Goal: Communication & Community: Ask a question

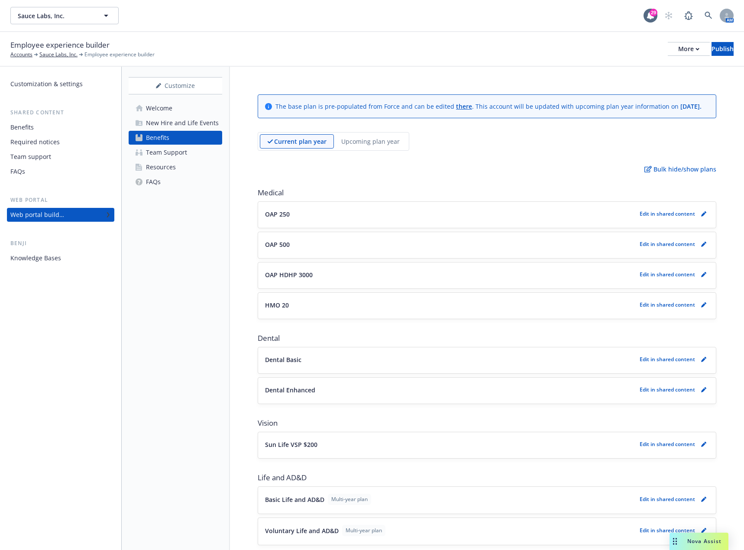
scroll to position [855, 0]
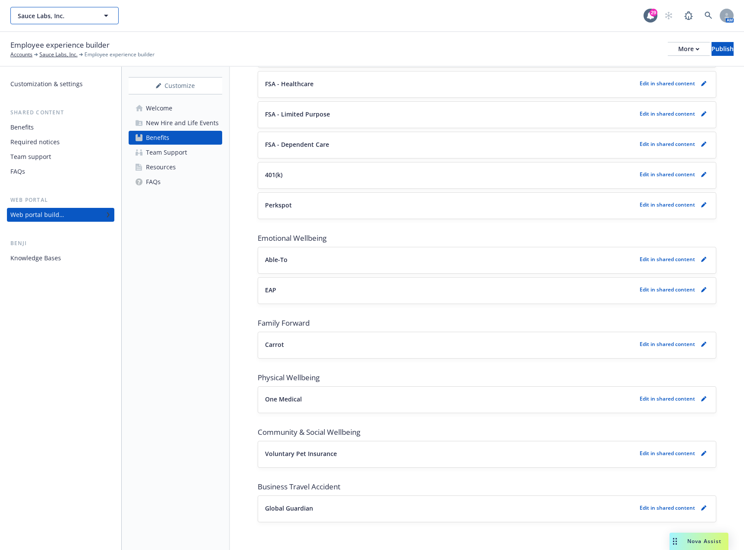
click at [101, 17] on icon "button" at bounding box center [106, 15] width 10 height 10
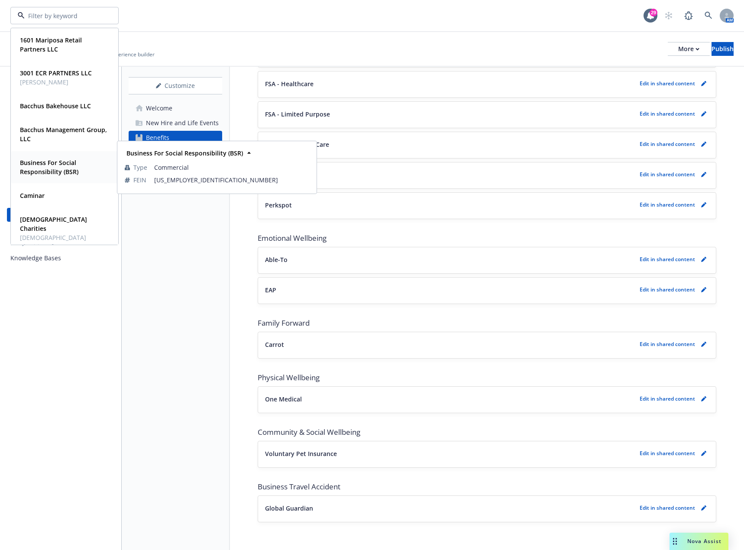
click at [63, 164] on strong "Business For Social Responsibility (BSR)" at bounding box center [49, 167] width 58 height 17
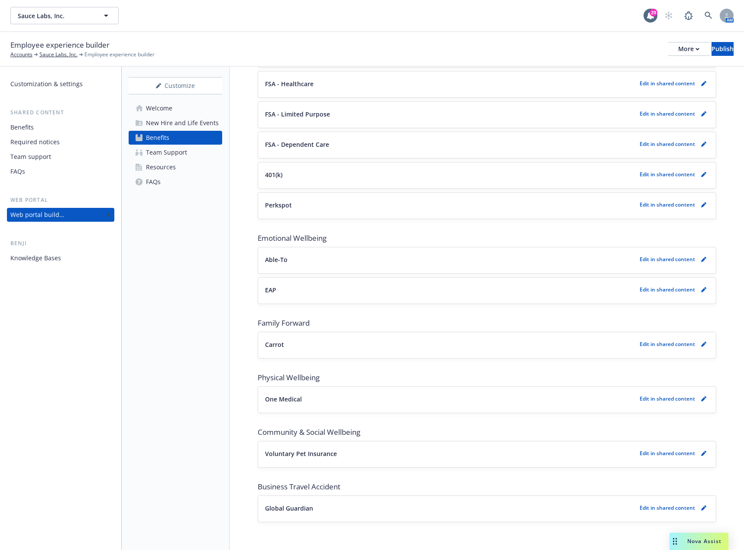
scroll to position [279, 0]
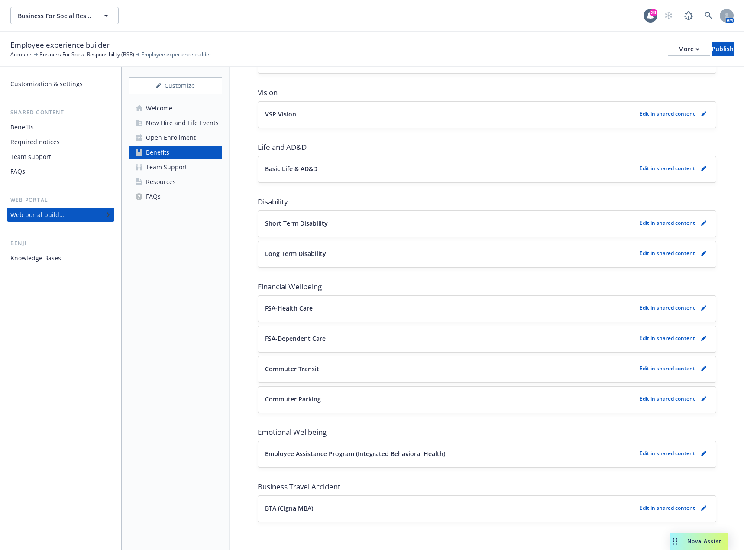
click at [168, 139] on div "Open Enrollment" at bounding box center [171, 138] width 50 height 14
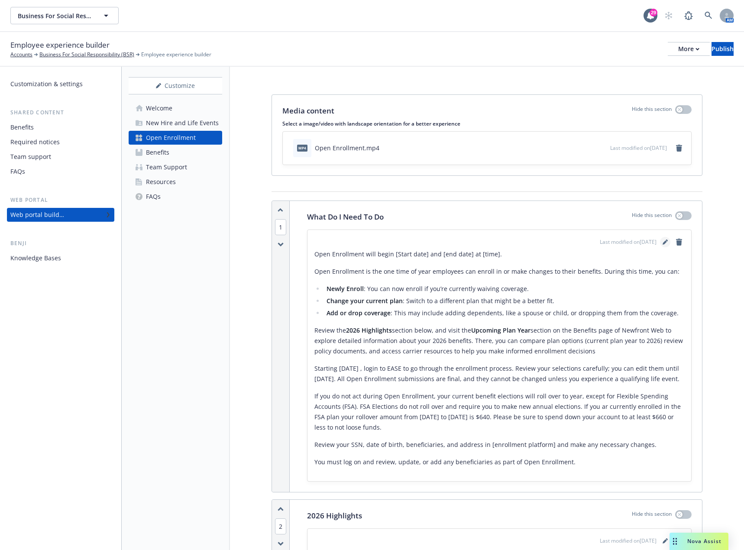
click at [663, 243] on icon "editPencil" at bounding box center [665, 242] width 5 height 5
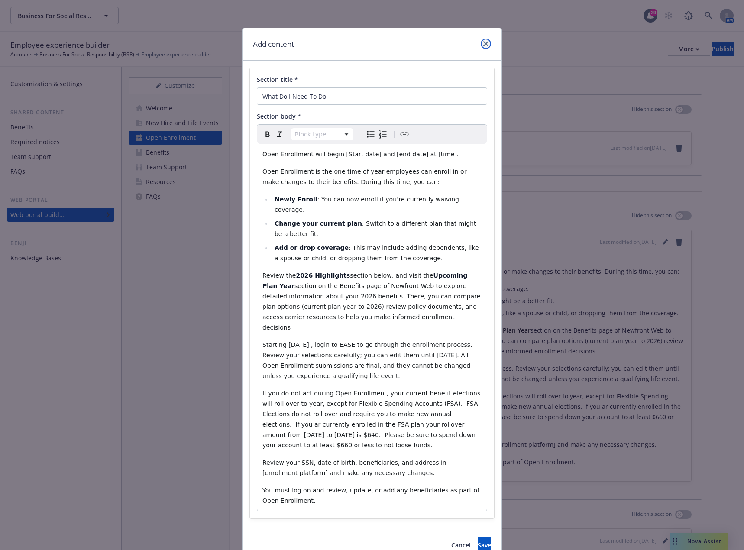
click at [483, 44] on icon "close" at bounding box center [485, 43] width 5 height 5
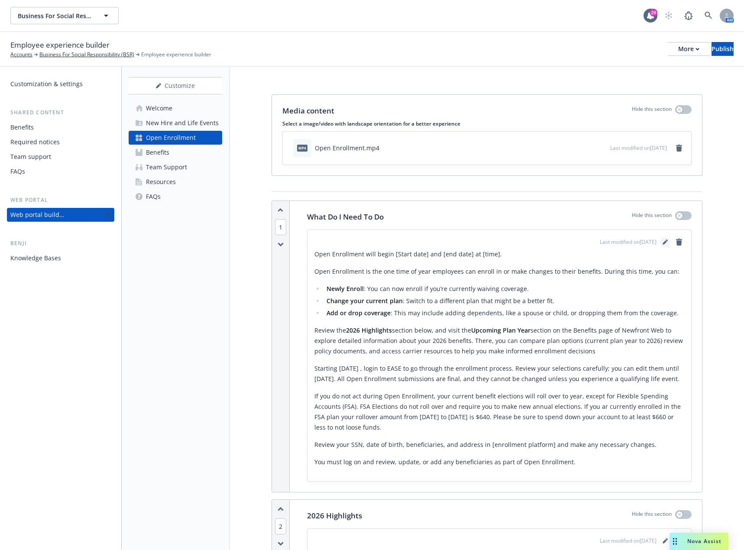
click at [663, 242] on icon "editPencil" at bounding box center [665, 242] width 4 height 4
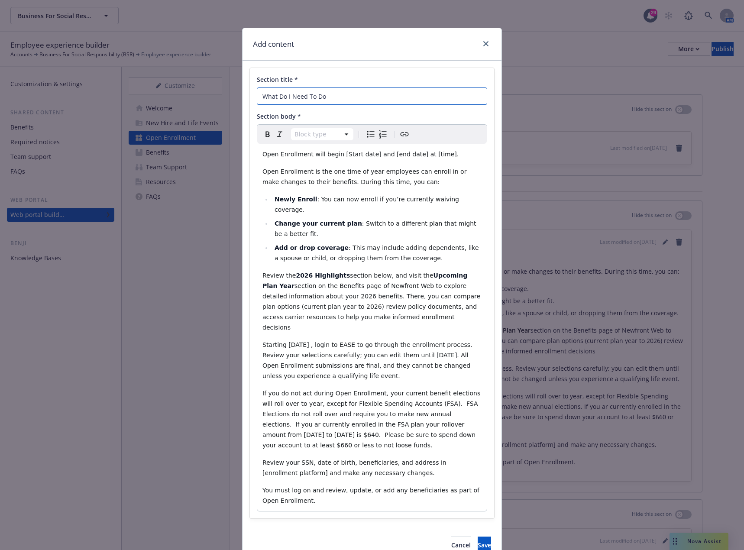
drag, startPoint x: 352, startPoint y: 96, endPoint x: 208, endPoint y: 88, distance: 144.1
click at [208, 88] on div "Add content Section title * What Do I Need To Do Section body * Block type Para…" at bounding box center [372, 275] width 744 height 550
type input "Welcome to 2026 Open Enrollment"
click at [478, 541] on span "Save" at bounding box center [484, 545] width 13 height 8
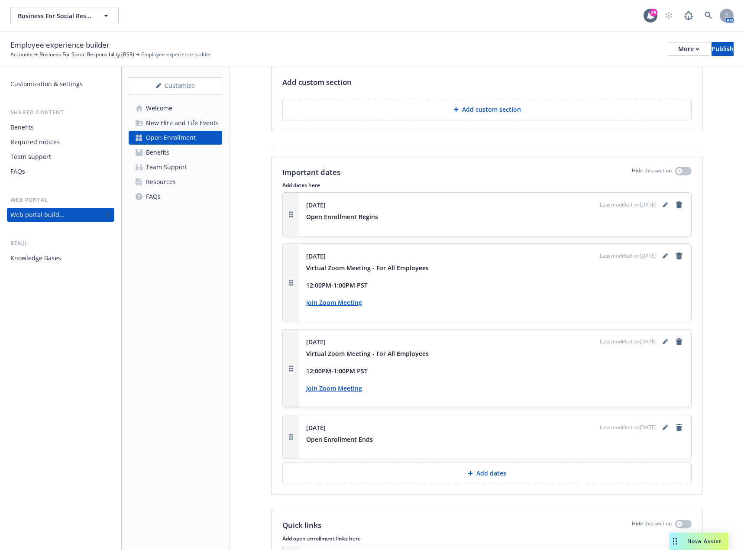
scroll to position [996, 0]
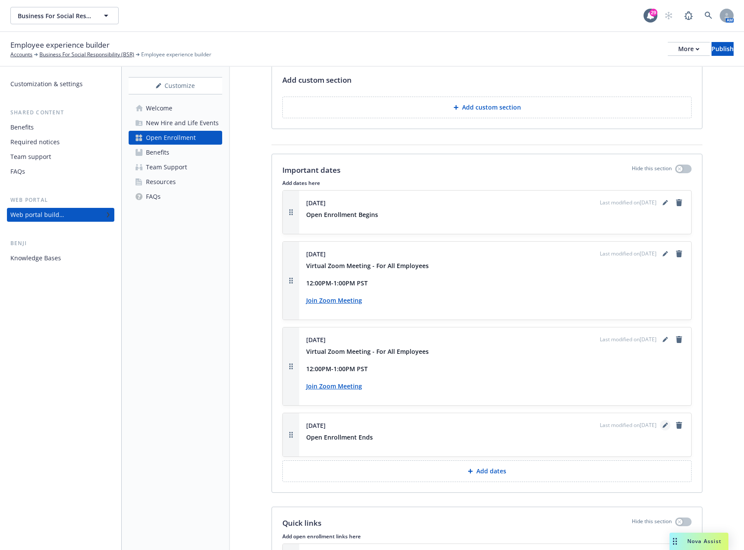
click at [663, 425] on icon "editPencil" at bounding box center [665, 426] width 4 height 4
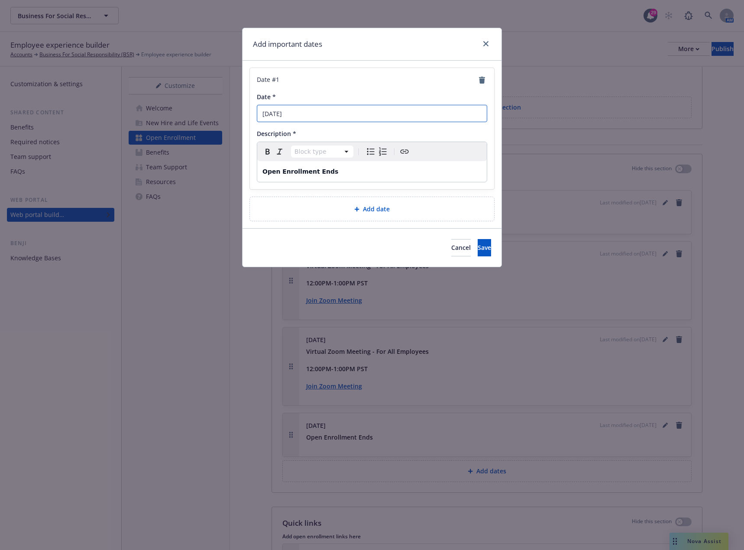
click at [317, 115] on input "November 21th" at bounding box center [372, 113] width 230 height 17
type input "November 21st"
click at [478, 245] on span "Save" at bounding box center [484, 247] width 13 height 8
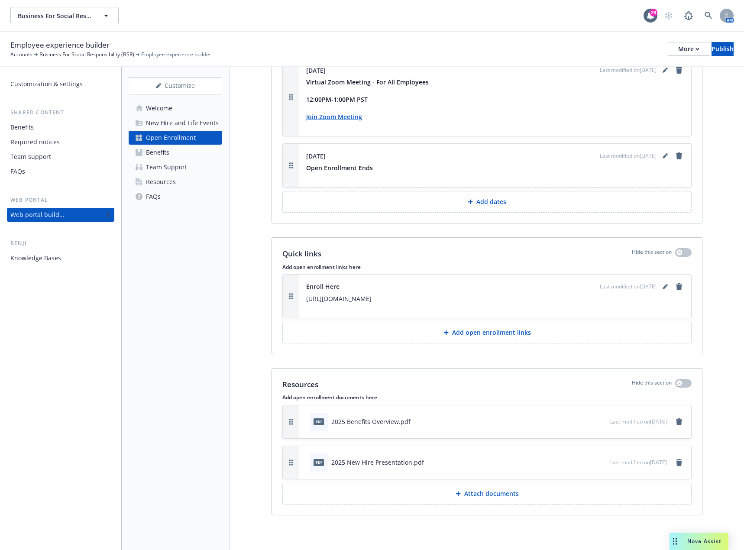
scroll to position [1276, 0]
click at [676, 422] on icon "remove" at bounding box center [679, 421] width 6 height 7
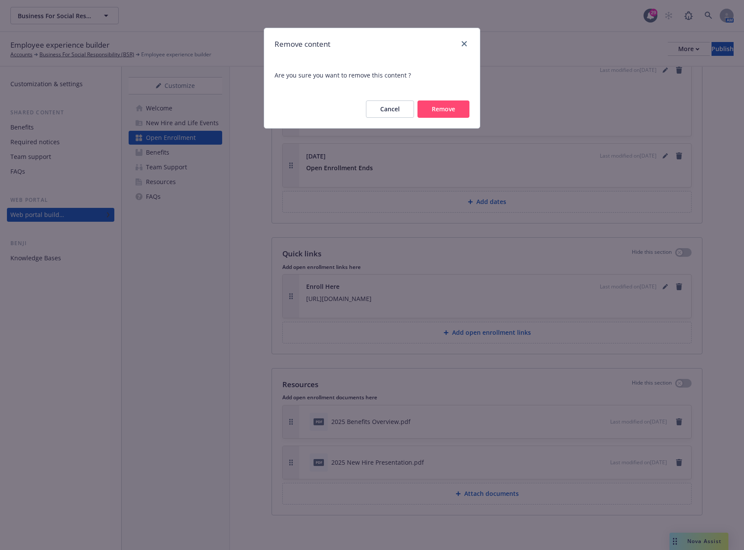
click at [444, 107] on button "Remove" at bounding box center [444, 109] width 52 height 17
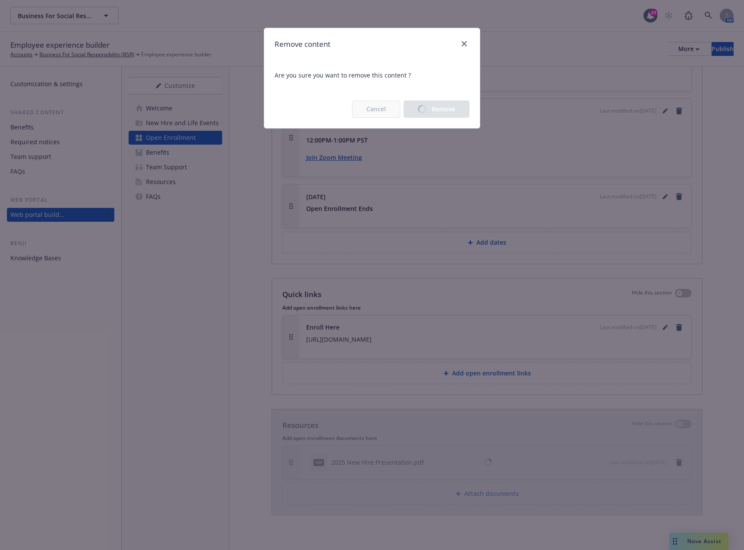
scroll to position [1236, 0]
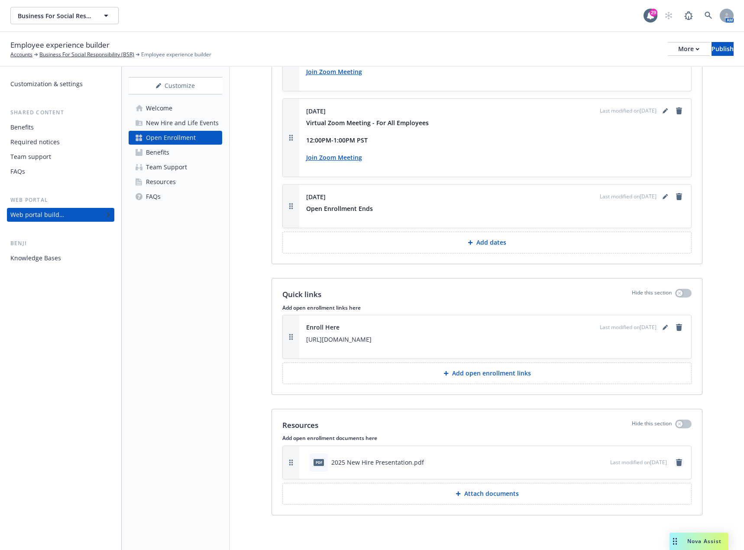
click at [676, 464] on icon "remove" at bounding box center [679, 462] width 6 height 7
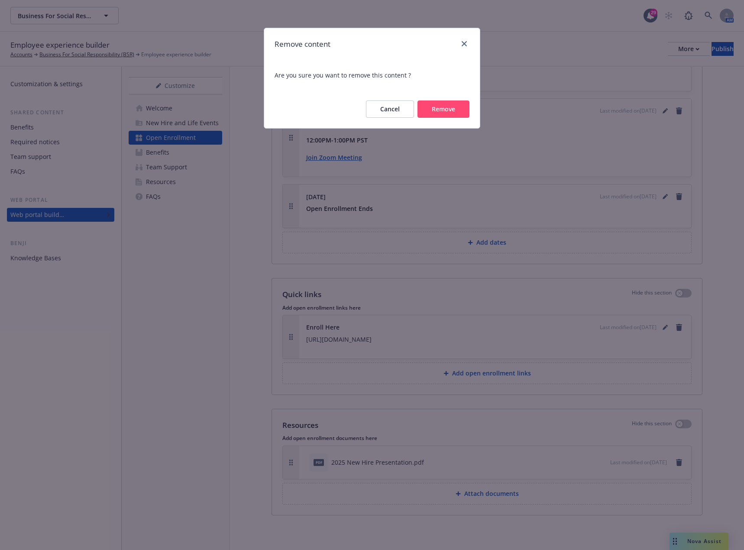
click at [425, 103] on button "Remove" at bounding box center [444, 109] width 52 height 17
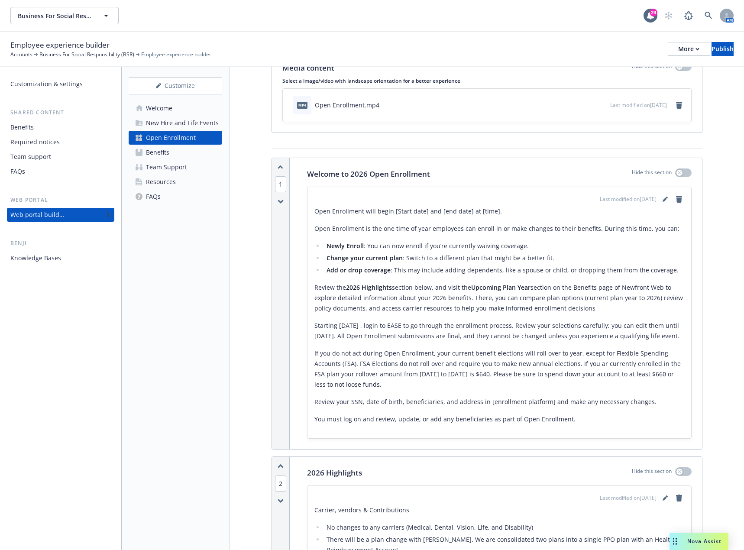
scroll to position [43, 0]
click at [663, 199] on icon "editPencil" at bounding box center [665, 199] width 4 height 4
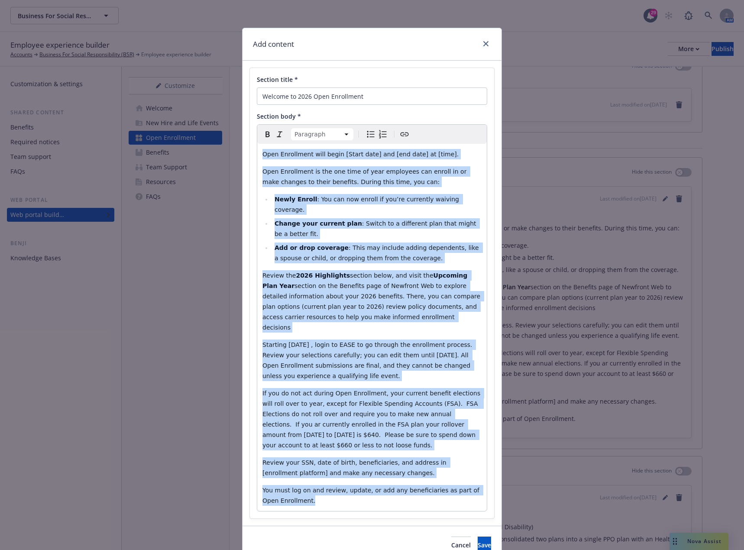
drag, startPoint x: 309, startPoint y: 470, endPoint x: 244, endPoint y: 138, distance: 338.2
click at [244, 138] on div "Section title * Welcome to 2026 Open Enrollment Section body * Paragraph Paragr…" at bounding box center [372, 293] width 259 height 465
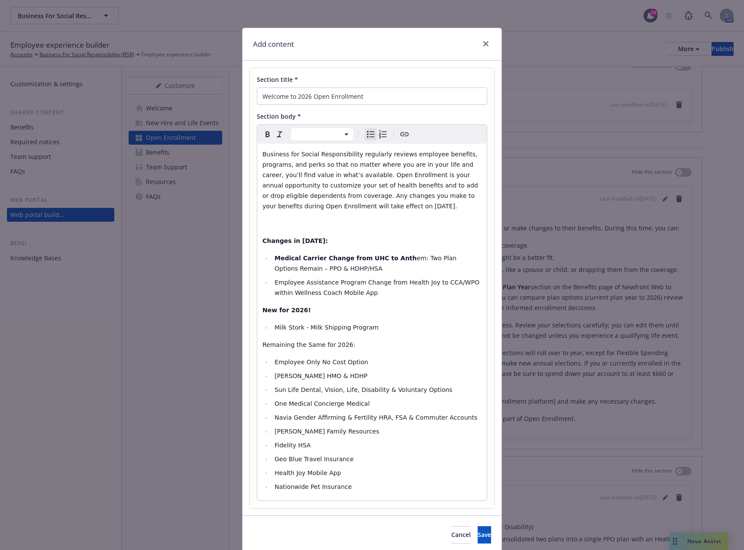
select select "paragraph"
click at [265, 230] on div "Business for Social Responsibility regularly reviews employee benefits, program…" at bounding box center [372, 322] width 230 height 357
click at [268, 221] on p "editable markdown" at bounding box center [372, 223] width 219 height 10
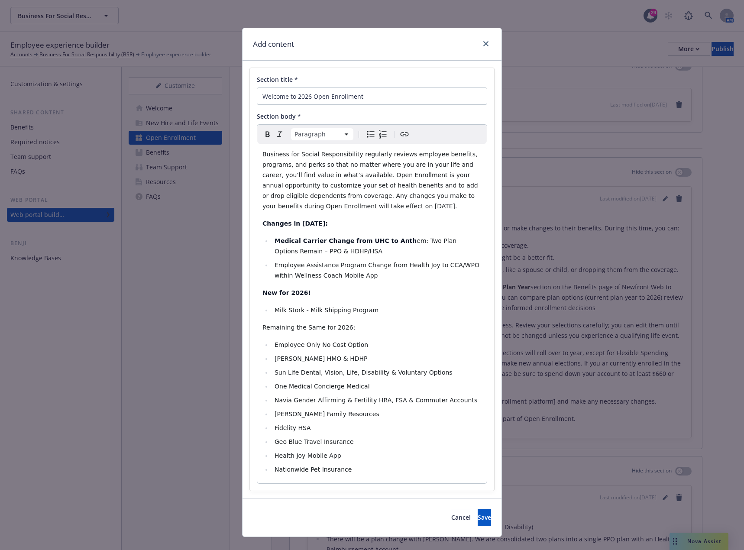
select select
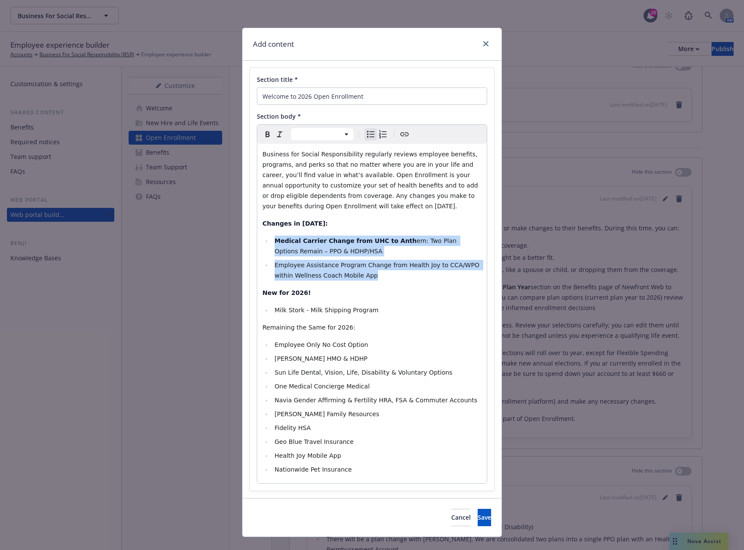
drag, startPoint x: 350, startPoint y: 277, endPoint x: 272, endPoint y: 243, distance: 85.2
click at [272, 243] on ul "Medical Carrier Change from UHC to Anth em: Two Plan Options Remain – PPO & HDH…" at bounding box center [372, 258] width 219 height 45
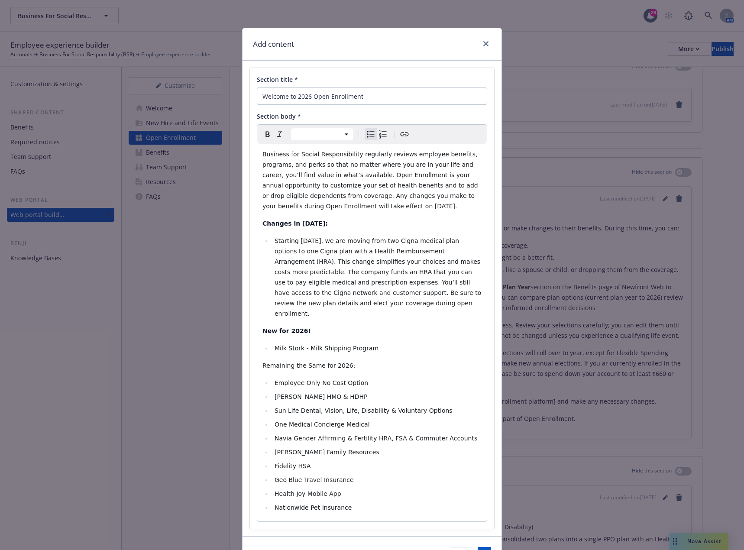
click at [334, 240] on span "Starting [DATE], we are moving from two Cigna medical plan options to one Cigna…" at bounding box center [379, 277] width 209 height 80
click at [336, 274] on span "Starting January 1, 2026, we are moving from two Cigna medical plan options to …" at bounding box center [379, 277] width 209 height 80
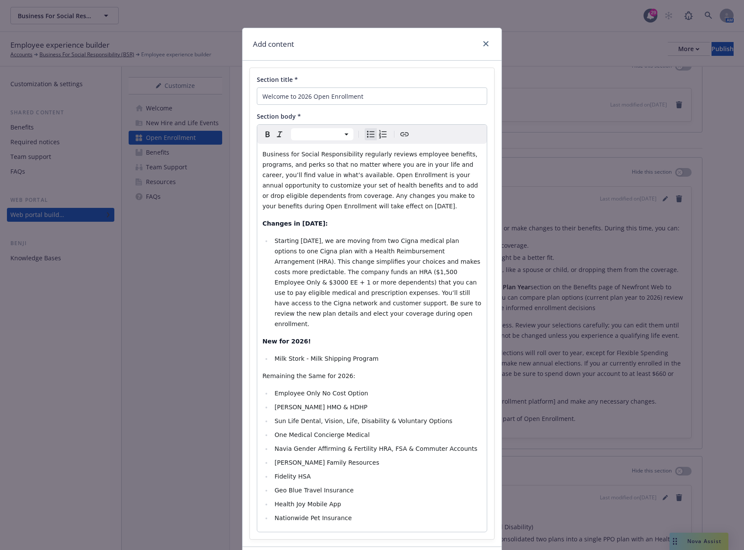
click at [388, 276] on span "Starting January 1, 2026, we are moving from two Cigna medical plan options to …" at bounding box center [379, 282] width 209 height 90
click at [360, 270] on span "Starting January 1, 2026, we are moving from two Cigna medical plan options to …" at bounding box center [379, 282] width 209 height 90
click at [428, 272] on span "Starting January 1, 2026, we are moving from two Cigna medical plan options to …" at bounding box center [379, 282] width 209 height 90
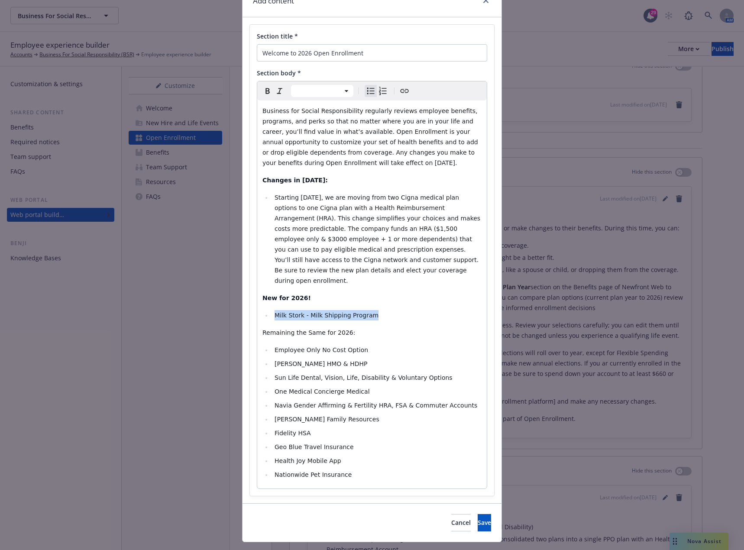
drag, startPoint x: 372, startPoint y: 303, endPoint x: 273, endPoint y: 307, distance: 98.8
click at [273, 310] on li "Milk Stork - Milk Shipping Program" at bounding box center [377, 315] width 210 height 10
drag, startPoint x: 334, startPoint y: 354, endPoint x: 303, endPoint y: 355, distance: 31.2
click at [303, 359] on li "Kaiser HMO & HDHP" at bounding box center [377, 364] width 210 height 10
drag, startPoint x: 362, startPoint y: 340, endPoint x: 266, endPoint y: 341, distance: 95.7
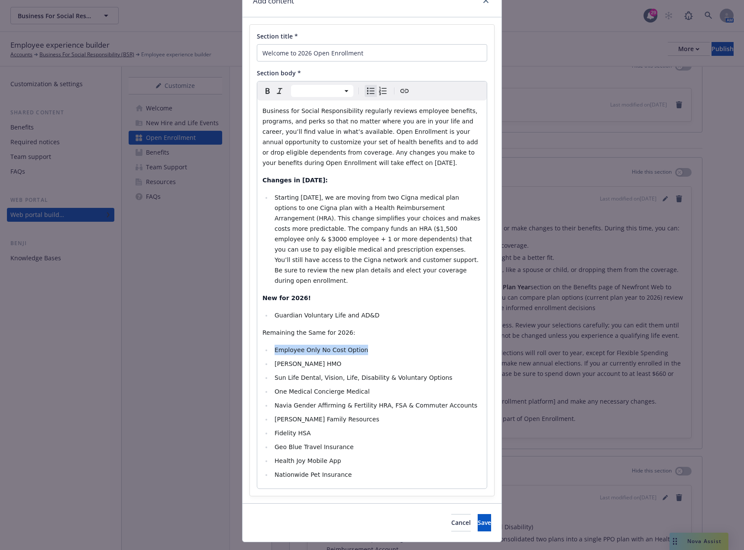
click at [266, 345] on ul "Employee Only No Cost Option Kaiser HMO Sun Life Dental, Vision, Life, Disabili…" at bounding box center [372, 412] width 219 height 135
select select "paragraph"
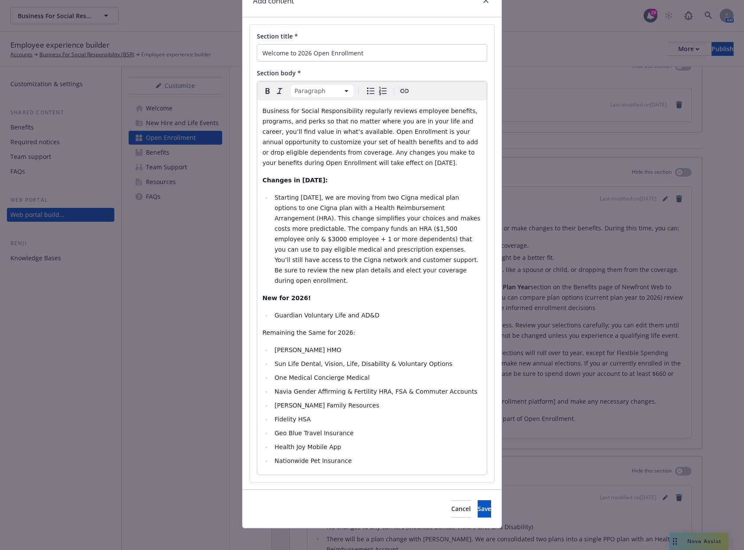
scroll to position [39, 0]
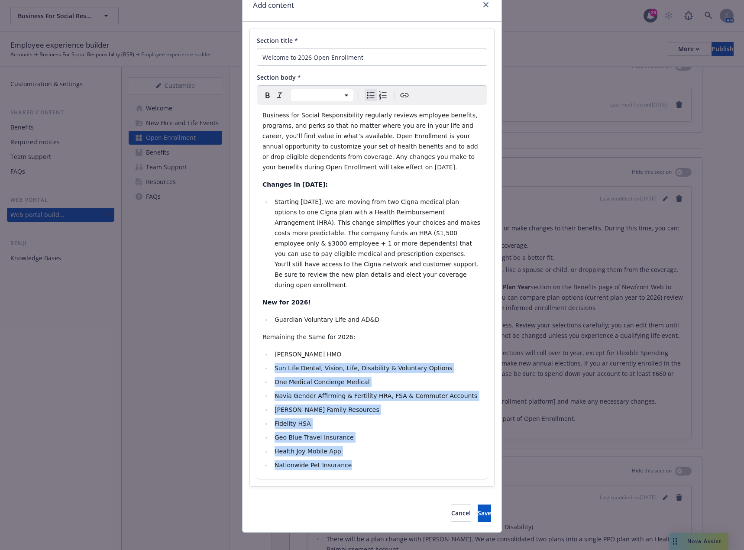
drag, startPoint x: 344, startPoint y: 455, endPoint x: 269, endPoint y: 362, distance: 120.4
click at [269, 362] on ul "Kaiser HMO Sun Life Dental, Vision, Life, Disability & Voluntary Options One Me…" at bounding box center [372, 409] width 219 height 121
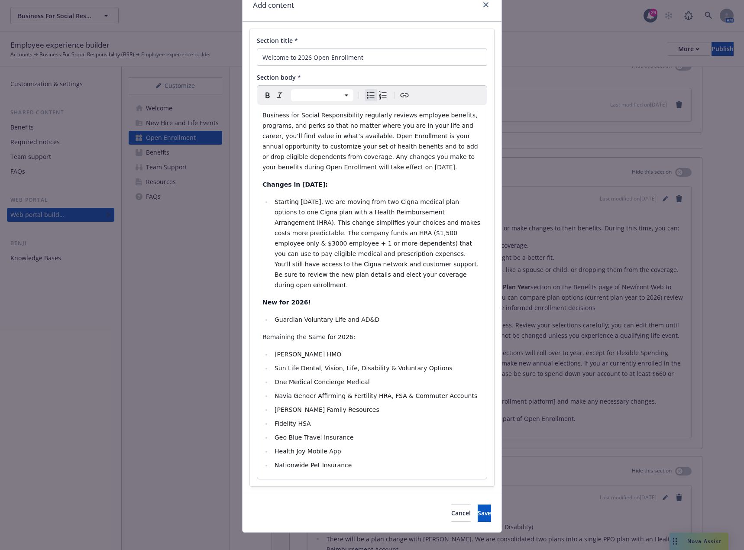
scroll to position [0, 0]
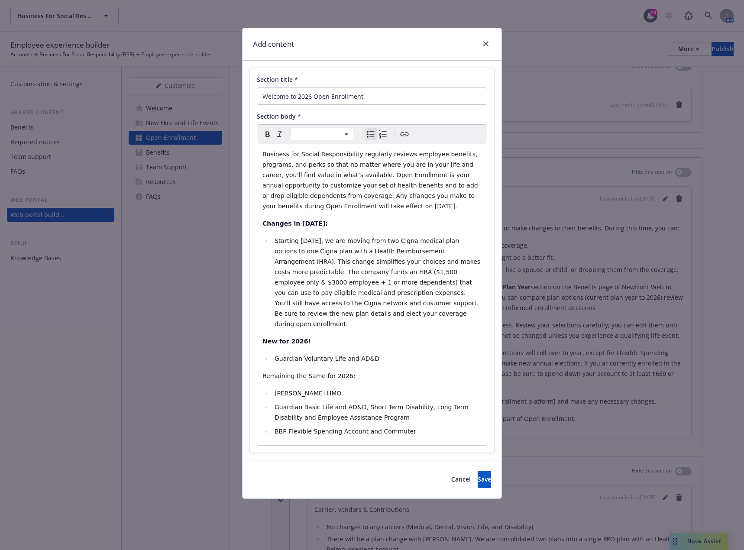
select select "paragraph"
drag, startPoint x: 347, startPoint y: 364, endPoint x: 262, endPoint y: 368, distance: 84.6
click at [262, 368] on div "Business for Social Responsibility regularly reviews employee benefits, program…" at bounding box center [372, 295] width 230 height 302
click at [266, 136] on icon "Bold" at bounding box center [268, 134] width 10 height 10
click at [397, 336] on p "New for 2026!" at bounding box center [372, 341] width 219 height 10
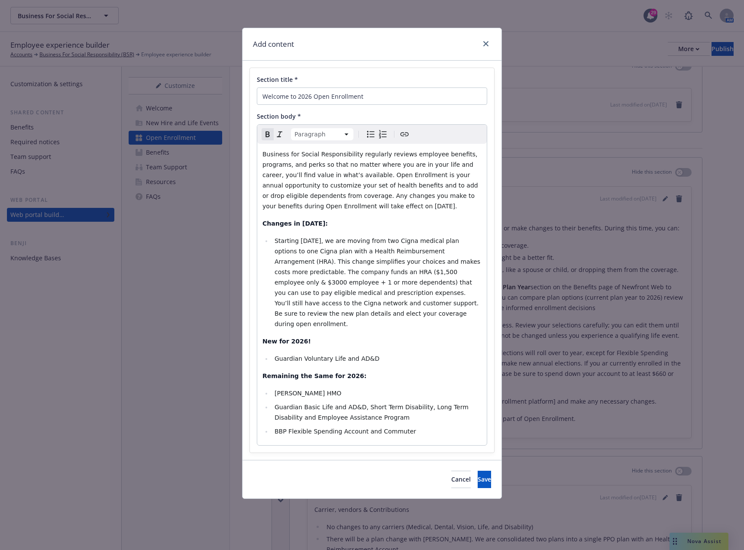
select select
click at [301, 404] on span "Guardian Basic Life and AD&D, Short Term Disability, Long Term Disability and E…" at bounding box center [373, 412] width 196 height 17
click at [478, 475] on span "Save" at bounding box center [484, 479] width 13 height 8
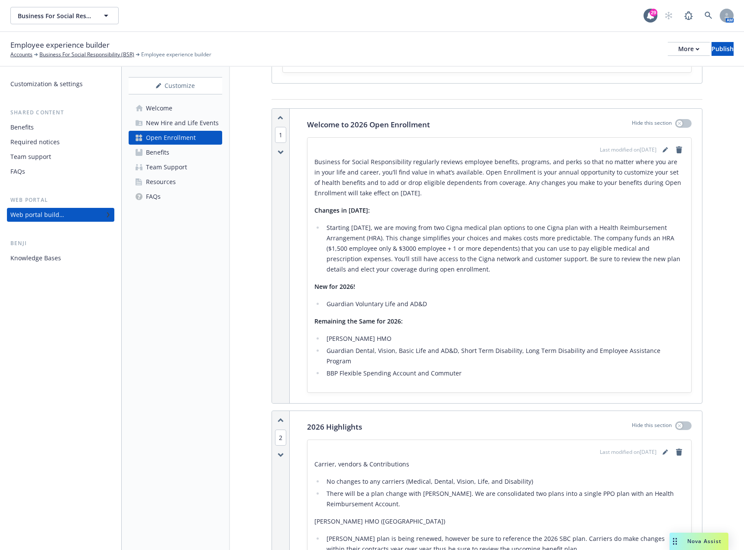
scroll to position [87, 0]
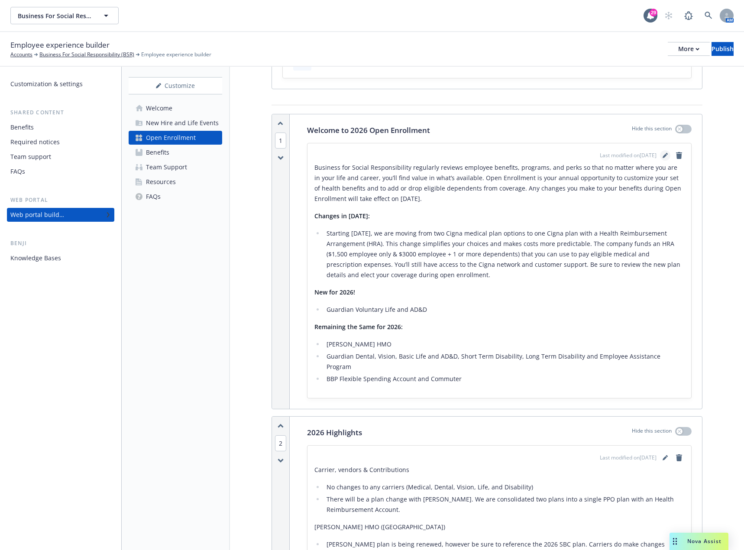
click at [663, 155] on icon "editPencil" at bounding box center [665, 155] width 5 height 5
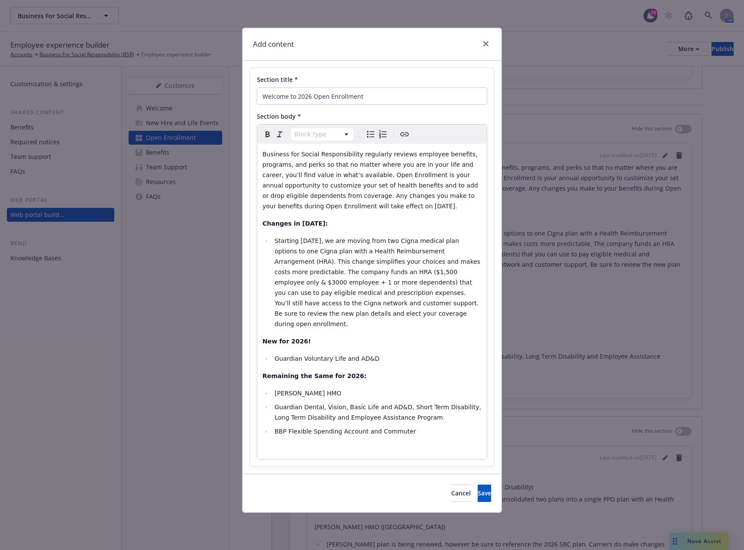
select select
click at [275, 390] on span "Kaiser HMO" at bounding box center [308, 393] width 67 height 7
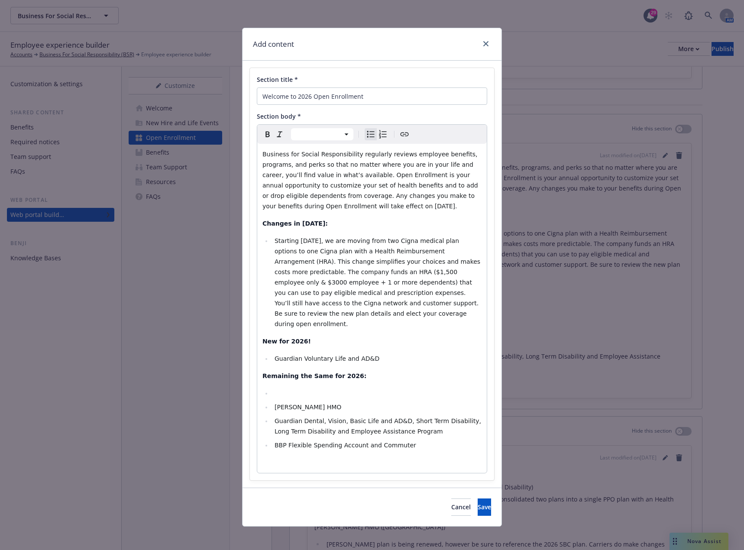
click at [303, 388] on li "editable markdown" at bounding box center [377, 393] width 210 height 10
click at [478, 503] on span "Save" at bounding box center [484, 507] width 13 height 8
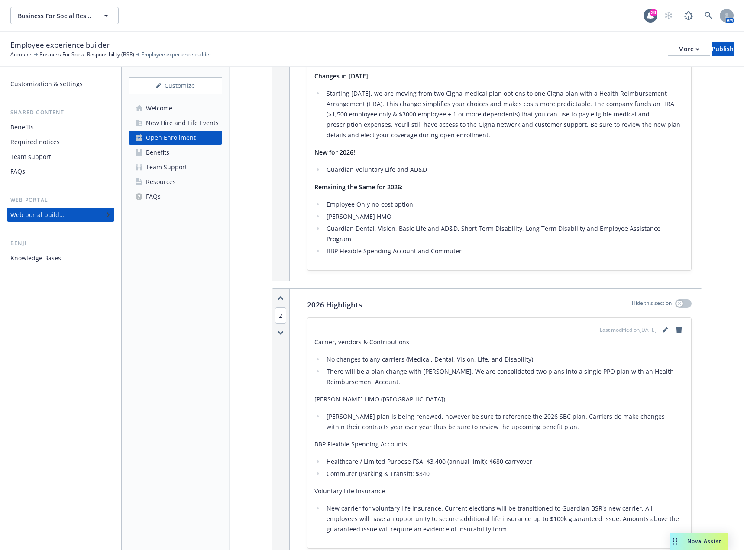
scroll to position [260, 0]
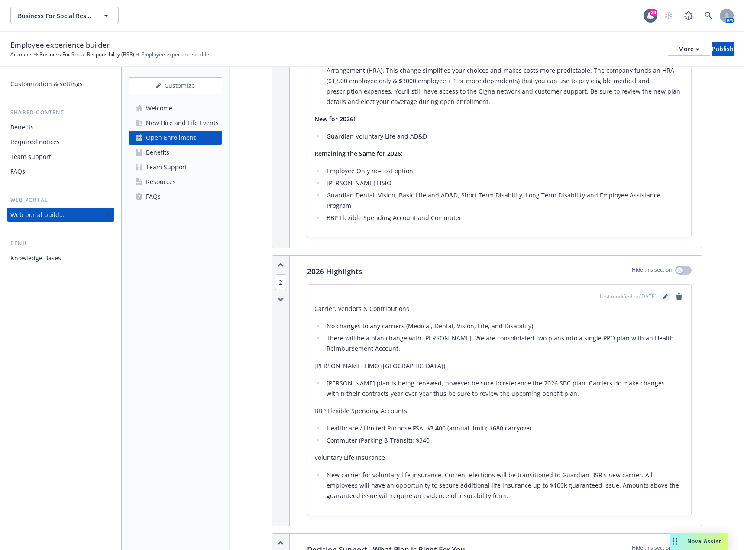
click at [663, 295] on icon "editPencil" at bounding box center [665, 297] width 4 height 4
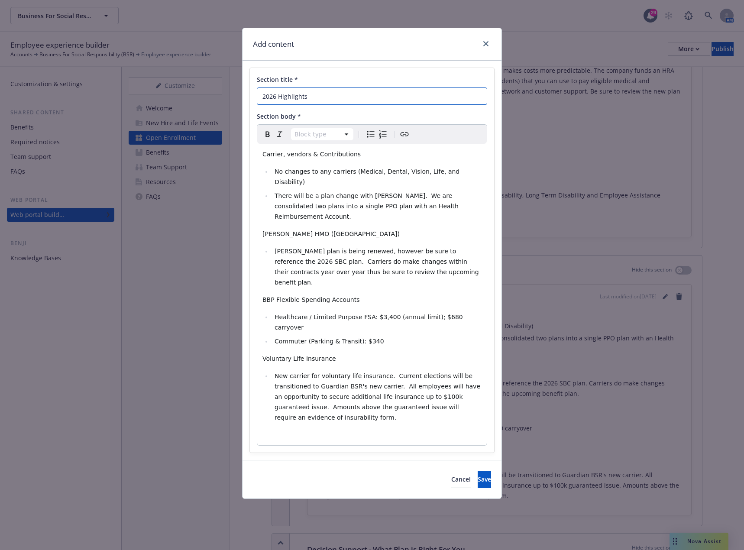
drag, startPoint x: 334, startPoint y: 98, endPoint x: 247, endPoint y: 88, distance: 88.1
click at [249, 88] on div "Section title * 2026 Highlights Section body * Block type Paragraph Heading 1 H…" at bounding box center [372, 260] width 259 height 399
drag, startPoint x: 341, startPoint y: 98, endPoint x: 252, endPoint y: 93, distance: 89.8
click at [252, 93] on div "Section title * What do I Need to do? Section body * Block type Paragraph Headi…" at bounding box center [372, 260] width 244 height 385
type input "W"
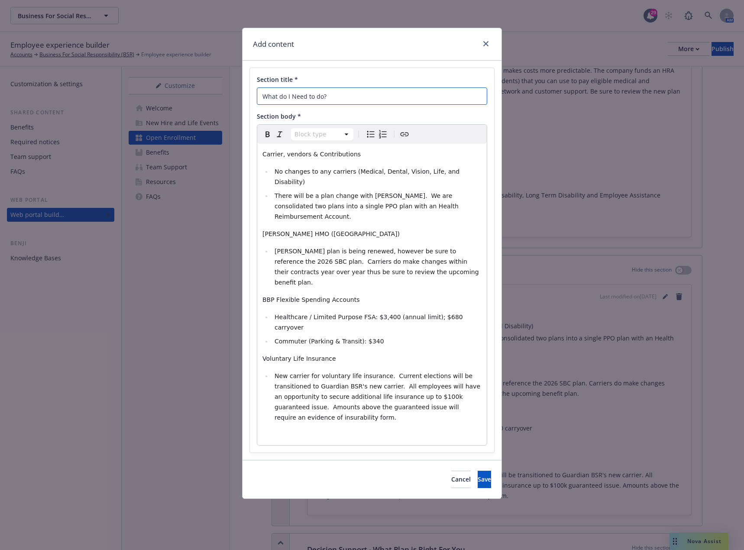
type input "What do I Need to do?"
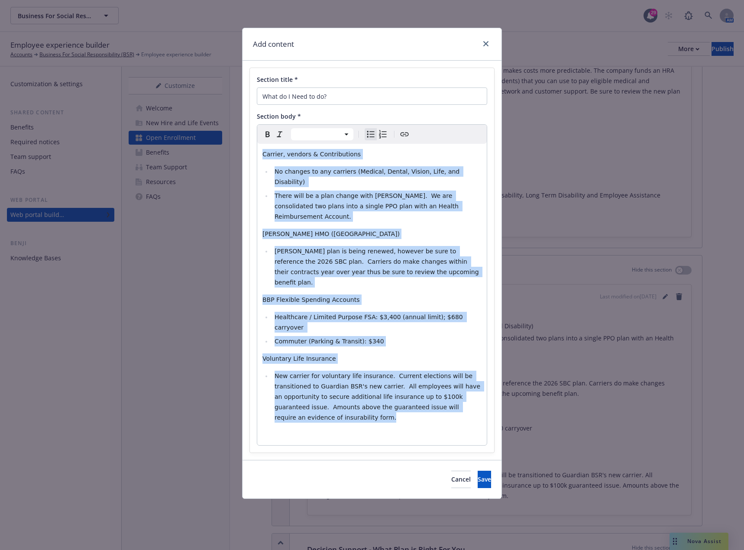
drag, startPoint x: 471, startPoint y: 365, endPoint x: 222, endPoint y: 153, distance: 326.4
click at [222, 153] on div "Add content Section title * What do I Need to do? Section body * Paragraph Head…" at bounding box center [372, 275] width 744 height 550
select select "paragraph"
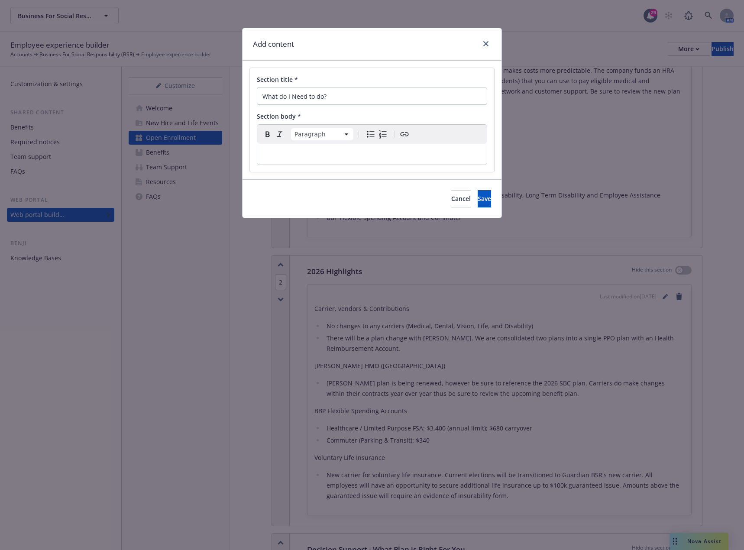
click at [284, 150] on p "editable markdown" at bounding box center [372, 154] width 219 height 10
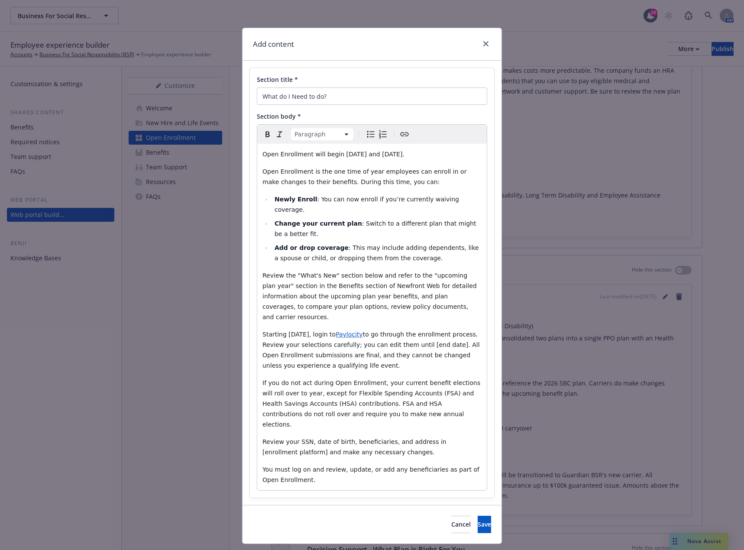
drag, startPoint x: 434, startPoint y: 155, endPoint x: 338, endPoint y: 158, distance: 96.2
click at [338, 158] on p "Open Enrollment will begin October 29th and November 12th." at bounding box center [372, 154] width 219 height 10
click at [441, 157] on p "Open Enrollment will begin October 29th and November 12th." at bounding box center [372, 154] width 219 height 10
drag, startPoint x: 439, startPoint y: 156, endPoint x: 337, endPoint y: 156, distance: 102.2
click at [337, 156] on p "Open Enrollment will begin October 29th and November 12th." at bounding box center [372, 154] width 219 height 10
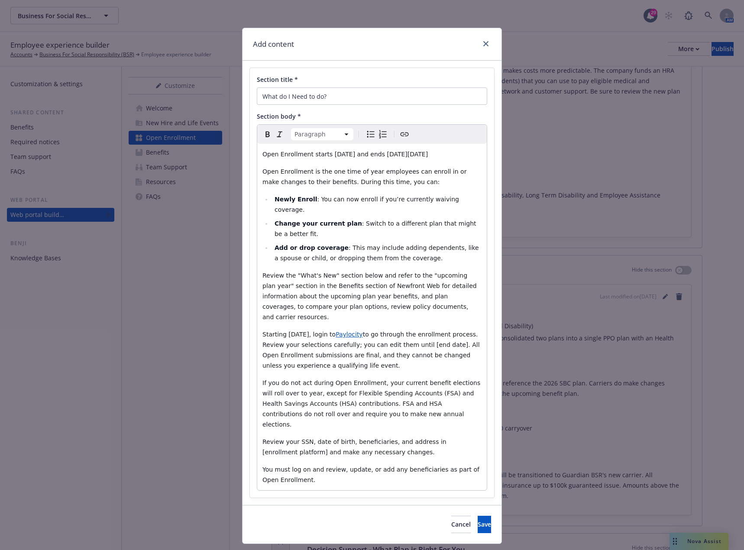
drag, startPoint x: 322, startPoint y: 169, endPoint x: 263, endPoint y: 153, distance: 61.3
click at [263, 153] on p "Open Enrollment starts Monday, November 10th, 2025 and ends on Monday, November…" at bounding box center [372, 154] width 219 height 10
click at [322, 159] on p "Open Enrollment starts Monday, November 10th, 2025 and ends on Monday, November…" at bounding box center [372, 154] width 219 height 10
drag, startPoint x: 323, startPoint y: 167, endPoint x: 253, endPoint y: 154, distance: 70.5
click at [257, 154] on div "Paragraph Paragraph Heading 1 Heading 2 Heading 3 Heading 4 Heading 5 Heading 6…" at bounding box center [372, 307] width 230 height 367
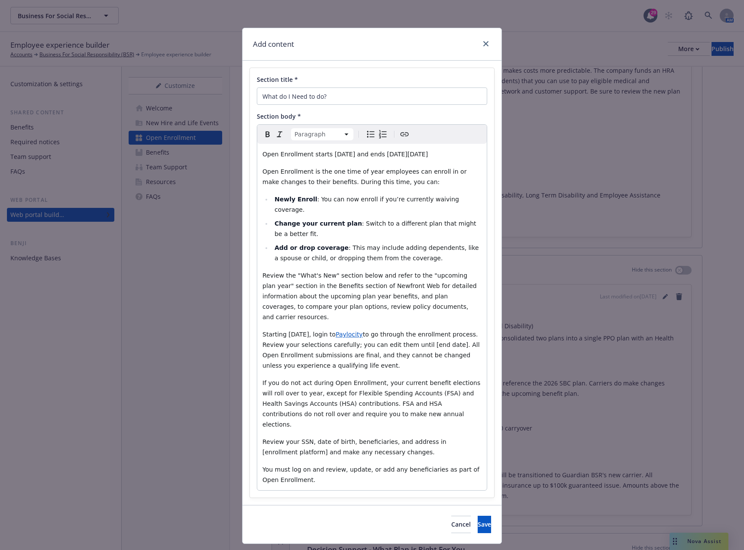
click at [360, 159] on p "Open Enrollment starts Monday, November 10th, 2025 and ends on Monday, November…" at bounding box center [372, 154] width 219 height 10
drag, startPoint x: 324, startPoint y: 153, endPoint x: 405, endPoint y: 156, distance: 81.0
click at [405, 156] on span "Open Enrollment starts Monday, November 10th, 2025 and ends on Monday, November…" at bounding box center [345, 154] width 165 height 7
drag, startPoint x: 333, startPoint y: 168, endPoint x: 260, endPoint y: 156, distance: 74.1
click at [263, 156] on p "Open Enrollment starts Monday, November 10th, 2025 and ends on Monday, November…" at bounding box center [372, 154] width 219 height 10
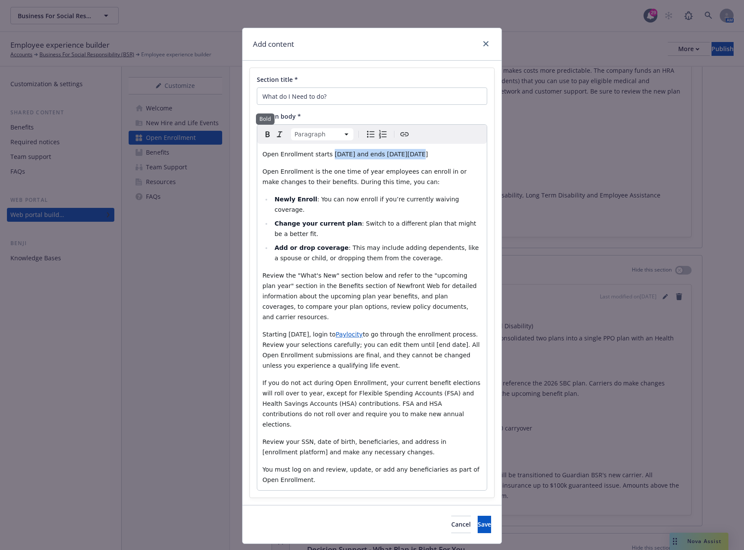
click at [266, 138] on icon "Bold" at bounding box center [268, 134] width 10 height 10
click at [353, 159] on p "Open Enrollment starts Monday, November 10th, 2025 and ends on Monday, November…" at bounding box center [372, 154] width 219 height 10
drag, startPoint x: 341, startPoint y: 162, endPoint x: 259, endPoint y: 156, distance: 82.1
click at [263, 156] on p "Open Enrollment starts Monday, November 10th, 2025 and ends on Monday, November…" at bounding box center [372, 154] width 219 height 10
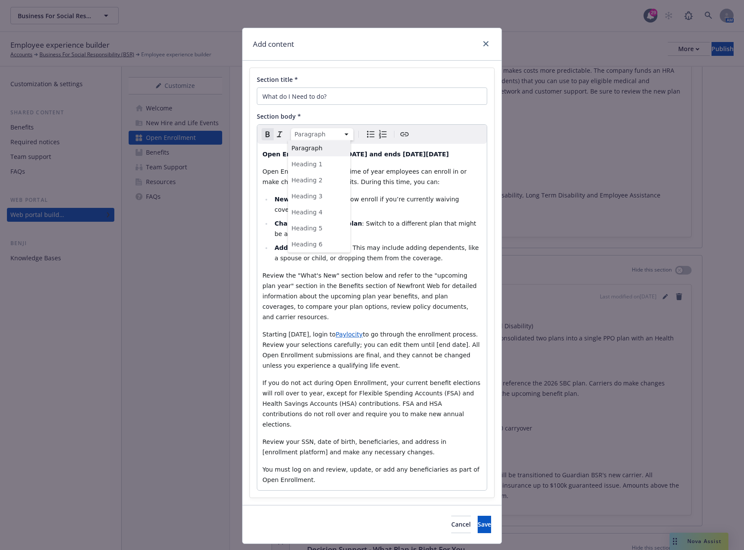
click at [344, 136] on html "Business For Social Responsibility (BSR) Business For Social Responsibility (BS…" at bounding box center [372, 275] width 744 height 550
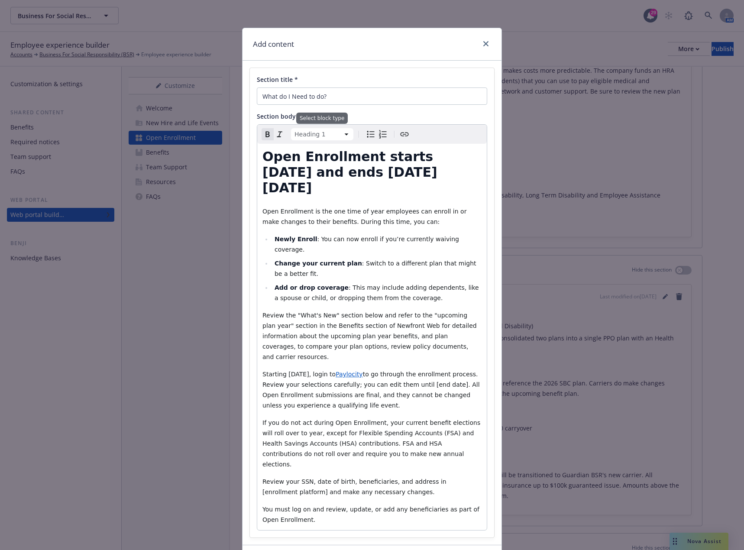
click at [344, 136] on html "Business For Social Responsibility (BSR) Business For Social Responsibility (BS…" at bounding box center [372, 275] width 744 height 550
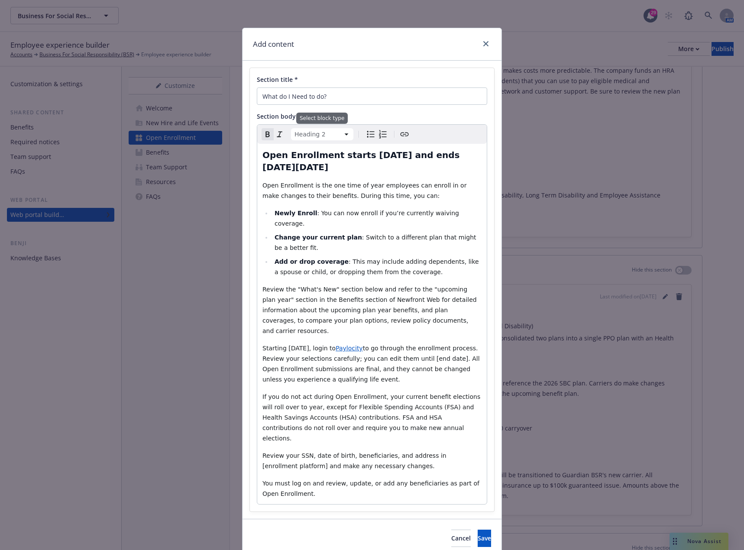
click at [344, 135] on html "Business For Social Responsibility (BSR) Business For Social Responsibility (BS…" at bounding box center [372, 275] width 744 height 550
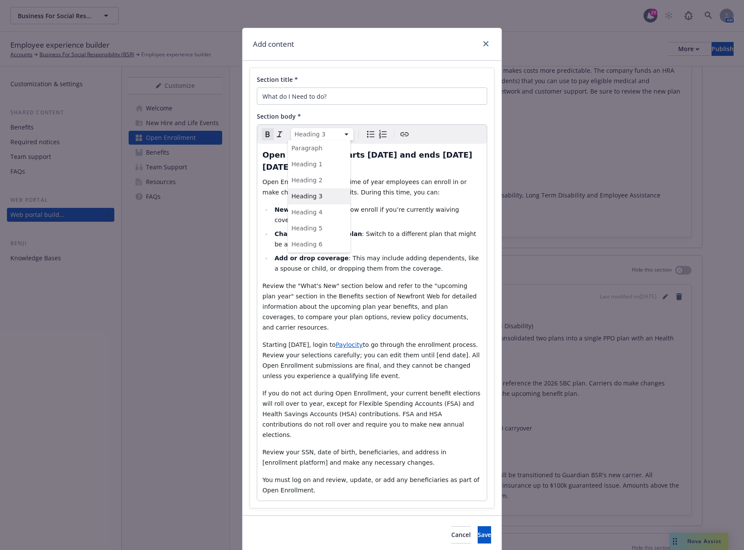
click at [344, 135] on html "Business For Social Responsibility (BSR) Business For Social Responsibility (BS…" at bounding box center [372, 275] width 744 height 550
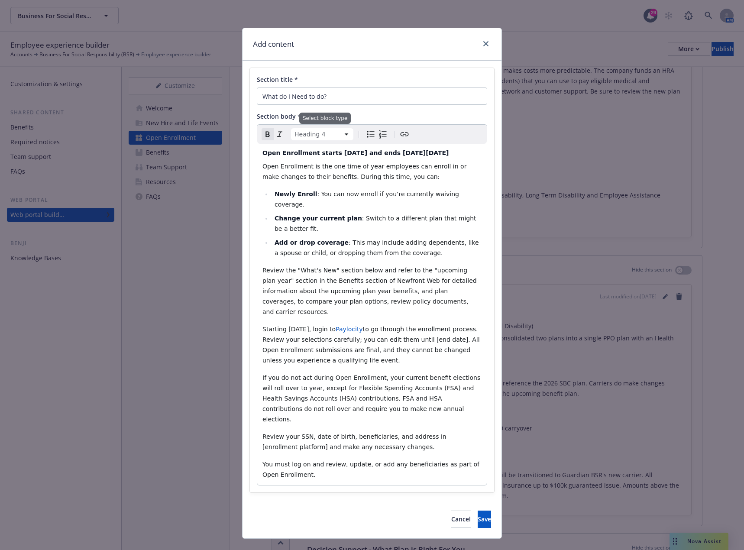
click at [346, 135] on html "Business For Social Responsibility (BSR) Business For Social Responsibility (BS…" at bounding box center [372, 275] width 744 height 550
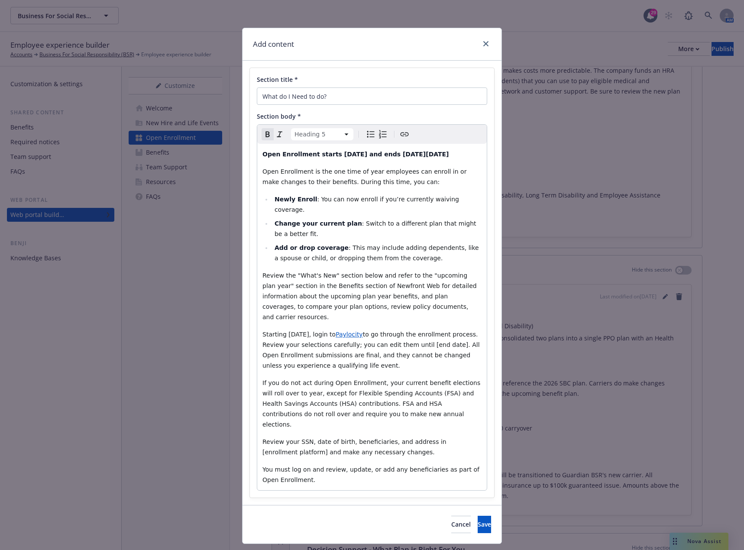
click at [340, 159] on h5 "Open Enrollment starts Monday, November 10th, 2025 and ends on Monday, November…" at bounding box center [372, 154] width 219 height 10
select select "paragraph"
drag, startPoint x: 437, startPoint y: 333, endPoint x: 410, endPoint y: 334, distance: 26.9
click at [410, 334] on span "to go through the enrollment process. Review your selections carefully; you can…" at bounding box center [372, 350] width 219 height 38
drag, startPoint x: 411, startPoint y: 335, endPoint x: 274, endPoint y: 345, distance: 137.7
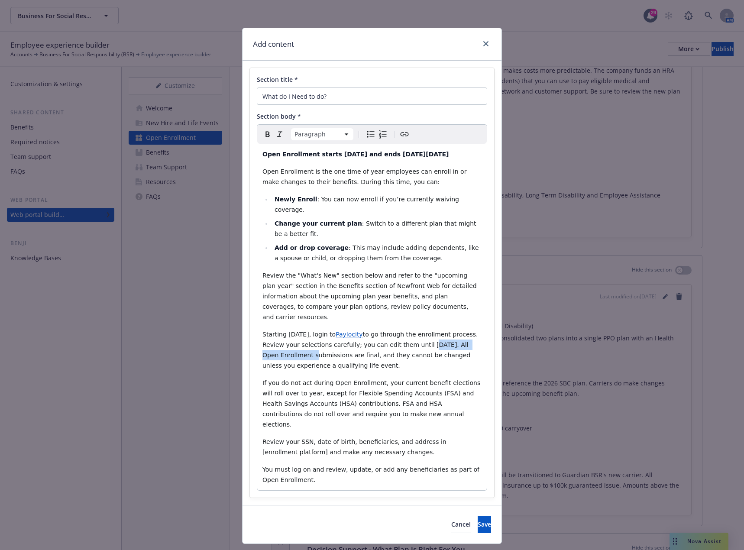
click at [274, 345] on span "to go through the enrollment process. Review your selections carefully; you can…" at bounding box center [371, 350] width 217 height 38
click at [264, 137] on icon "Bold" at bounding box center [268, 134] width 10 height 10
click at [394, 302] on p "Review the "What's New" section below and refer to the "upcoming plan year" sec…" at bounding box center [372, 296] width 219 height 52
drag, startPoint x: 291, startPoint y: 384, endPoint x: 277, endPoint y: 385, distance: 13.5
click at [277, 385] on span "If you do not act during Open Enrollment, your current benefit elections will r…" at bounding box center [373, 404] width 220 height 49
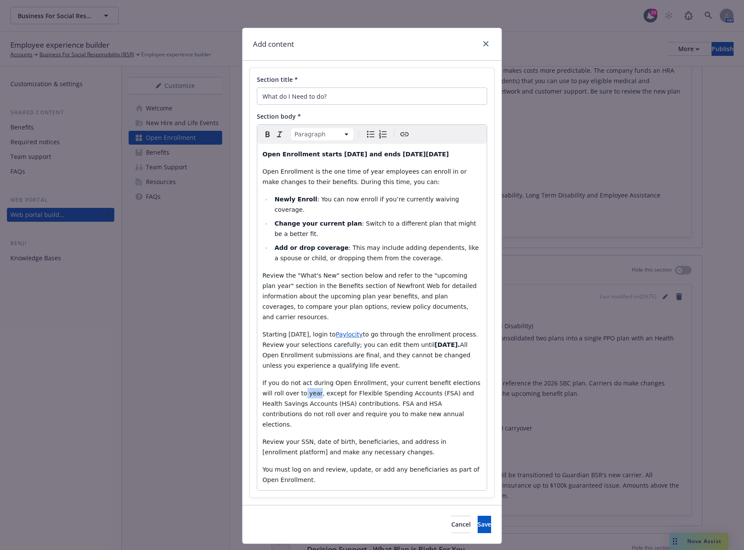
click at [279, 384] on span "If you do not act during Open Enrollment, your current benefit elections will r…" at bounding box center [373, 404] width 220 height 49
drag, startPoint x: 428, startPoint y: 384, endPoint x: 301, endPoint y: 396, distance: 127.0
click at [301, 396] on span "If you do not act during Open Enrollment, your current benefit elections will r…" at bounding box center [373, 404] width 220 height 49
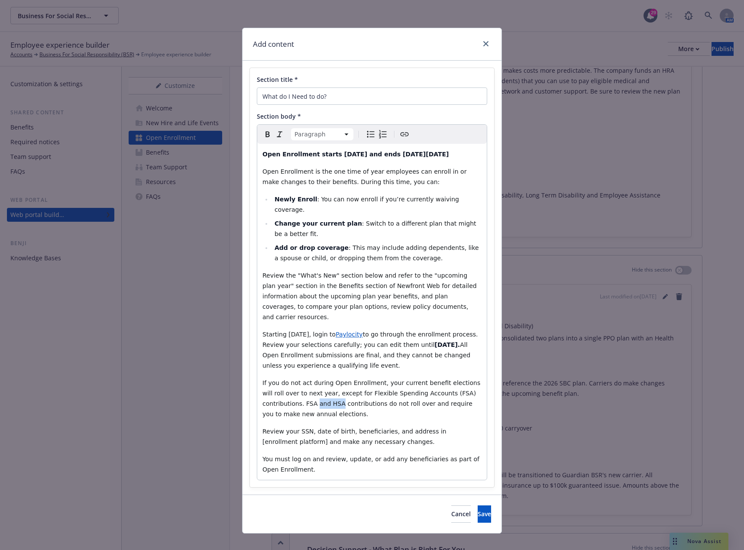
drag, startPoint x: 281, startPoint y: 394, endPoint x: 258, endPoint y: 394, distance: 23.0
click at [258, 394] on div "Open Enrollment starts Monday, November 10th, 2025 and ends on Monday, November…" at bounding box center [372, 312] width 230 height 336
drag, startPoint x: 482, startPoint y: 411, endPoint x: 425, endPoint y: 413, distance: 57.2
click at [425, 428] on span "Review your SSN, date of birth, beneficiaries, and address in [enrollment platf…" at bounding box center [356, 436] width 186 height 17
click at [478, 510] on span "Save" at bounding box center [484, 514] width 13 height 8
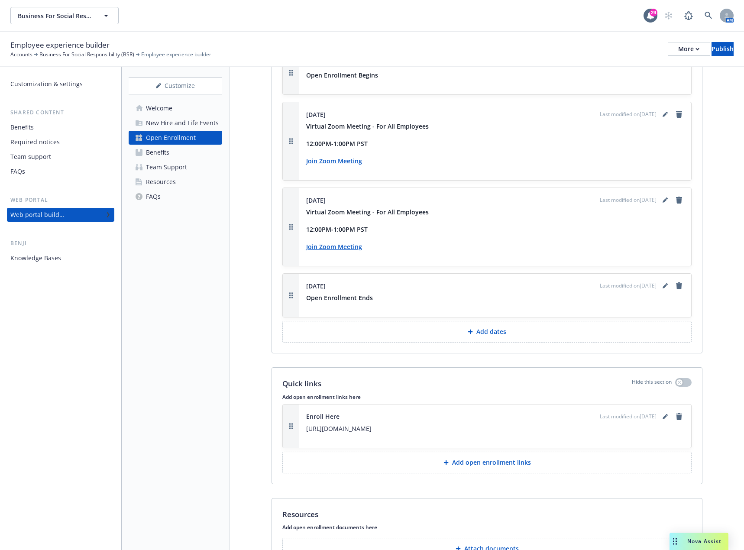
scroll to position [1207, 0]
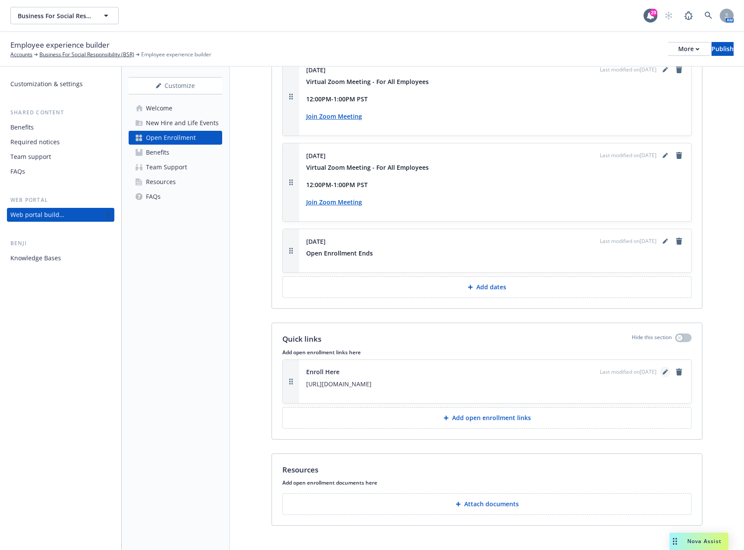
click at [662, 367] on link "editPencil" at bounding box center [665, 372] width 10 height 10
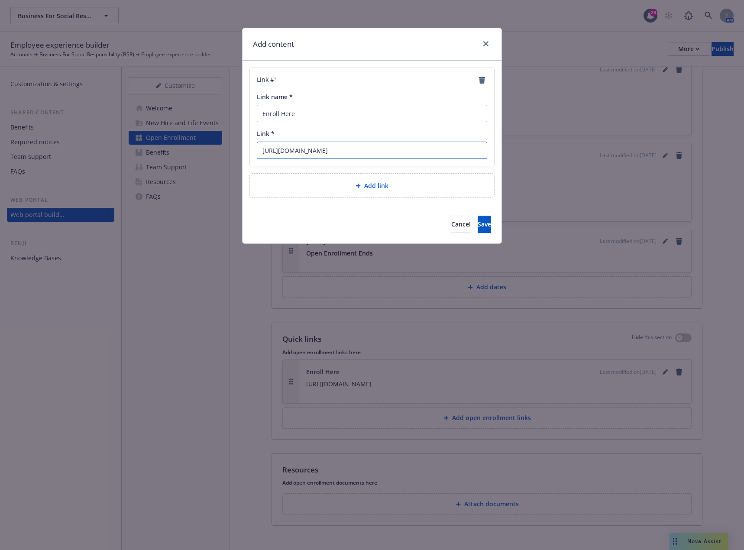
click at [370, 153] on input "https://businessforsocialresponsibility.ease.com/?QNBqVwm6xPan00aG2eynfLhPr3b23…" at bounding box center [372, 150] width 230 height 17
click at [478, 223] on span "Save" at bounding box center [484, 224] width 13 height 8
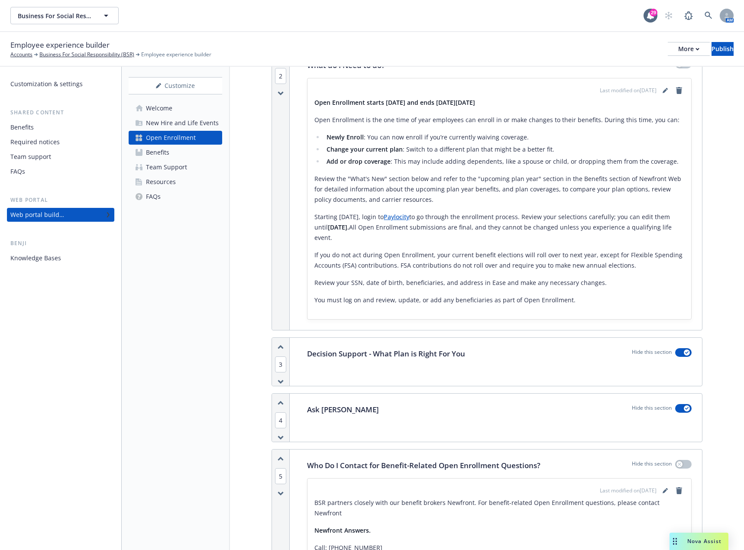
scroll to position [427, 0]
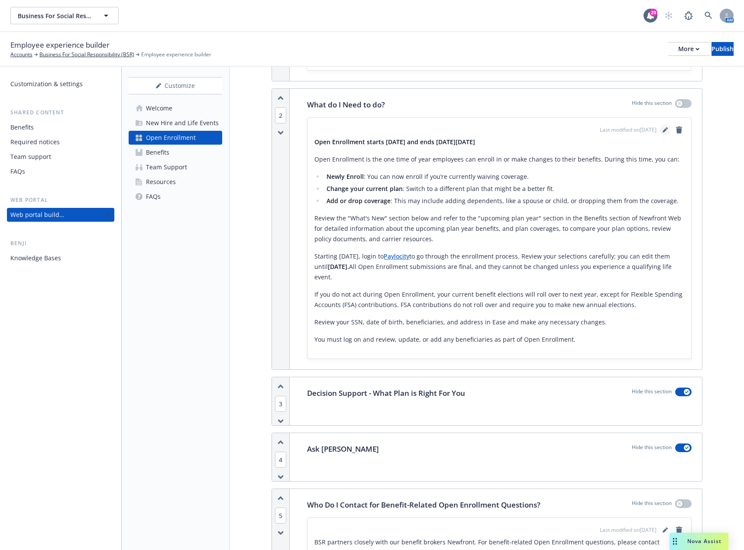
click at [663, 127] on icon "editPencil" at bounding box center [665, 129] width 5 height 5
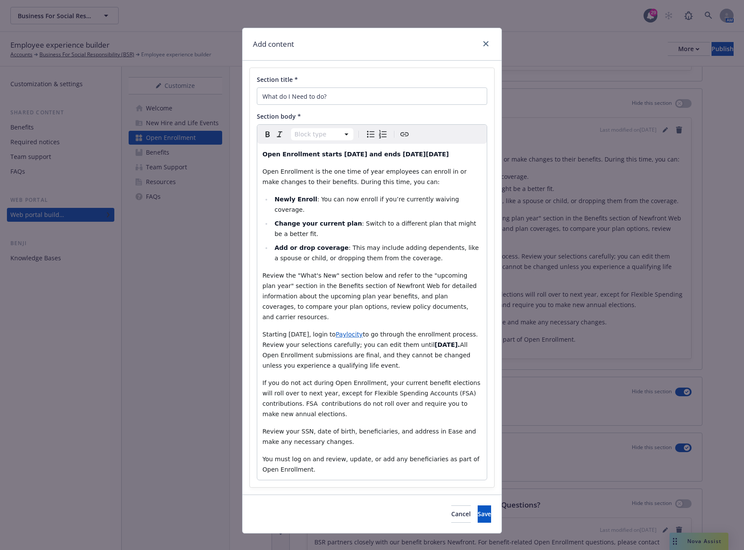
click at [363, 331] on span "Paylocity" at bounding box center [349, 334] width 27 height 7
click at [378, 341] on icon "button" at bounding box center [377, 342] width 4 height 4
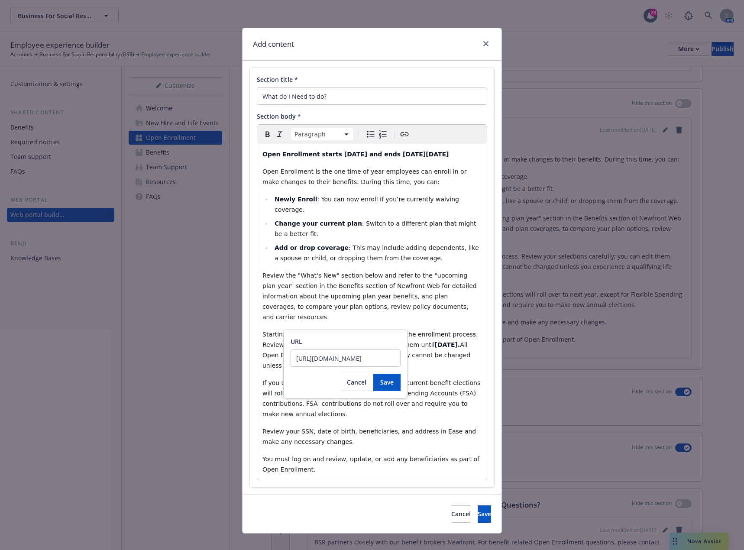
drag, startPoint x: 383, startPoint y: 357, endPoint x: 282, endPoint y: 357, distance: 101.8
click at [282, 357] on body "Business For Social Responsibility (BSR) Business For Social Responsibility (BS…" at bounding box center [372, 275] width 744 height 550
drag, startPoint x: 386, startPoint y: 360, endPoint x: 286, endPoint y: 346, distance: 101.5
click at [286, 346] on div "URL https://access.paylocity.com/ Cancel Save" at bounding box center [345, 364] width 125 height 69
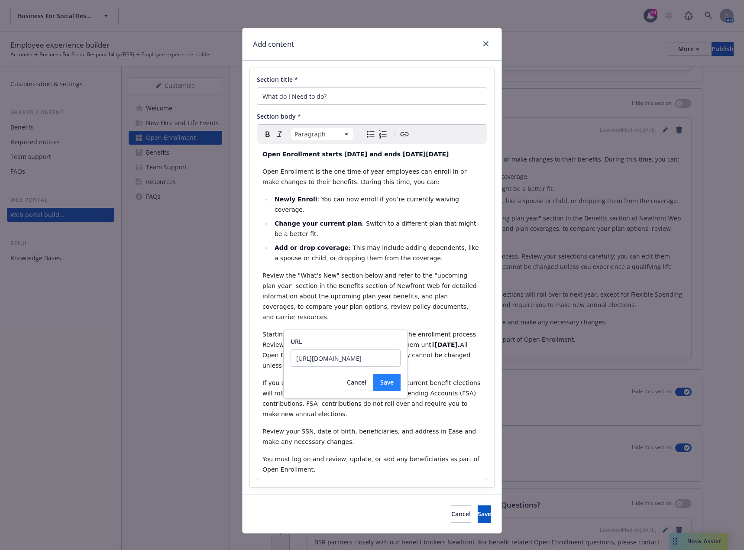
type input "https://businessforsocialresponsibility.ease.com/?QNBqVwm6xPan00aG2eynfLhPr3b23…"
click at [390, 385] on span "Save" at bounding box center [386, 382] width 13 height 8
click at [376, 343] on icon "button" at bounding box center [377, 342] width 4 height 4
click at [355, 383] on span "Cancel" at bounding box center [356, 382] width 19 height 8
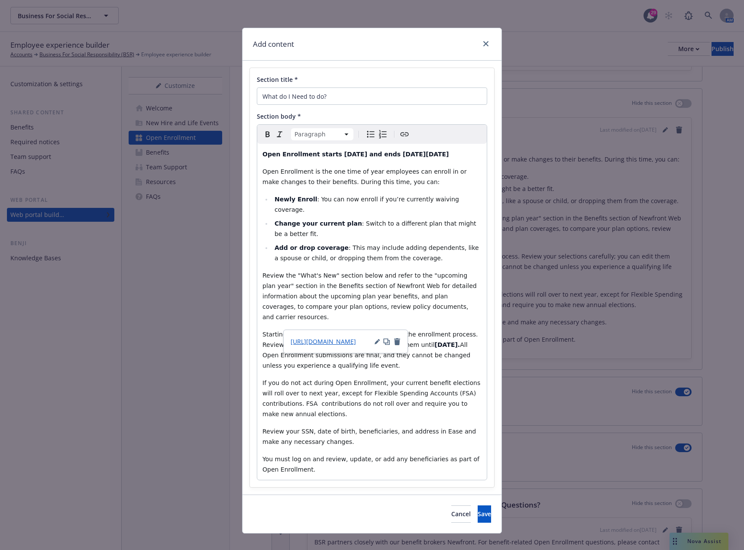
click at [408, 331] on span "to go through the enrollment process. Review your selections carefully; you can…" at bounding box center [371, 339] width 217 height 17
click at [363, 331] on span "Paylocity" at bounding box center [349, 334] width 27 height 7
click at [352, 331] on span "Starting October 29th, login to Ease to go through the enrollment process. Revi…" at bounding box center [367, 339] width 209 height 17
click at [349, 331] on span "Starting October 29th, login to Ease to go through the enrollment process. Revi…" at bounding box center [367, 339] width 209 height 17
click at [350, 331] on span "Starting October 29th, login to Ease to go through the enrollment process. Revi…" at bounding box center [367, 339] width 209 height 17
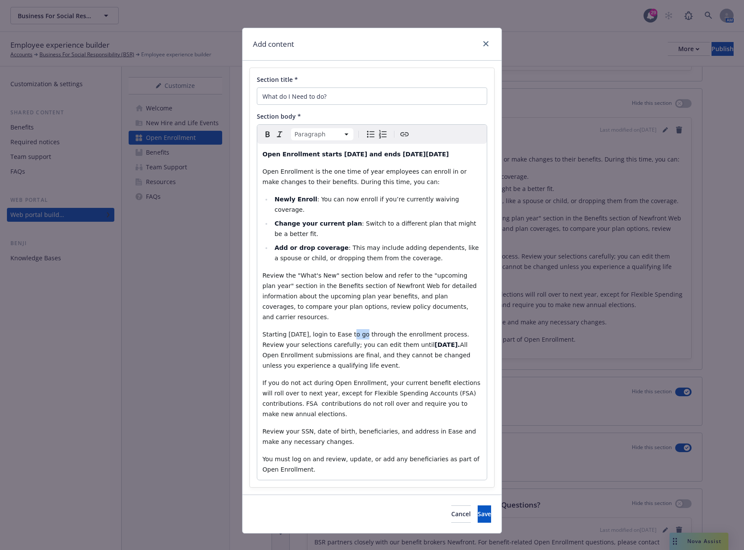
drag, startPoint x: 347, startPoint y: 324, endPoint x: 358, endPoint y: 325, distance: 11.3
click at [358, 331] on span "Starting October 29th, login to Ease to go through the enrollment process. Revi…" at bounding box center [367, 339] width 209 height 17
click at [407, 133] on icon "Create link" at bounding box center [405, 135] width 8 height 4
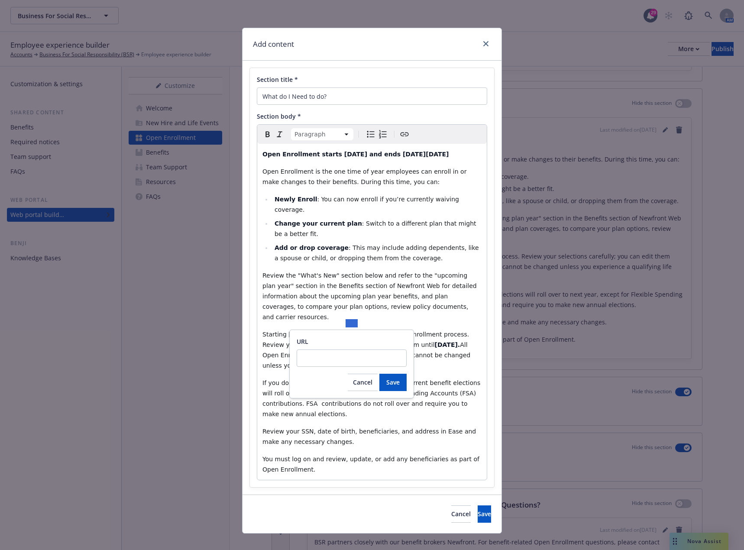
click at [347, 355] on input "URL" at bounding box center [352, 358] width 110 height 17
type input "https://businessforsocialresponsibility.ease.com/?QNBqVwm6xPan00aG2eynfLhPr3b23…"
click at [394, 383] on span "Save" at bounding box center [392, 382] width 13 height 8
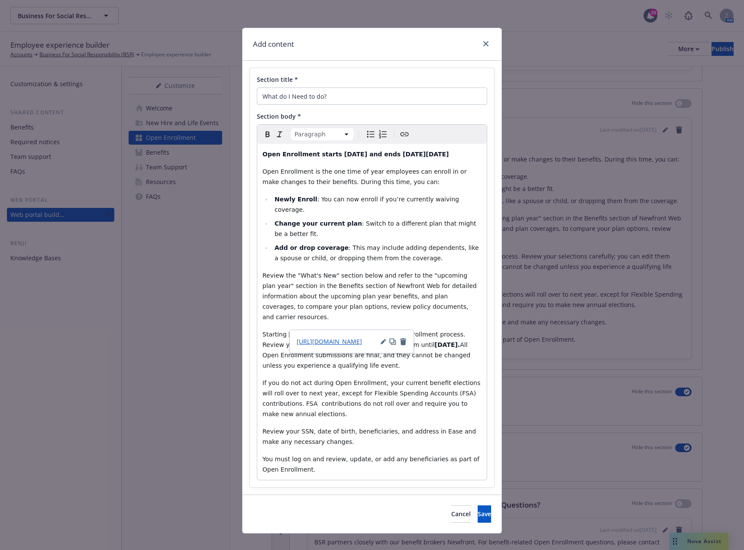
click at [415, 428] on span "Review your SSN, date of birth, beneficiaries, and address in Ease and make any…" at bounding box center [371, 436] width 216 height 17
drag, startPoint x: 319, startPoint y: 324, endPoint x: 287, endPoint y: 328, distance: 32.4
click at [287, 331] on span "Starting October 29th, login to" at bounding box center [299, 334] width 73 height 7
click at [336, 331] on span "Starting November 10th, login to" at bounding box center [299, 334] width 73 height 7
click at [478, 510] on span "Save" at bounding box center [484, 514] width 13 height 8
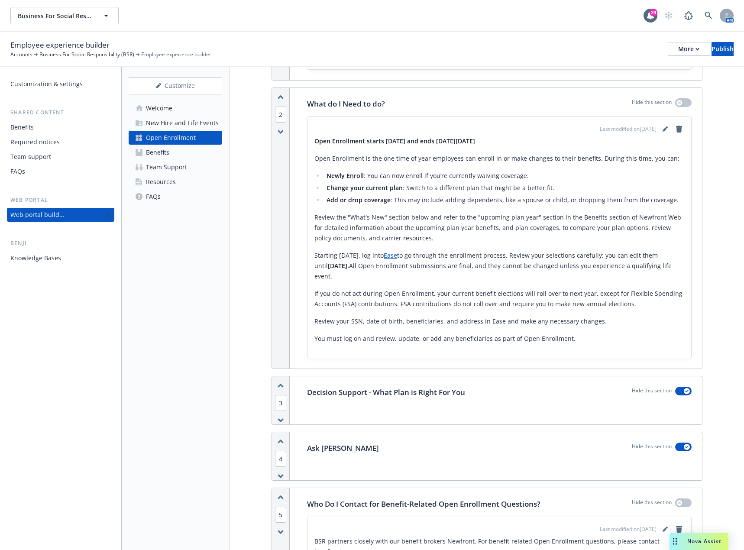
scroll to position [383, 0]
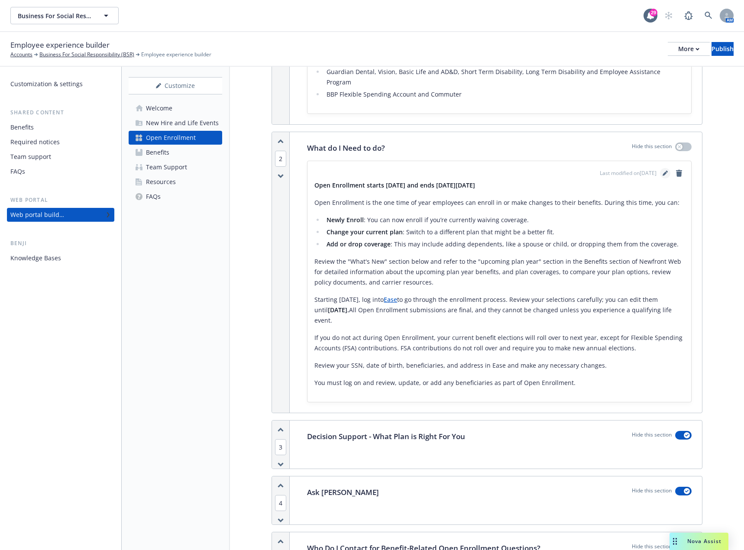
click at [663, 171] on icon "editPencil" at bounding box center [665, 173] width 5 height 5
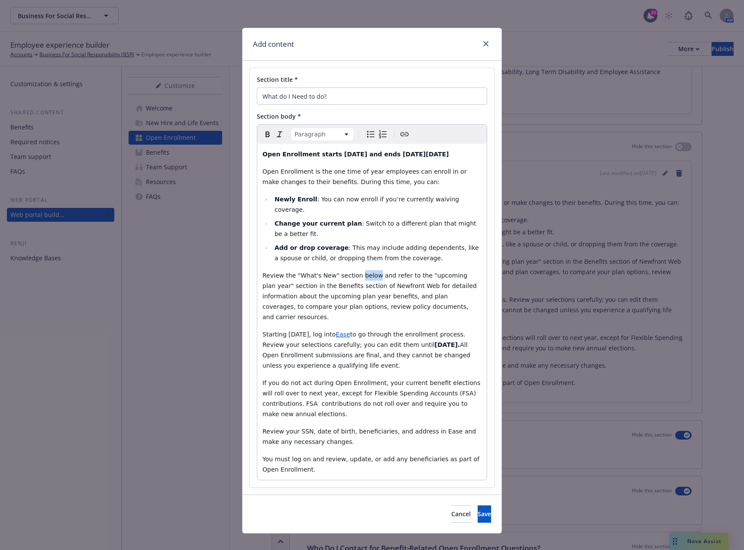
drag, startPoint x: 367, startPoint y: 275, endPoint x: 353, endPoint y: 275, distance: 14.3
click at [353, 275] on span "Review the "What's New" section below and refer to the "upcoming plan year" sec…" at bounding box center [371, 296] width 216 height 49
click at [478, 510] on span "Save" at bounding box center [484, 514] width 13 height 8
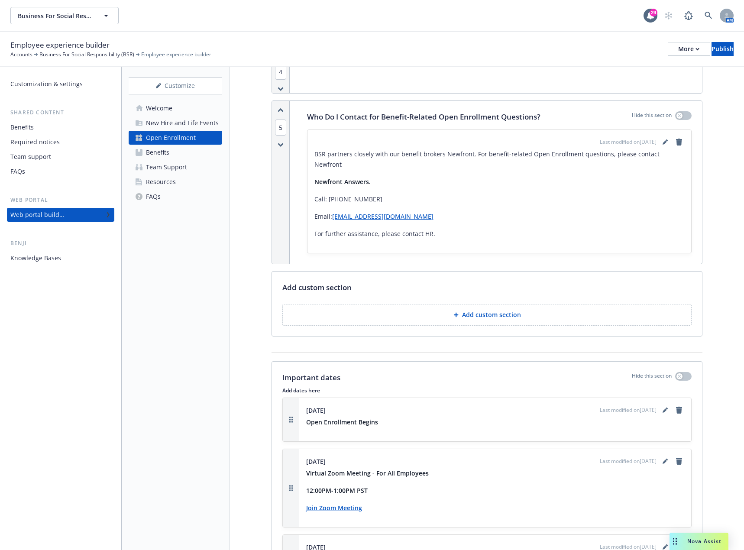
scroll to position [817, 0]
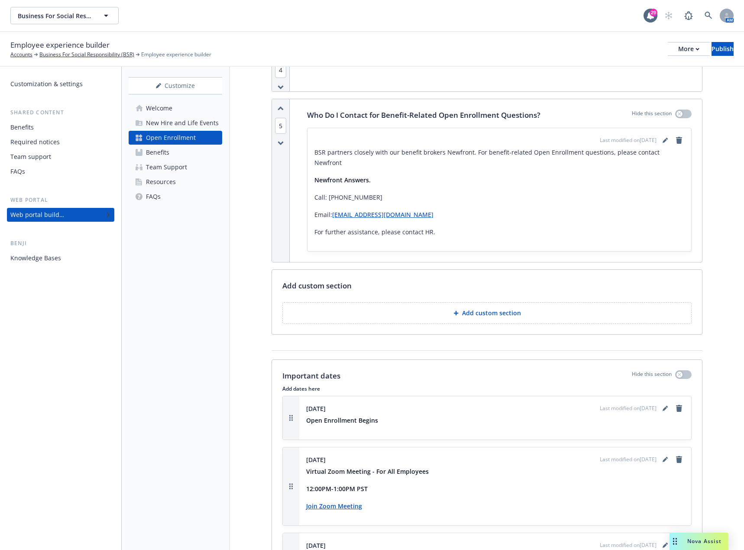
click at [351, 211] on link "bsrbenefits@answers.newfront.com" at bounding box center [382, 215] width 101 height 8
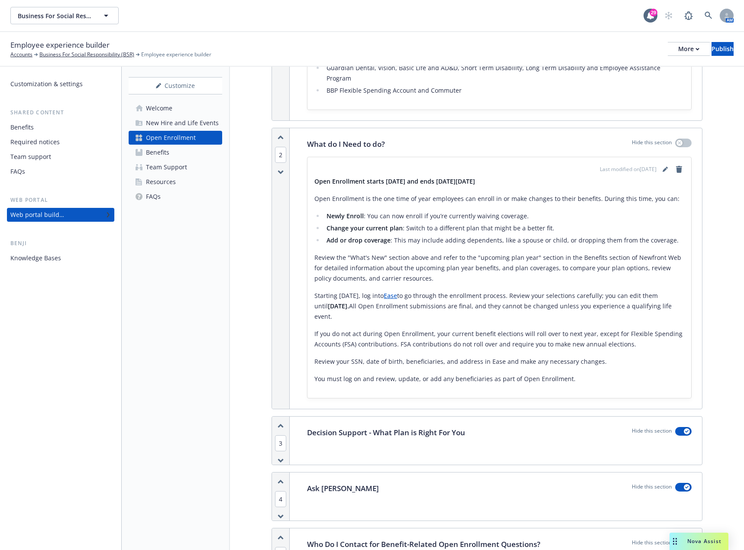
scroll to position [383, 0]
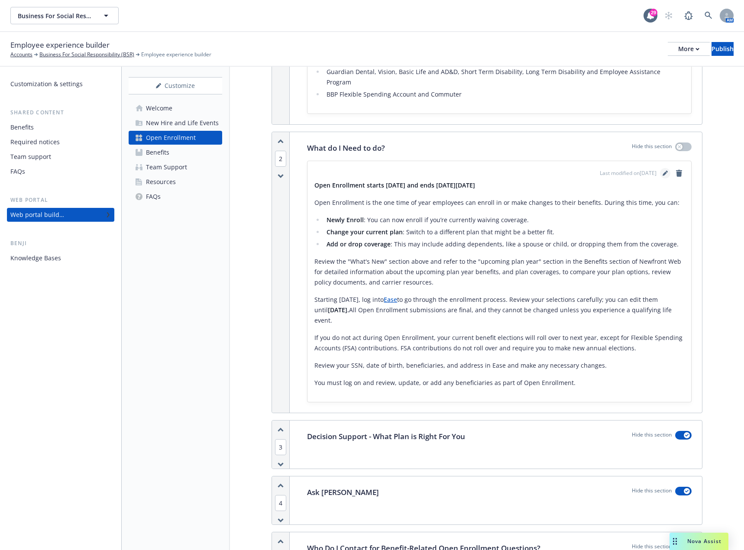
click at [663, 172] on icon "editPencil" at bounding box center [665, 174] width 4 height 4
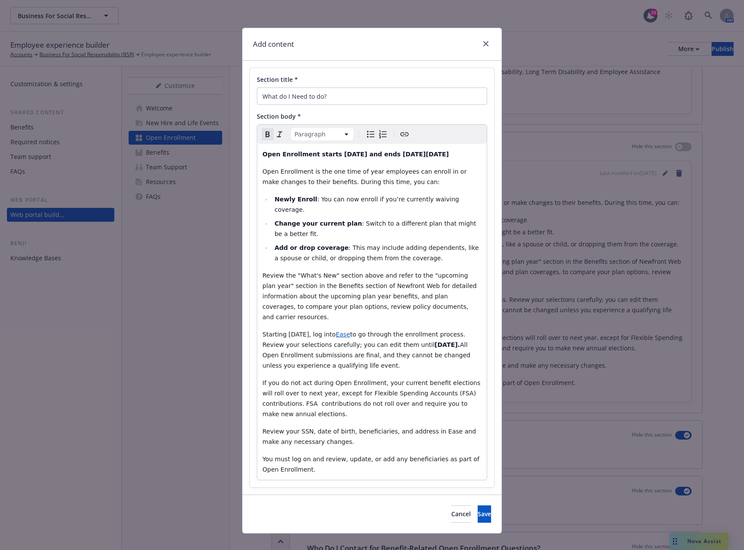
drag, startPoint x: 275, startPoint y: 345, endPoint x: 264, endPoint y: 344, distance: 10.8
click at [435, 344] on strong "Monday, November 17th, 2025." at bounding box center [448, 344] width 26 height 7
click at [307, 158] on strong "Open Enrollment starts Monday, November 10th, 2025 and ends on Monday, November…" at bounding box center [356, 154] width 187 height 7
drag, startPoint x: 480, startPoint y: 153, endPoint x: 458, endPoint y: 151, distance: 22.2
click at [449, 151] on strong "Open Enrollment starts Monday, November 10th, 2025 and ends on Monday, November…" at bounding box center [356, 154] width 187 height 7
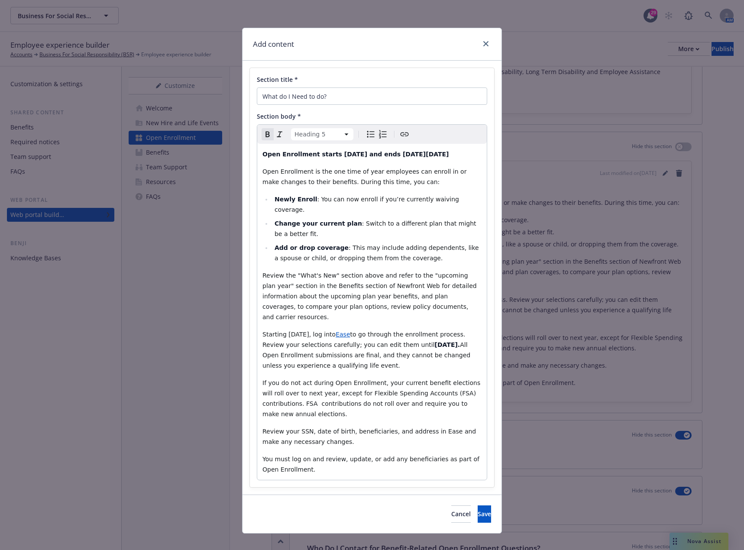
drag, startPoint x: 308, startPoint y: 165, endPoint x: 295, endPoint y: 163, distance: 12.6
click at [295, 158] on strong "Open Enrollment starts Monday, November 10th, 2025 and ends on Friday, November…" at bounding box center [356, 154] width 187 height 7
select select "paragraph"
drag, startPoint x: 436, startPoint y: 335, endPoint x: 416, endPoint y: 335, distance: 19.9
click at [435, 341] on strong "Monday, November 21st, 2025." at bounding box center [448, 344] width 26 height 7
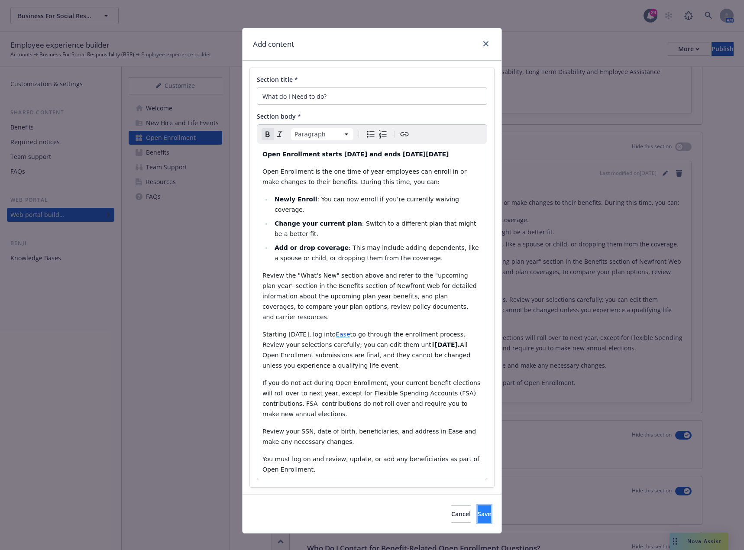
click at [478, 510] on span "Save" at bounding box center [484, 514] width 13 height 8
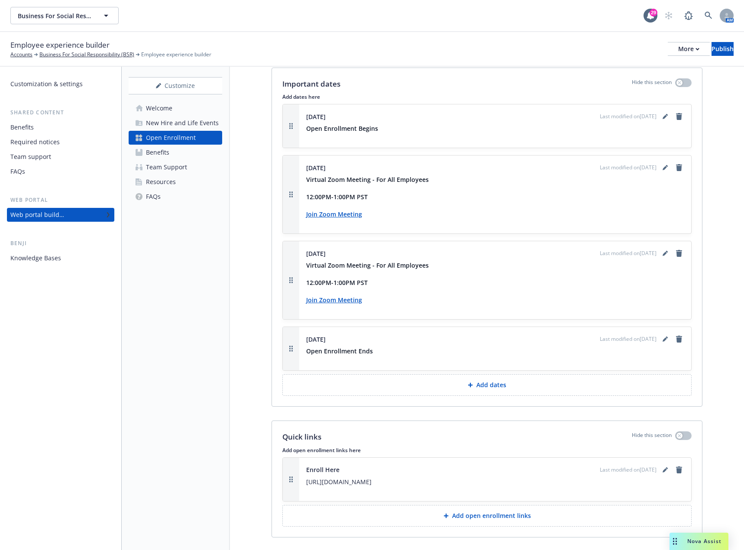
scroll to position [1207, 0]
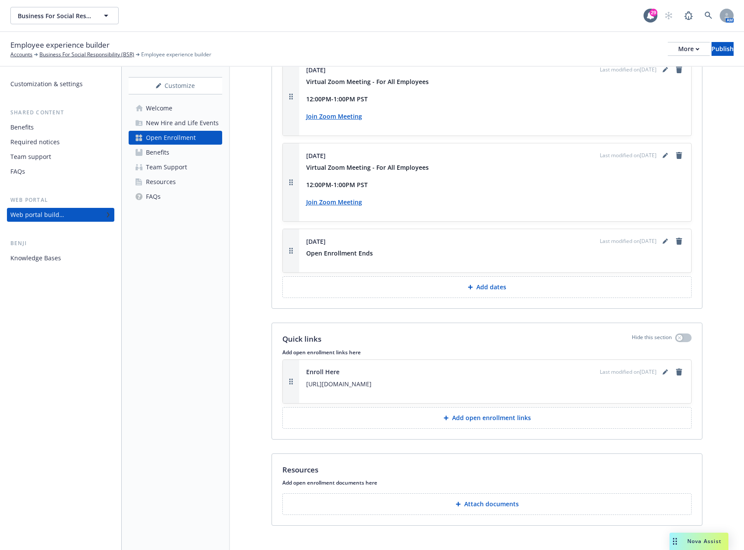
click at [511, 414] on p "Add open enrollment links" at bounding box center [491, 418] width 79 height 9
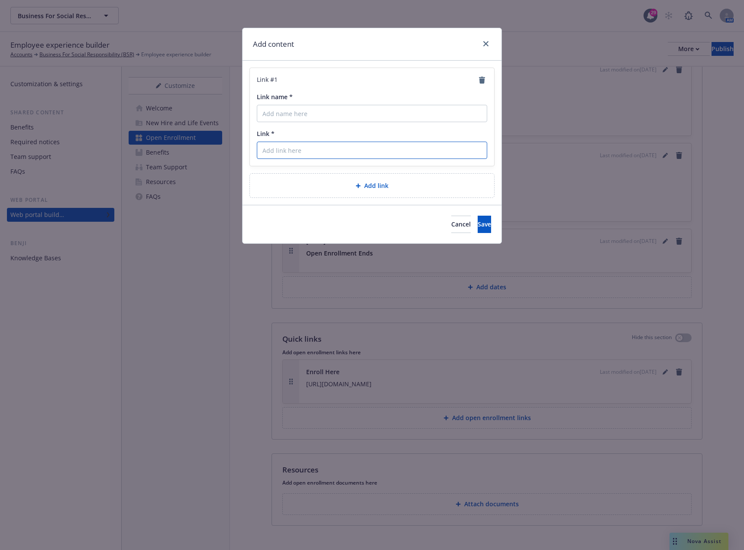
click at [293, 149] on input "Link *" at bounding box center [372, 150] width 230 height 17
paste input "https://outlook.office.com/book/BusinessforSocialResponsibility@ILN.onmicrosoft…"
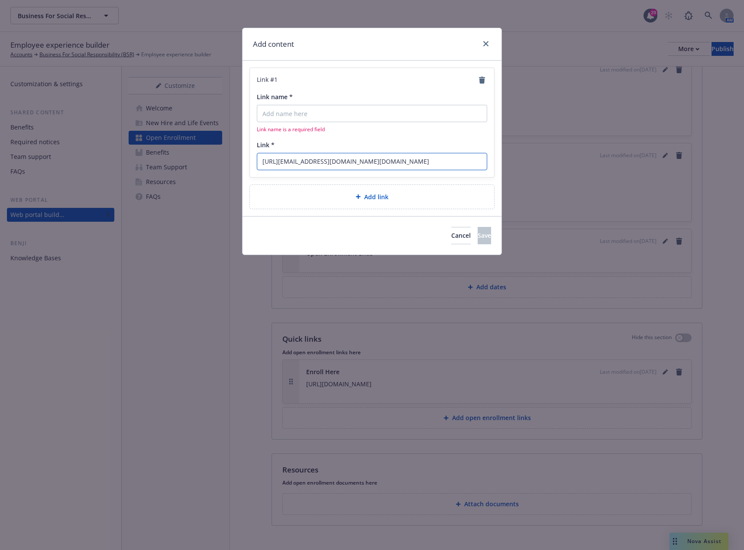
type input "https://outlook.office.com/book/BusinessforSocialResponsibility@ILN.onmicrosoft…"
click at [325, 116] on input "Link name *" at bounding box center [372, 113] width 230 height 17
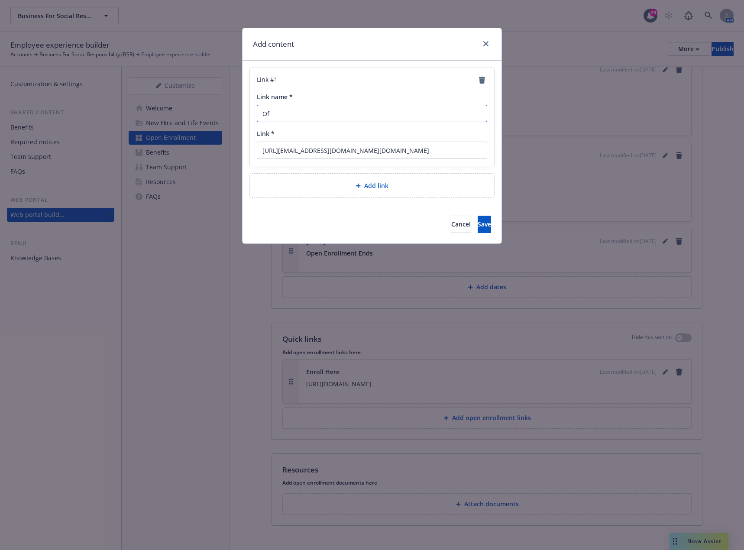
type input "O"
click at [303, 112] on input "Book Your 15 Minute Office Hours Session with a Benefits Specialist Here" at bounding box center [372, 113] width 230 height 17
type input "Book Your 15-Minute Office Hours Session with a Benefits Specialist Here"
click at [478, 224] on span "Save" at bounding box center [484, 224] width 13 height 8
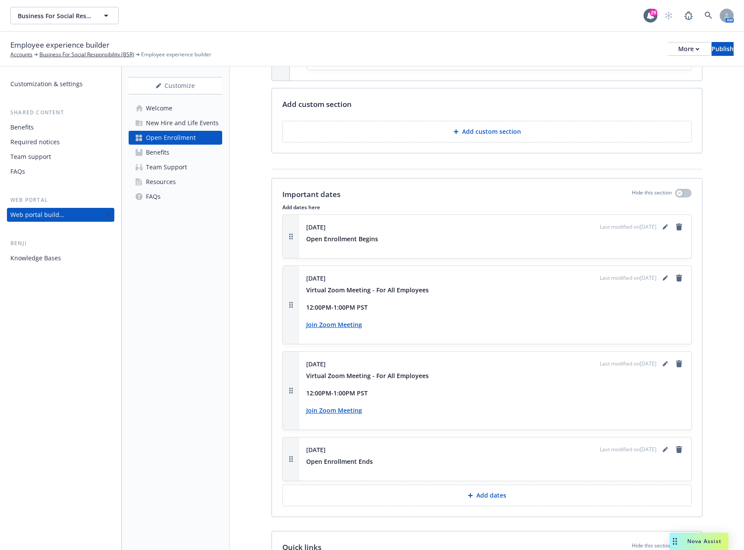
scroll to position [998, 0]
click at [678, 51] on div "More" at bounding box center [688, 48] width 21 height 13
click at [620, 66] on link "Copy preview link" at bounding box center [617, 68] width 128 height 17
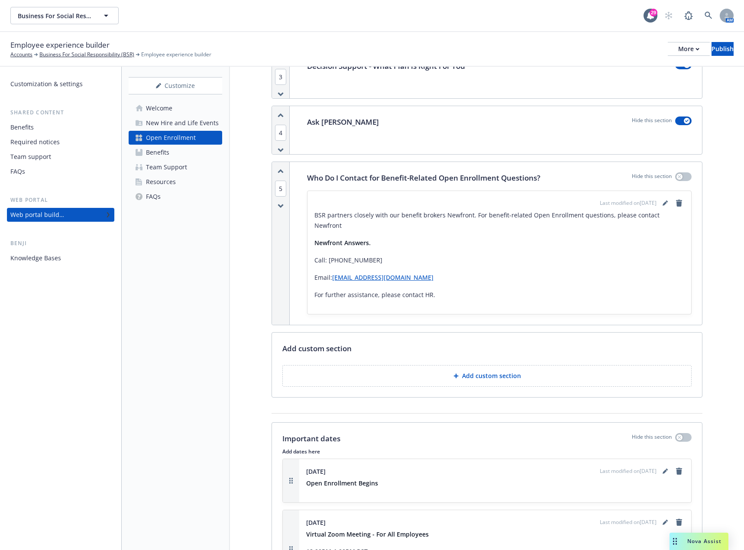
scroll to position [738, 0]
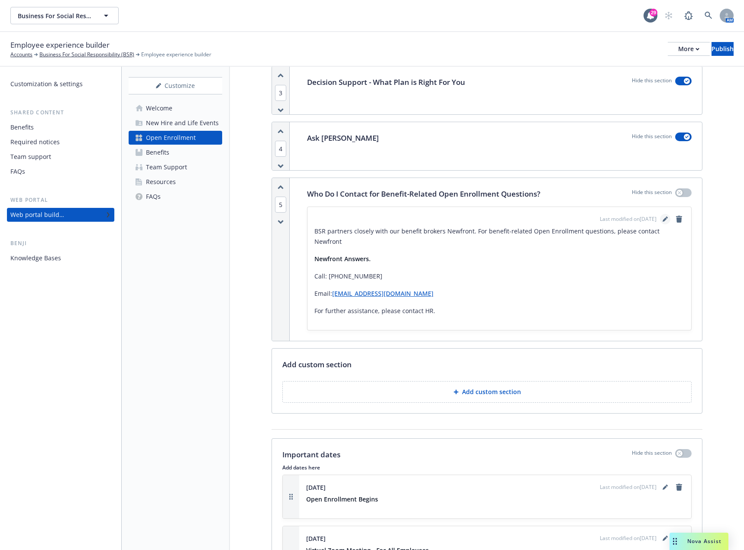
click at [660, 214] on link "editPencil" at bounding box center [665, 219] width 10 height 10
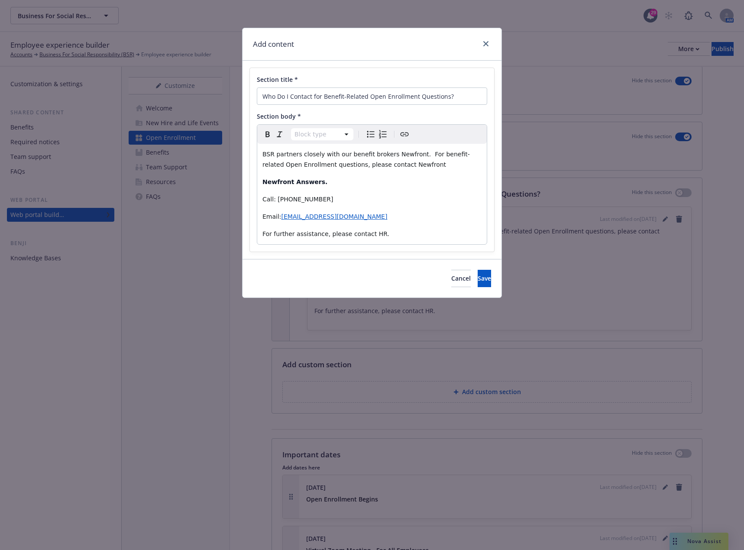
click at [389, 163] on p "BSR partners closely with our benefit brokers Newfront. For benefit-related Ope…" at bounding box center [372, 159] width 219 height 21
click at [478, 282] on span "Save" at bounding box center [484, 278] width 13 height 8
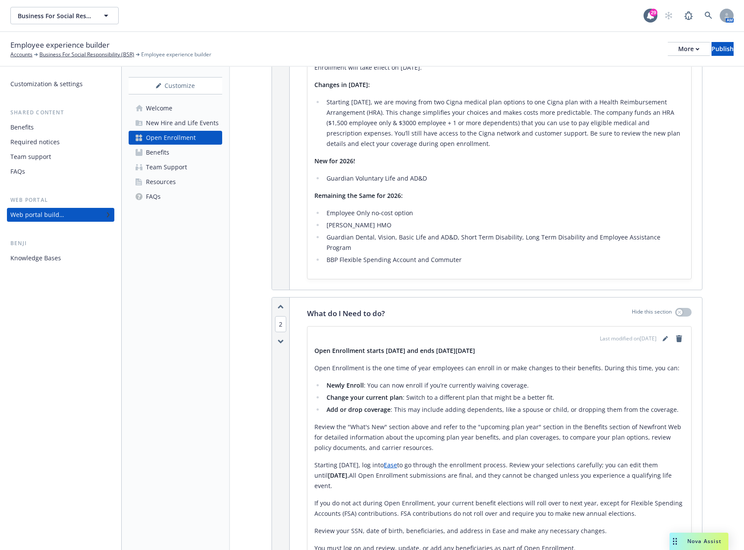
scroll to position [0, 0]
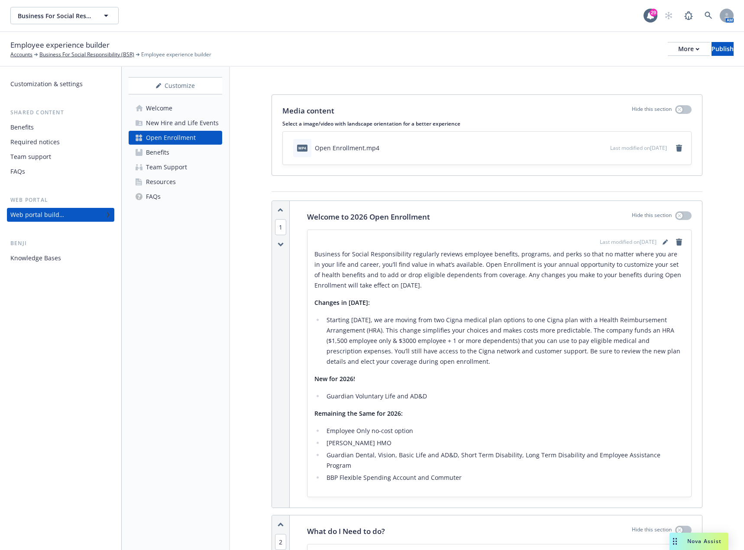
click at [21, 125] on div "Benefits" at bounding box center [21, 127] width 23 height 14
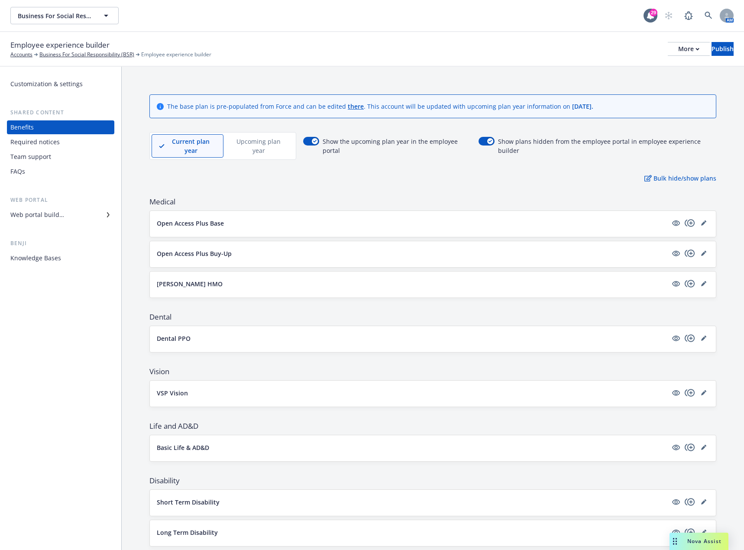
click at [40, 216] on div "Web portal builder" at bounding box center [37, 215] width 54 height 14
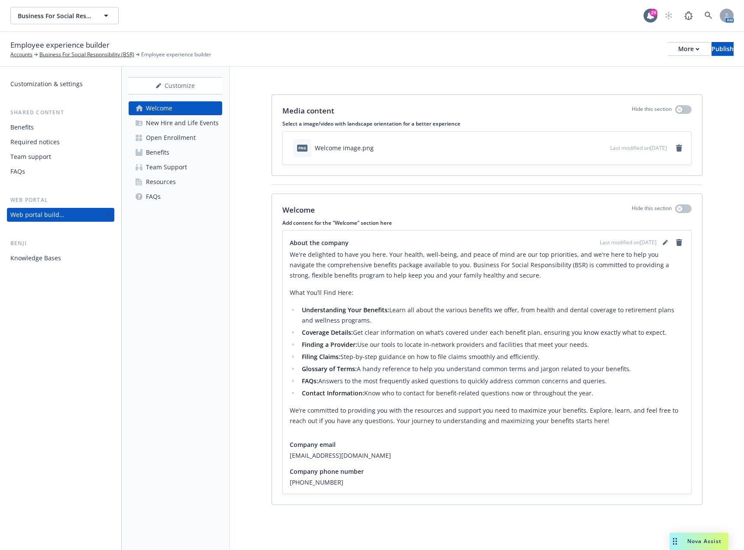
drag, startPoint x: 40, startPoint y: 216, endPoint x: 228, endPoint y: 253, distance: 191.3
click at [228, 254] on div "Customize Welcome New Hire and Life Events Open Enrollment Benefits Team Suppor…" at bounding box center [176, 308] width 108 height 483
click at [666, 243] on icon "editPencil" at bounding box center [665, 243] width 4 height 4
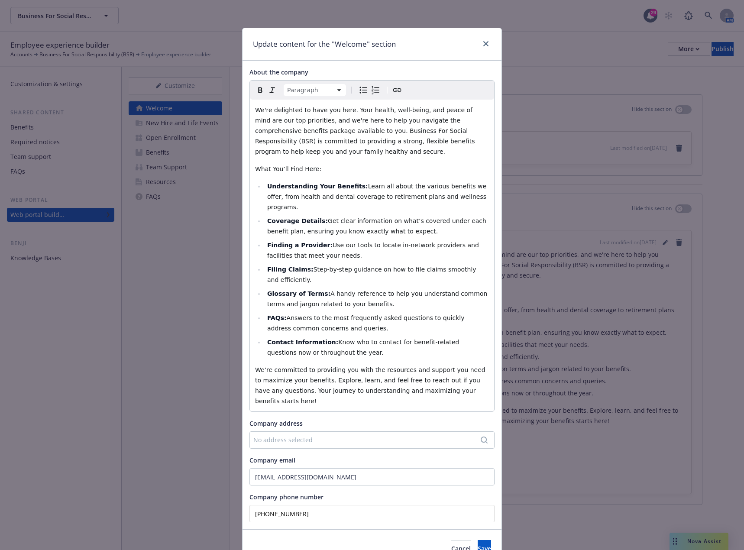
click at [390, 112] on span "We're delighted to have you here. Your health, well-being, and peace of mind ar…" at bounding box center [366, 131] width 222 height 49
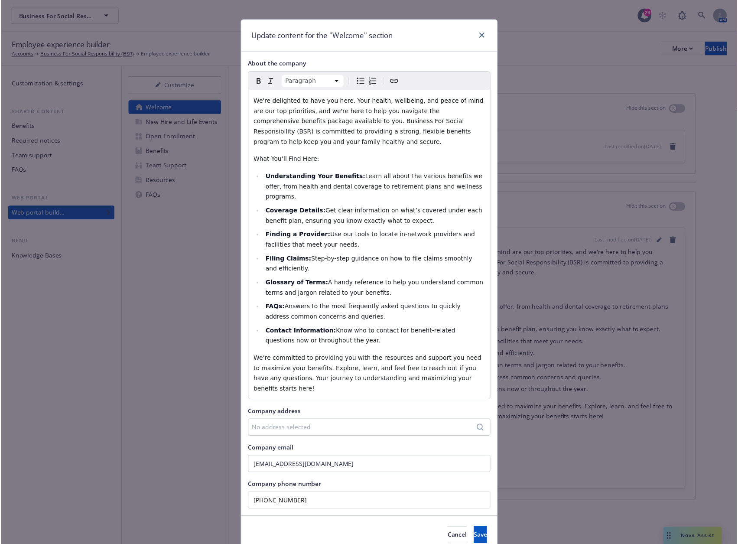
scroll to position [15, 0]
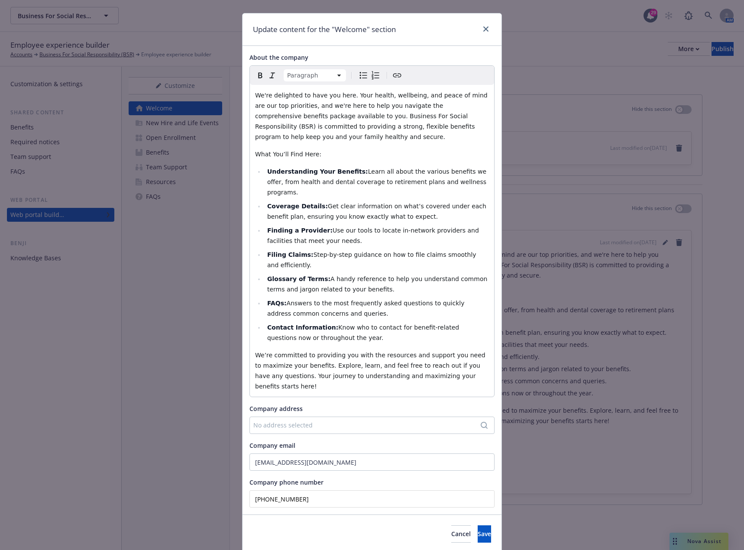
click at [342, 421] on div "No address selected" at bounding box center [367, 425] width 229 height 9
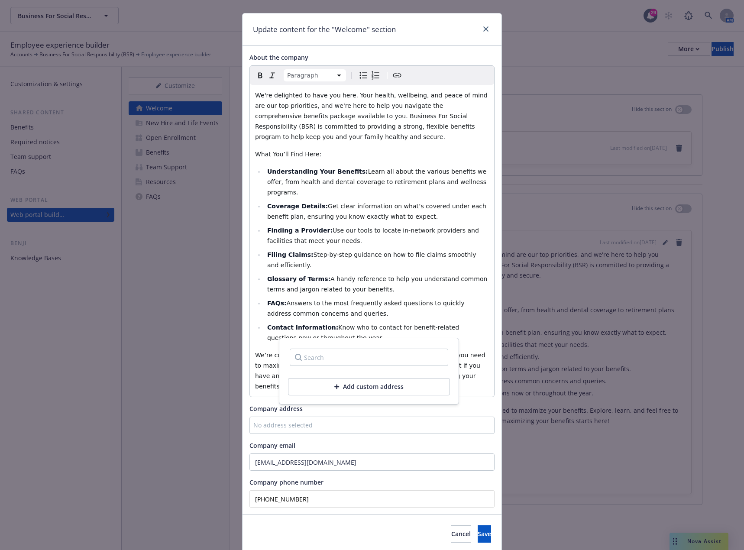
click at [345, 360] on input "Search" at bounding box center [369, 357] width 159 height 17
drag, startPoint x: 398, startPoint y: 357, endPoint x: 371, endPoint y: 356, distance: 26.4
click at [371, 356] on input "220 Montgomery Street, 17th" at bounding box center [369, 357] width 159 height 17
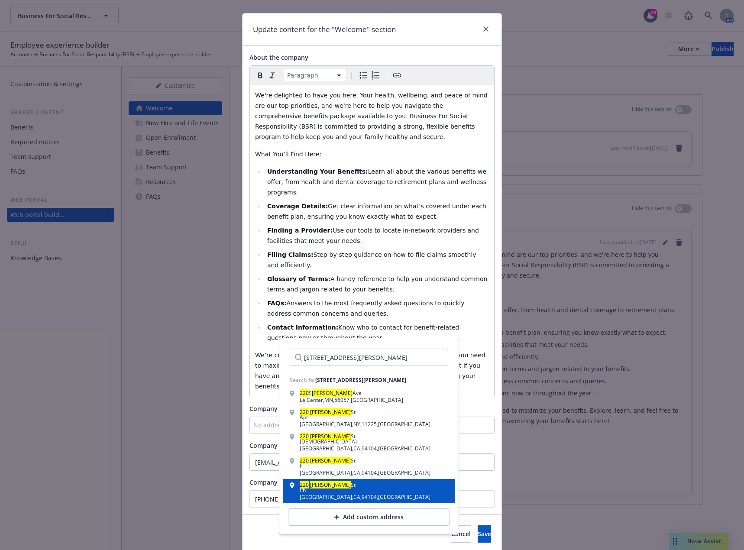
type input "220 Montgomery Street"
click at [369, 491] on div "Ph" at bounding box center [365, 490] width 131 height 5
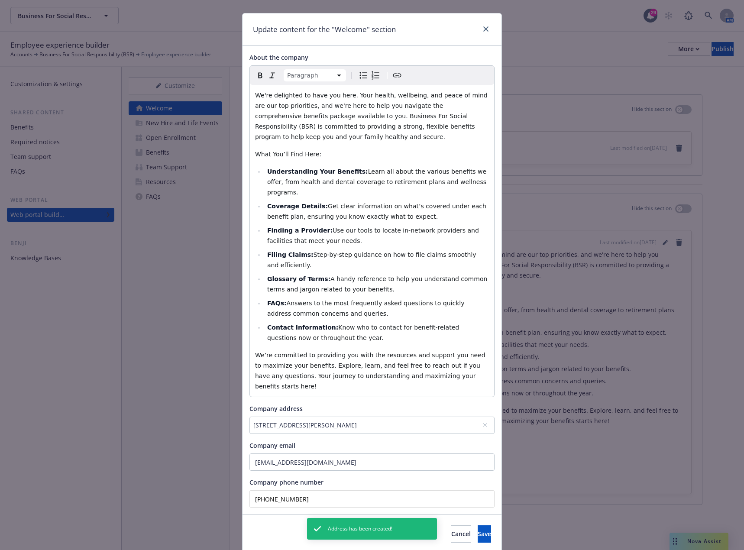
click at [318, 421] on div "220 Montgomery St, Ph, San Francisco, CA, 94104, USA" at bounding box center [367, 425] width 229 height 9
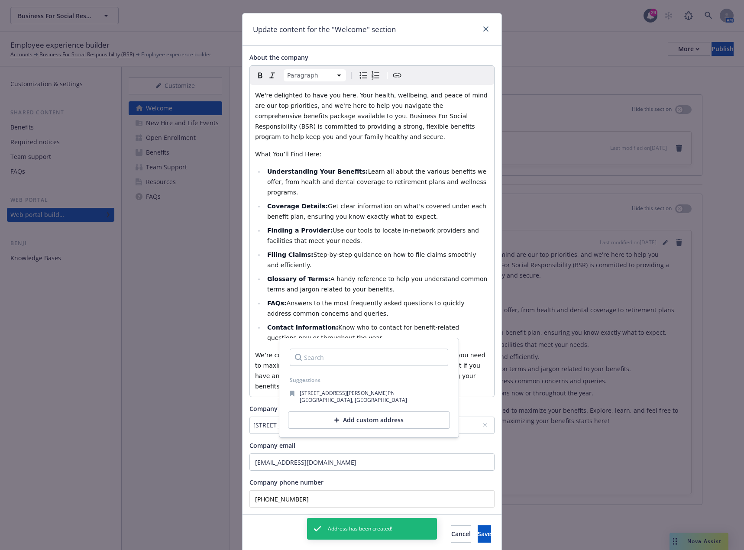
click at [344, 422] on div "Add custom address" at bounding box center [369, 420] width 162 height 17
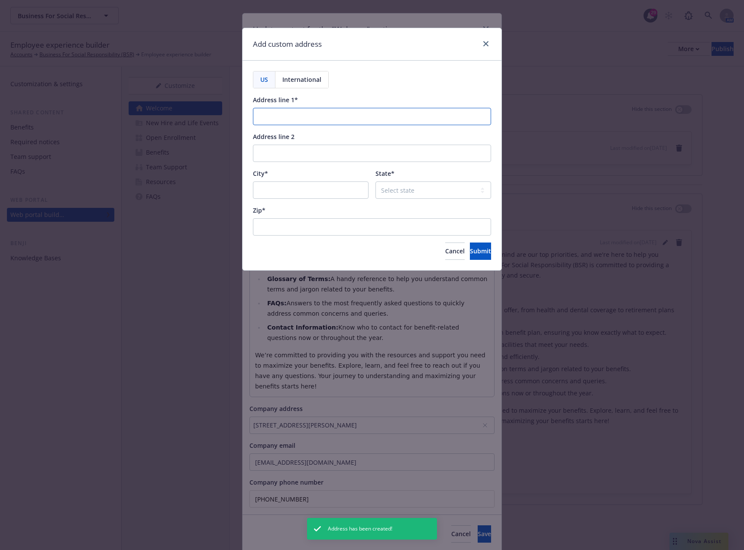
click at [322, 120] on input "Address line 1*" at bounding box center [372, 116] width 238 height 17
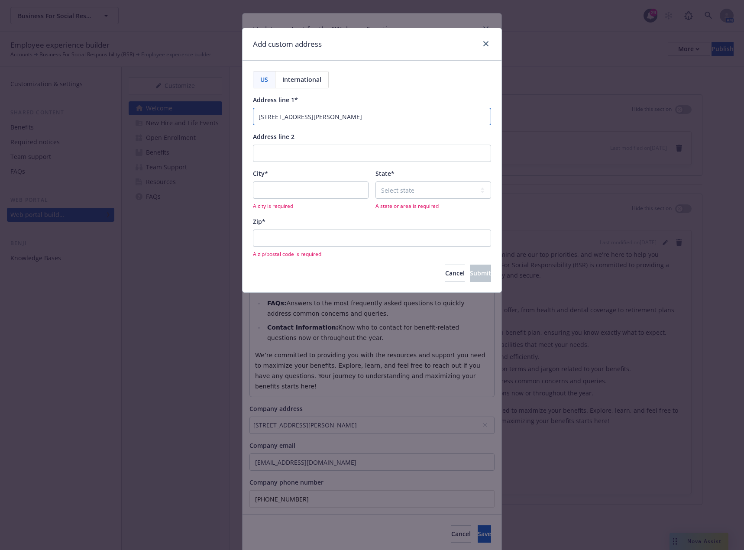
type input "220 Montgomery Street"
type input "2"
type input "17th Floor"
type input "San Francisco"
select select "CA"
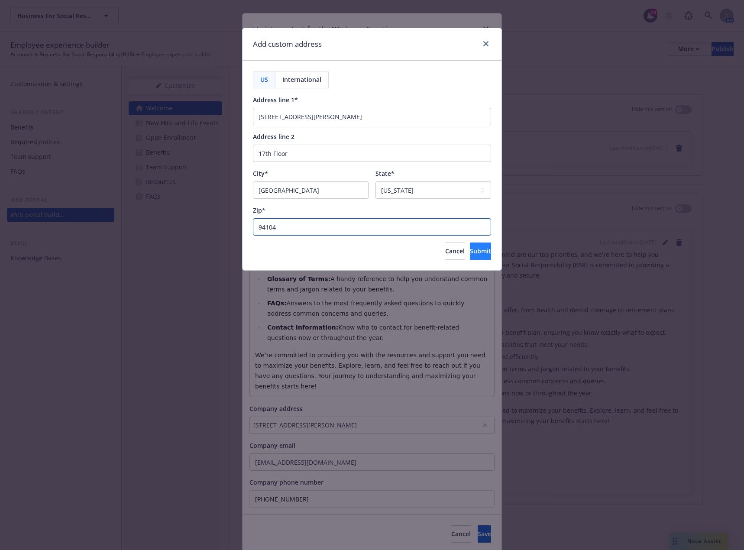
type input "94104"
click at [470, 247] on span "Submit" at bounding box center [480, 251] width 21 height 8
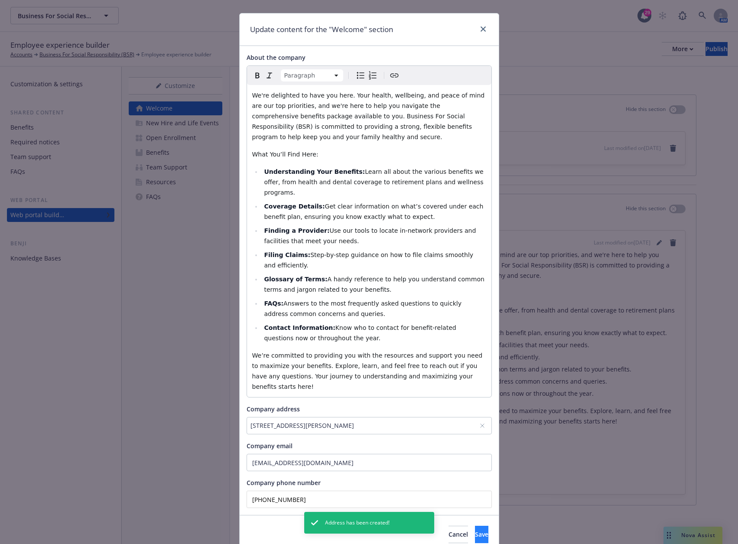
scroll to position [21, 0]
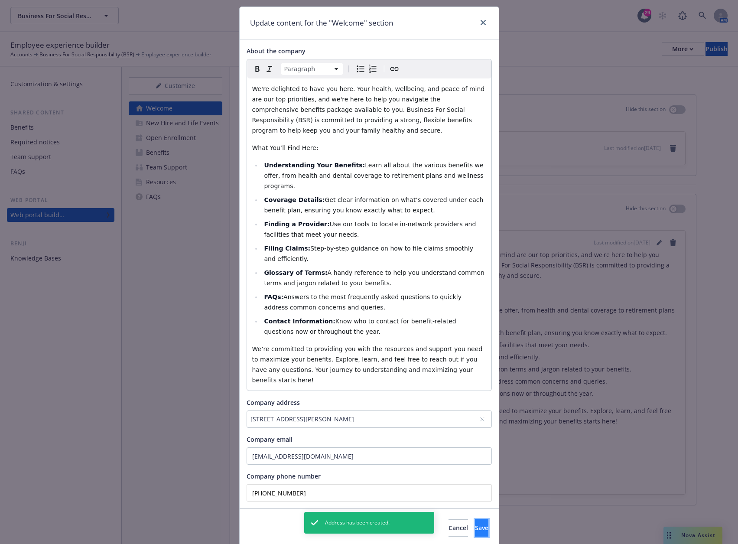
click at [475, 523] on span "Save" at bounding box center [481, 527] width 13 height 8
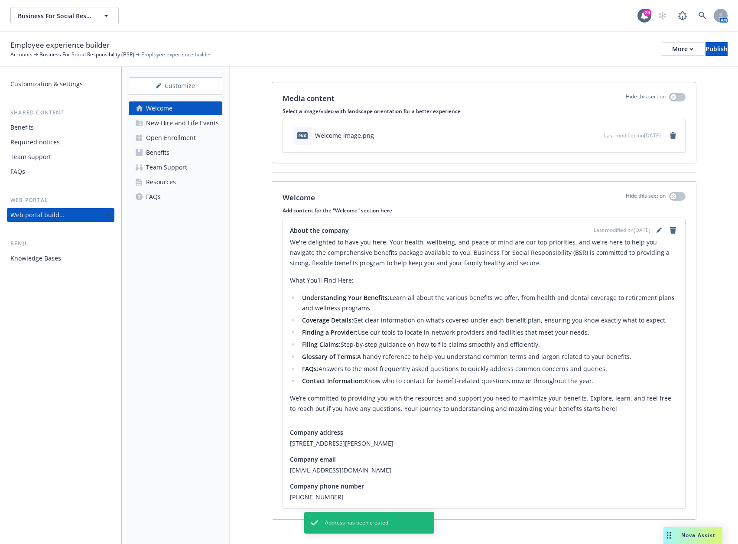
scroll to position [13, 0]
click at [204, 125] on div "New Hire and Life Events" at bounding box center [182, 123] width 73 height 14
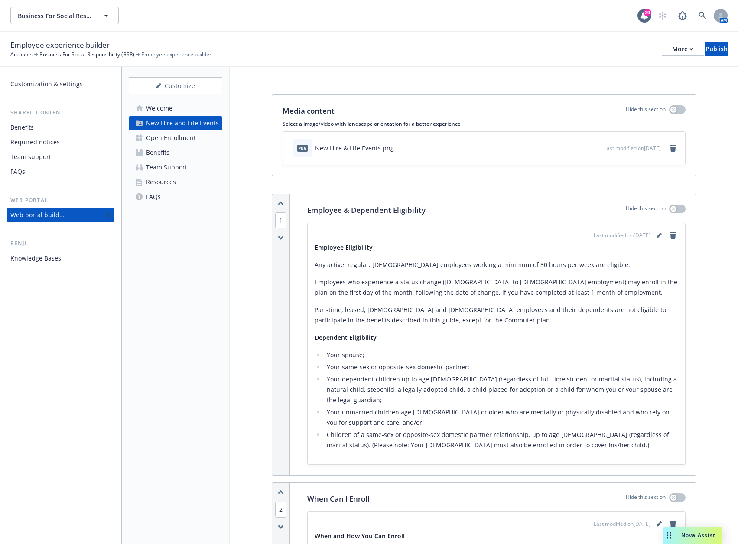
click at [174, 111] on link "Welcome" at bounding box center [176, 108] width 94 height 14
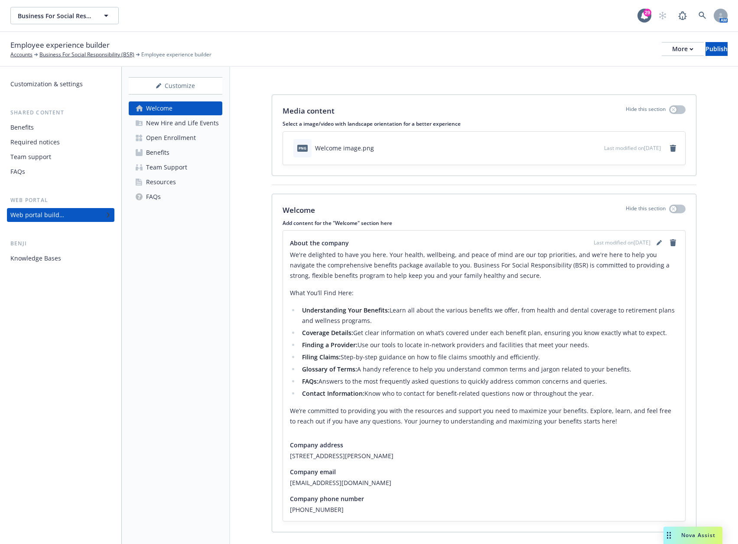
click at [207, 121] on div "New Hire and Life Events" at bounding box center [182, 123] width 73 height 14
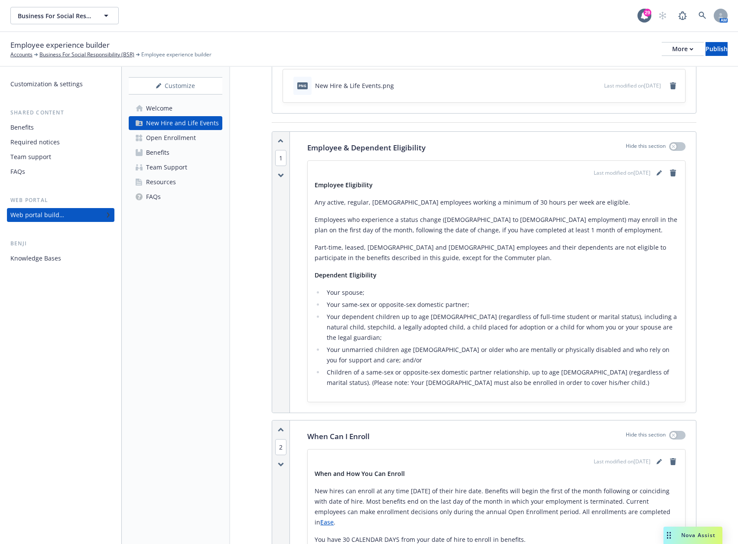
scroll to position [87, 0]
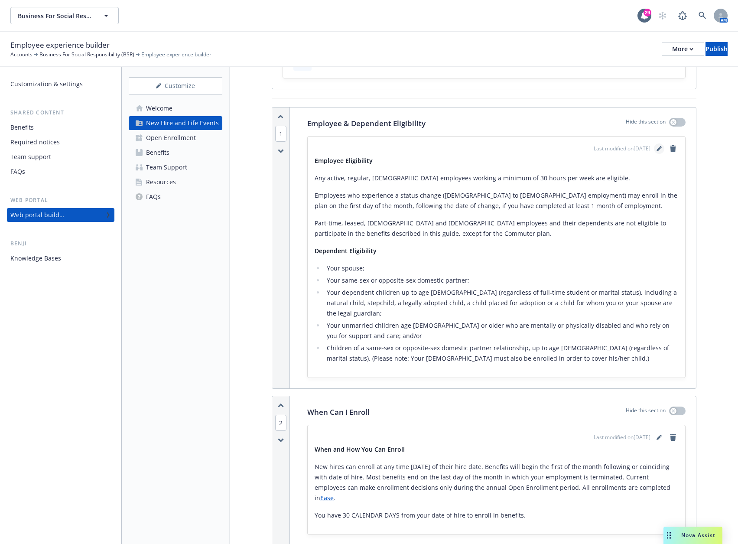
click at [658, 150] on icon "editPencil" at bounding box center [658, 149] width 4 height 4
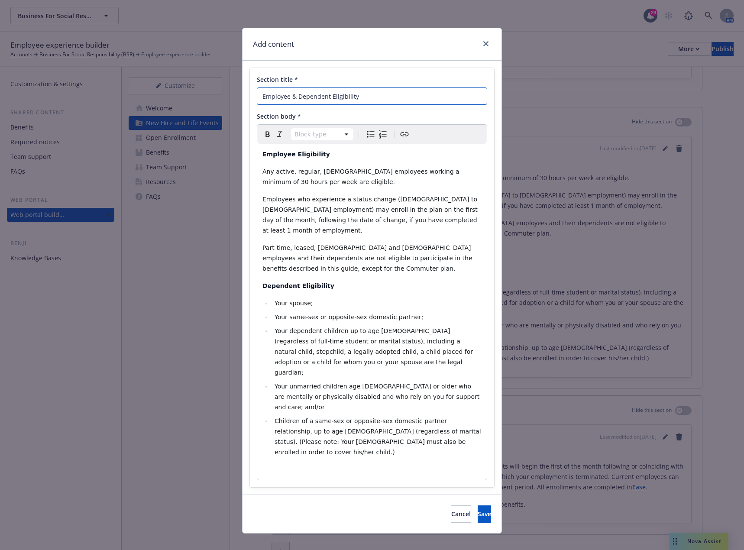
drag, startPoint x: 390, startPoint y: 103, endPoint x: 244, endPoint y: 93, distance: 146.7
click at [244, 93] on div "Section title * Employee & Dependent Eligibility Section body * Block type Para…" at bounding box center [372, 278] width 259 height 434
type input "Eligibility"
click at [451, 506] on button "Cancel" at bounding box center [460, 514] width 19 height 17
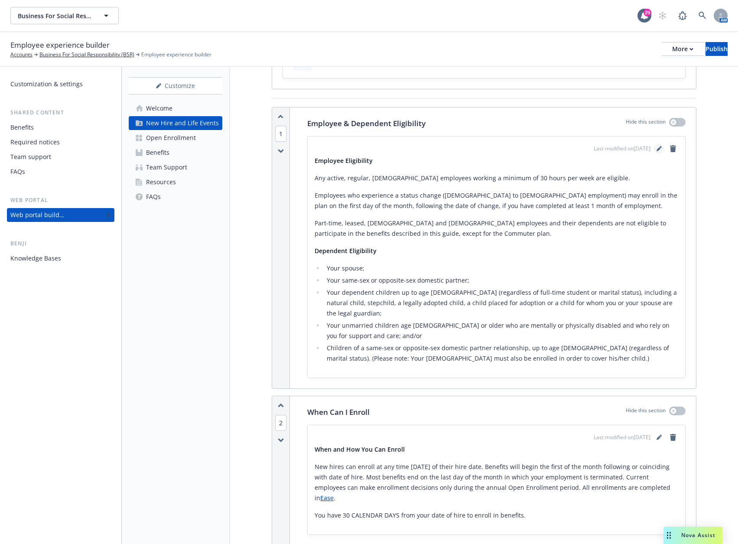
click at [661, 148] on icon "editPencil" at bounding box center [658, 148] width 5 height 5
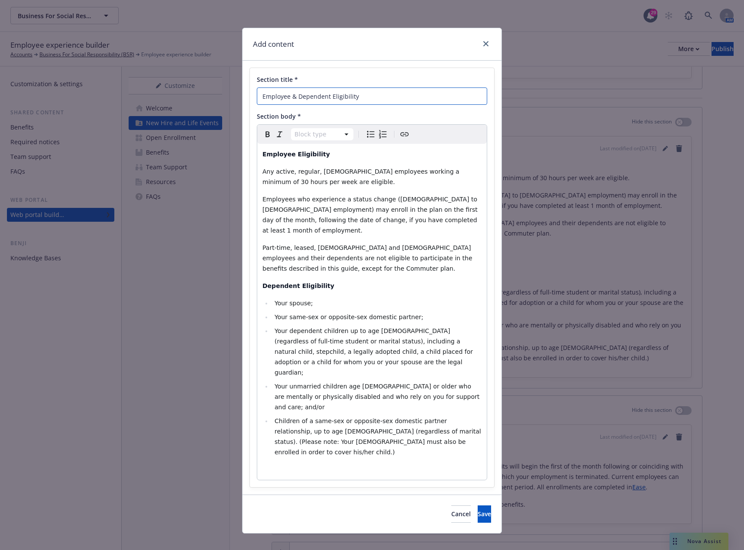
drag, startPoint x: 389, startPoint y: 98, endPoint x: 238, endPoint y: 81, distance: 151.7
click at [238, 81] on div "Add content Section title * Employee & Dependent Eligibility Section body * Blo…" at bounding box center [372, 275] width 744 height 550
click at [480, 506] on button "Save" at bounding box center [484, 514] width 13 height 17
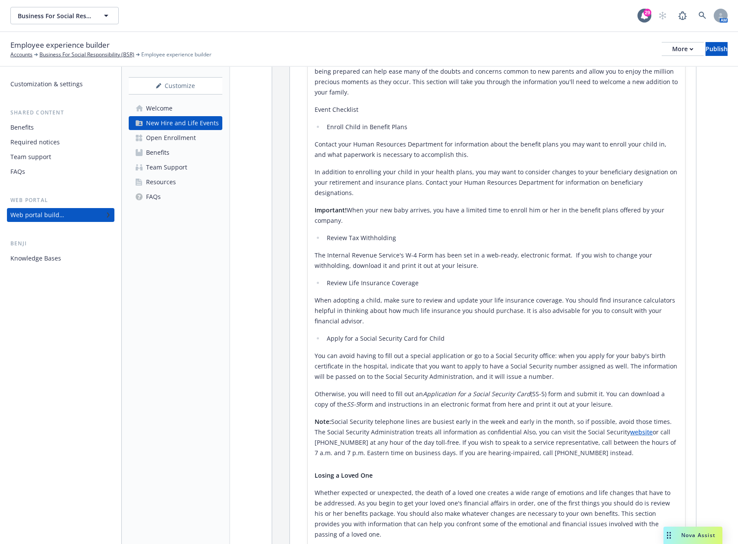
scroll to position [1318, 0]
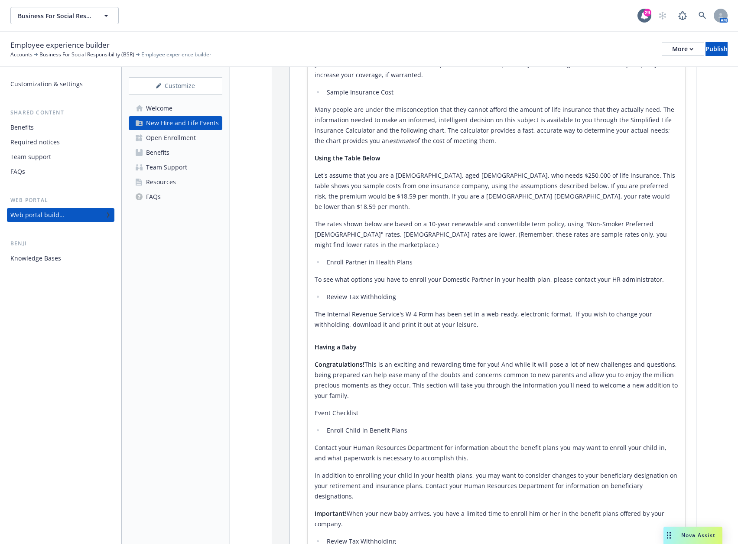
click at [172, 107] on div "Welcome" at bounding box center [159, 108] width 26 height 14
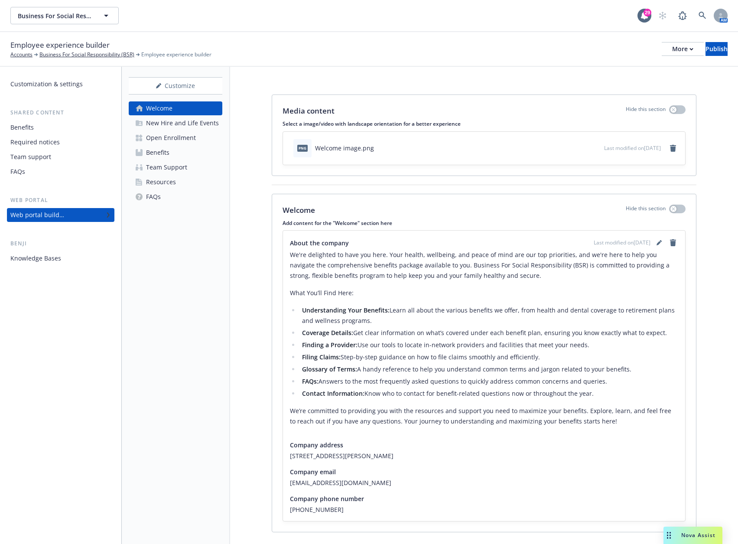
click at [188, 137] on div "Open Enrollment" at bounding box center [171, 138] width 50 height 14
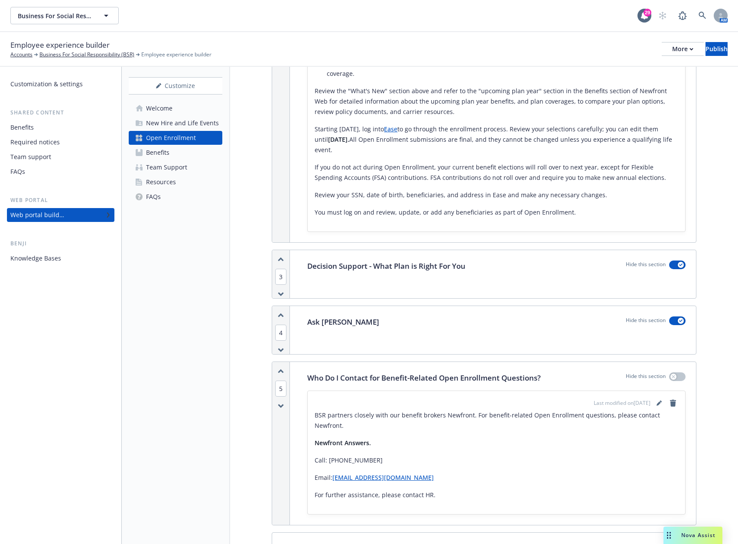
scroll to position [693, 0]
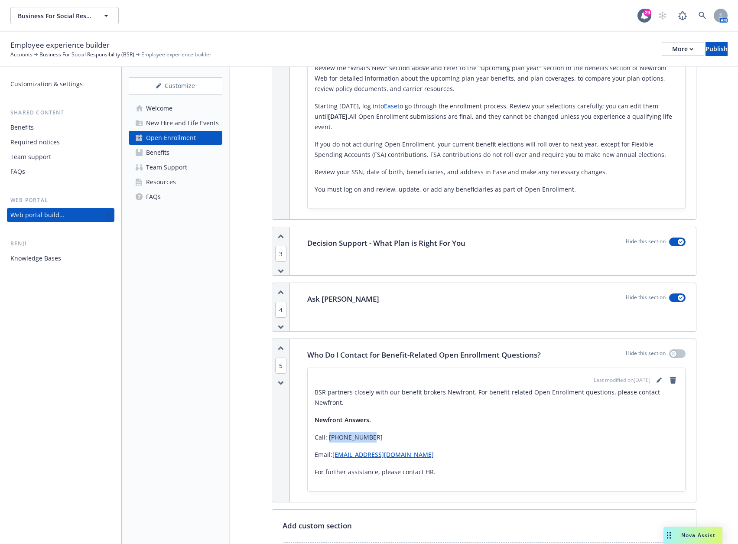
drag, startPoint x: 372, startPoint y: 406, endPoint x: 329, endPoint y: 406, distance: 42.5
click at [329, 432] on p "Call: 866-511-9006" at bounding box center [496, 437] width 363 height 10
copy p "866-511-9006"
click at [179, 112] on link "Welcome" at bounding box center [176, 108] width 94 height 14
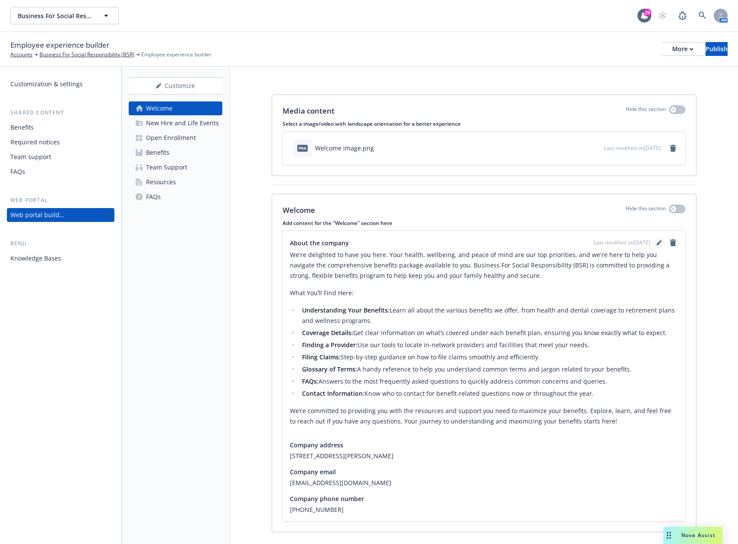
click at [660, 241] on icon "editPencil" at bounding box center [660, 241] width 2 height 2
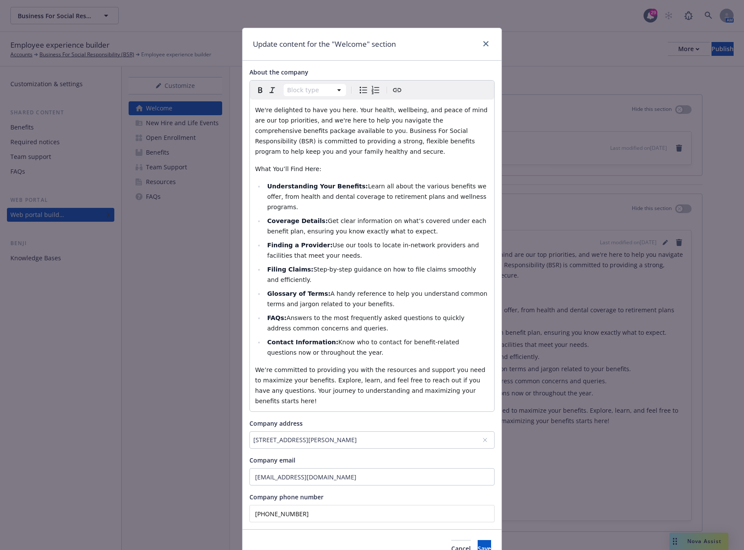
drag, startPoint x: 301, startPoint y: 485, endPoint x: 217, endPoint y: 483, distance: 84.1
click at [217, 483] on div "Update content for the "Welcome" section About the company Block type Paragraph…" at bounding box center [372, 275] width 744 height 550
paste input "511-9006"
type input "(866) 511-9006"
click at [478, 545] on span "Save" at bounding box center [484, 549] width 13 height 8
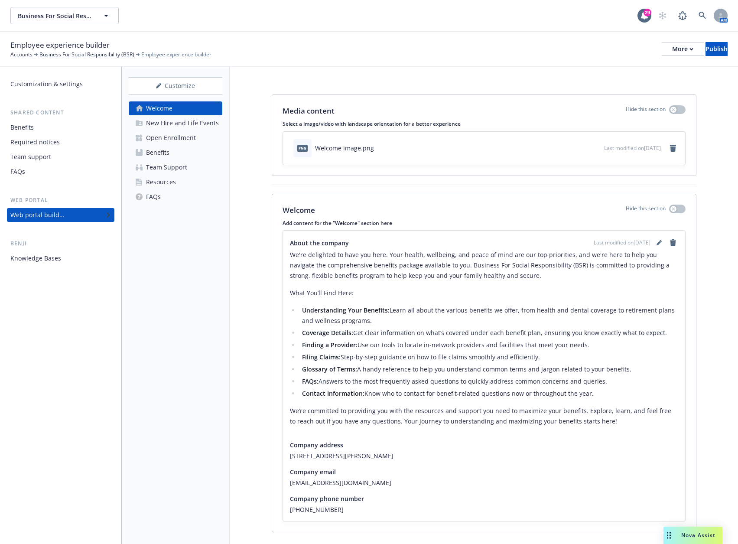
click at [203, 124] on div "New Hire and Life Events" at bounding box center [182, 123] width 73 height 14
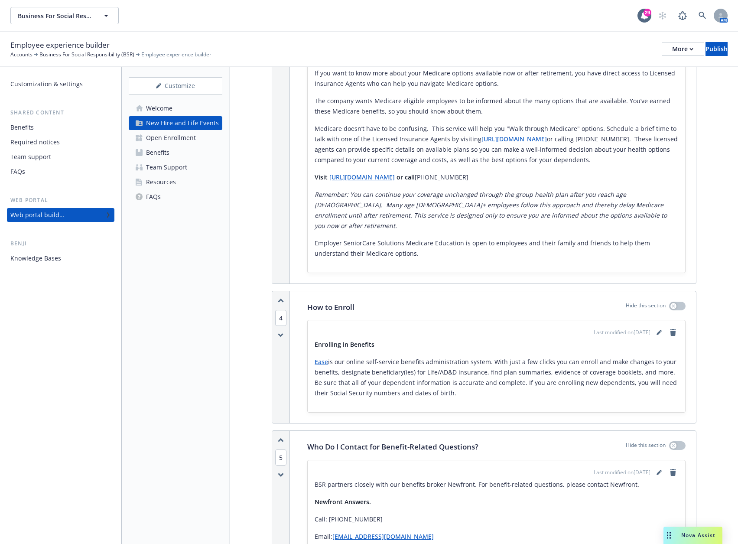
scroll to position [3856, 0]
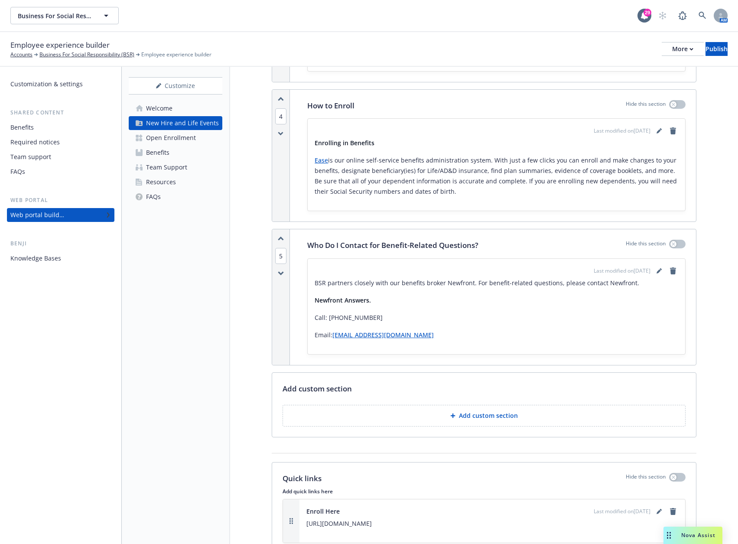
click at [498, 411] on p "Add custom section" at bounding box center [488, 415] width 59 height 9
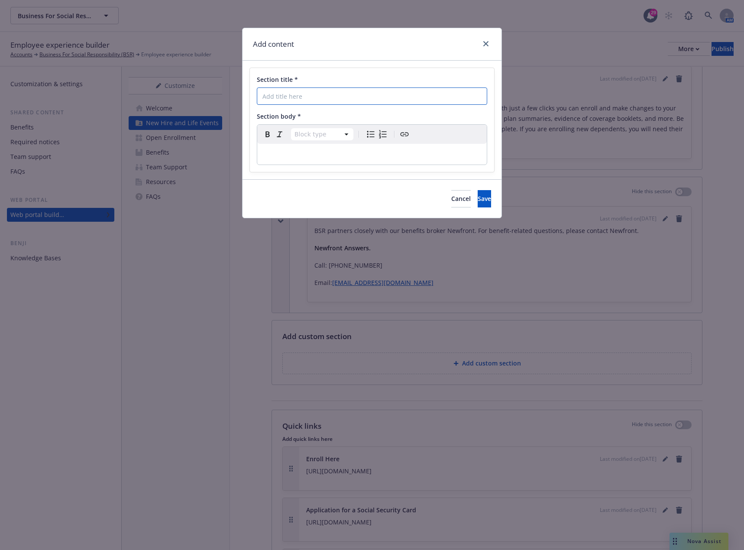
click at [324, 95] on input "Section title *" at bounding box center [372, 96] width 230 height 17
type input "Making Benefit Elections"
click at [294, 154] on p "editable markdown" at bounding box center [372, 154] width 219 height 10
select select
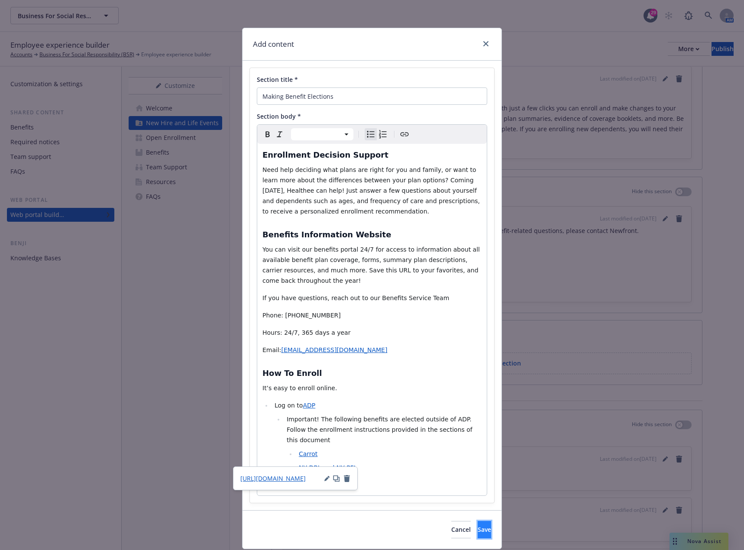
click at [478, 521] on button "Save" at bounding box center [484, 529] width 13 height 17
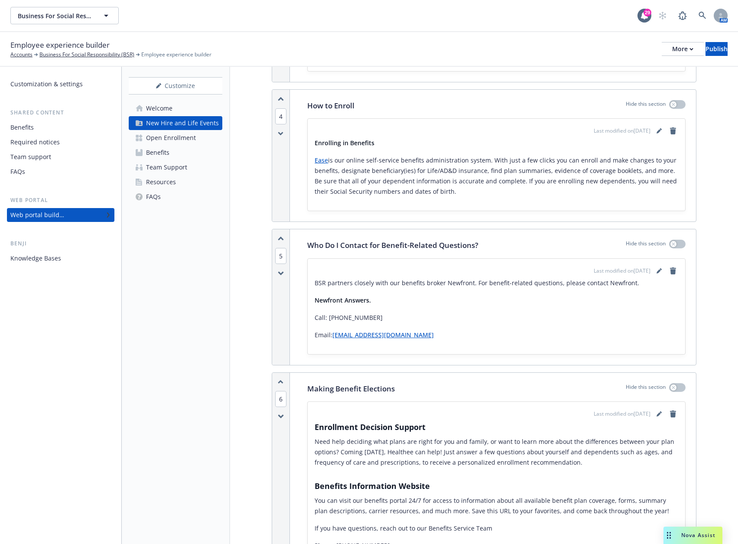
click at [282, 381] on icon "button" at bounding box center [281, 382] width 5 height 2
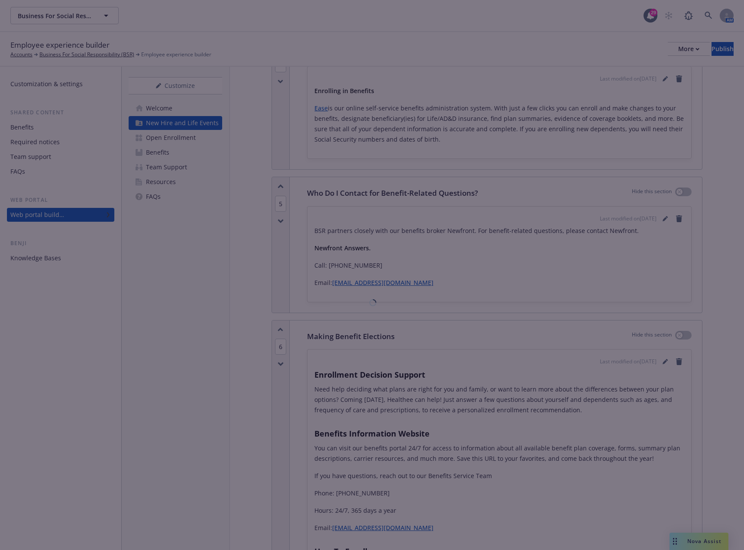
click at [282, 246] on div at bounding box center [372, 303] width 260 height 550
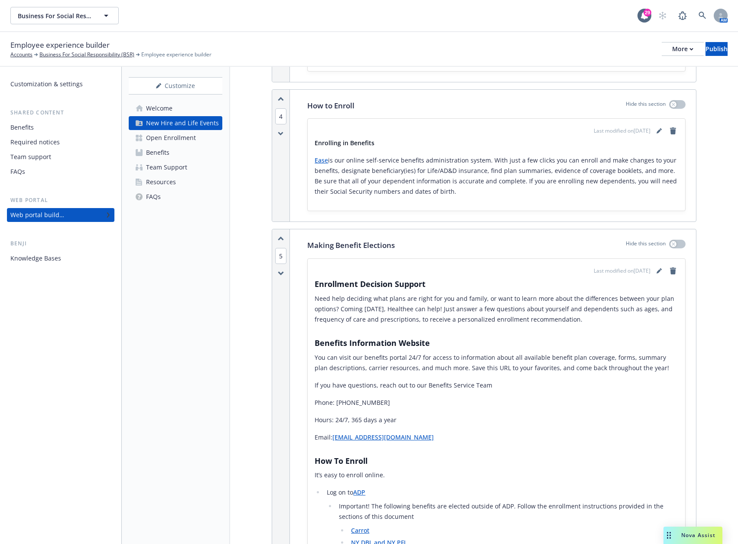
click at [282, 246] on div "5" at bounding box center [281, 406] width 18 height 355
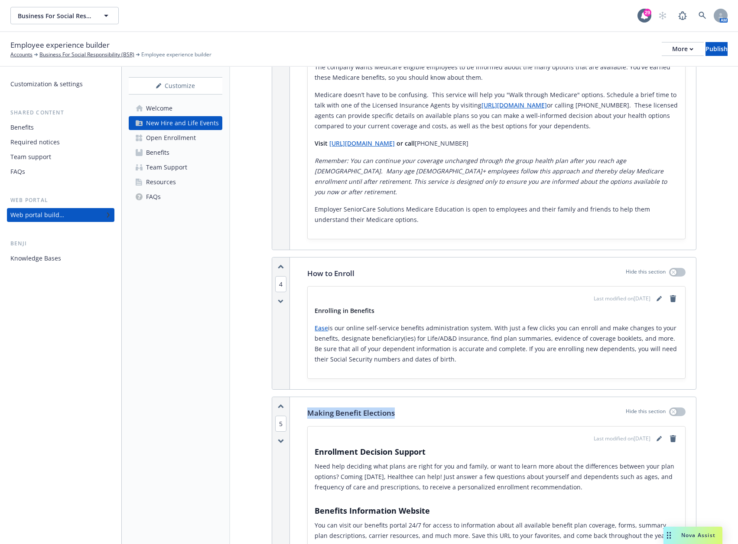
scroll to position [3639, 0]
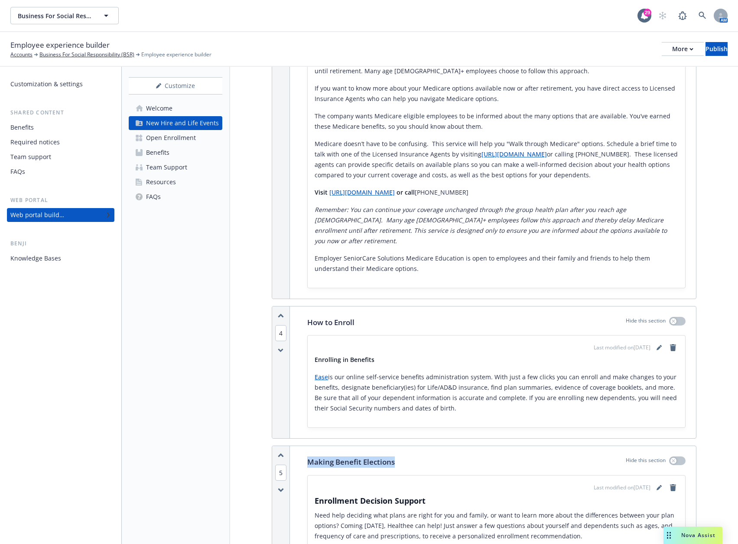
click at [279, 453] on icon "button" at bounding box center [281, 455] width 6 height 5
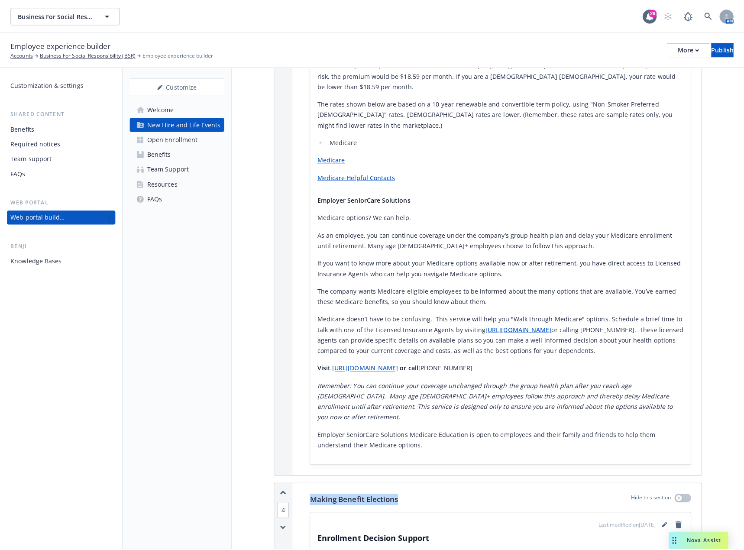
scroll to position [3466, 0]
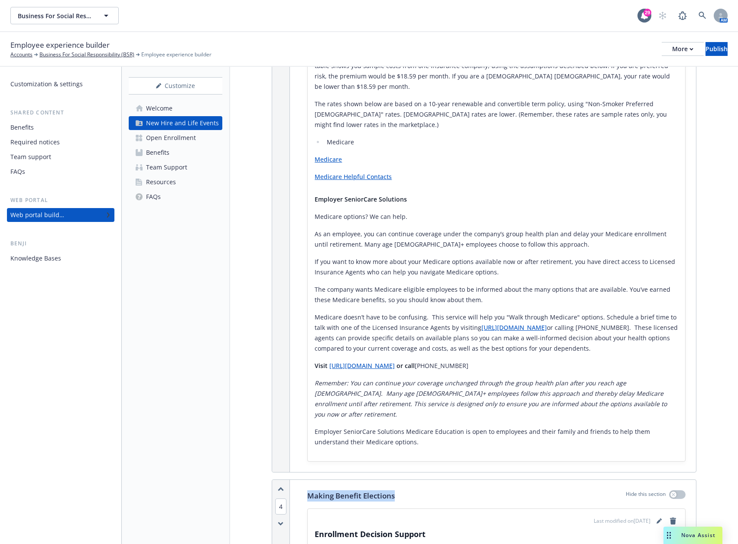
click at [278, 487] on icon "button" at bounding box center [281, 489] width 6 height 5
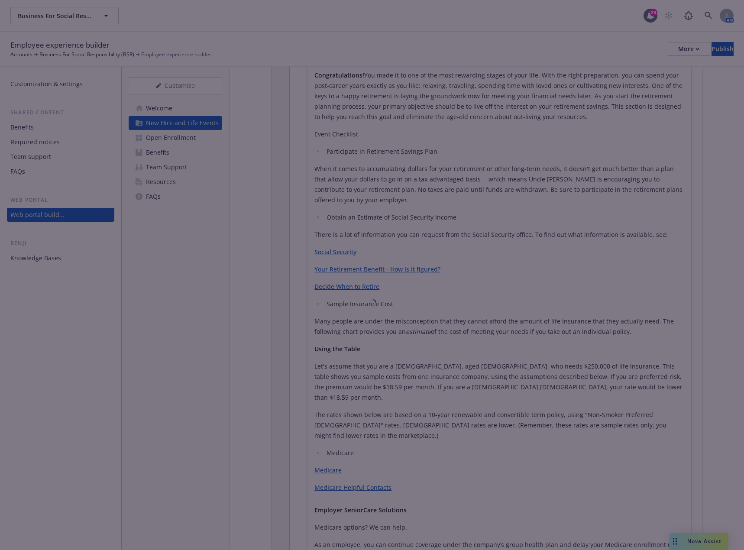
scroll to position [285, 0]
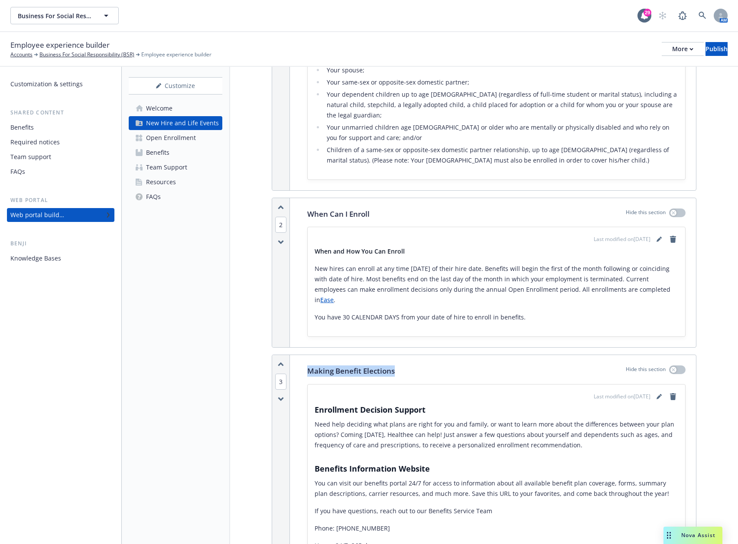
click at [281, 206] on icon "button" at bounding box center [281, 207] width 5 height 2
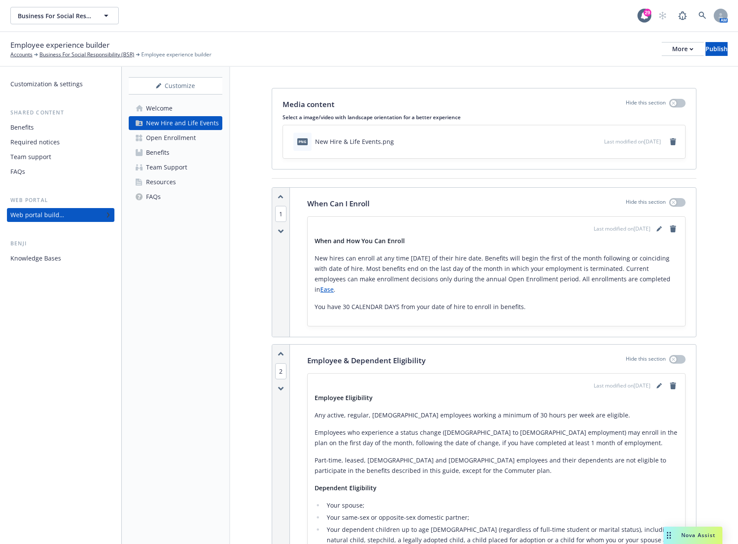
scroll to position [0, 0]
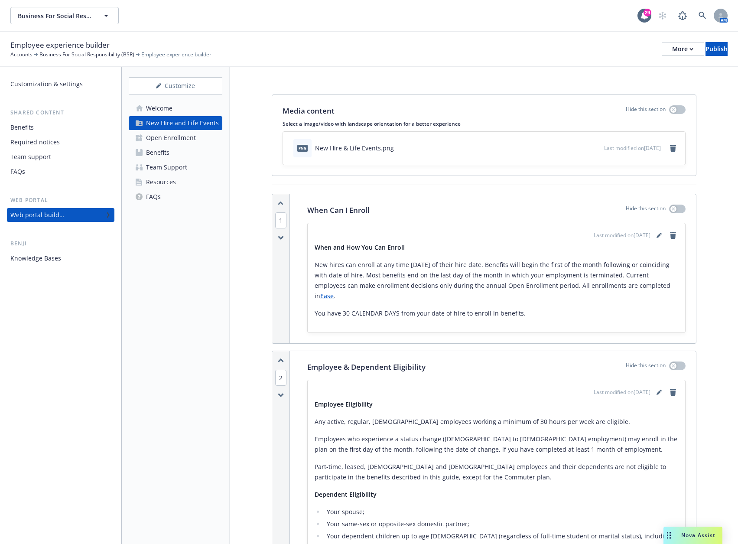
click at [281, 360] on icon "button" at bounding box center [281, 360] width 5 height 2
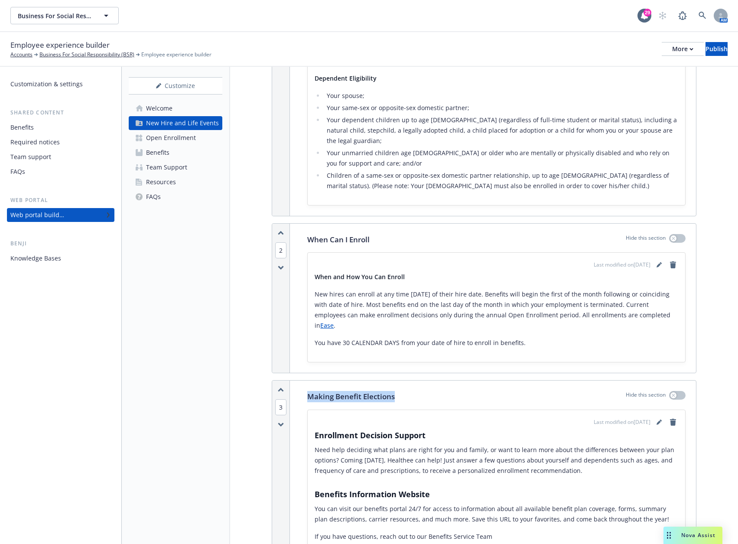
scroll to position [260, 0]
click at [280, 386] on icon "button" at bounding box center [281, 388] width 6 height 5
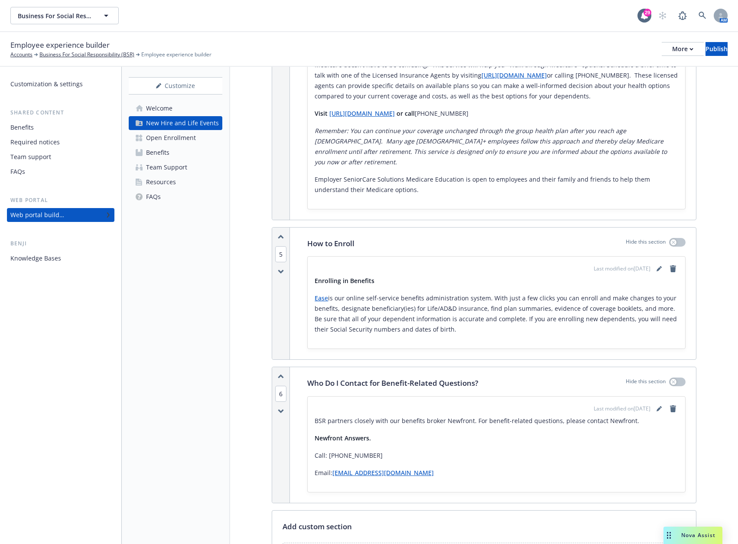
scroll to position [4202, 0]
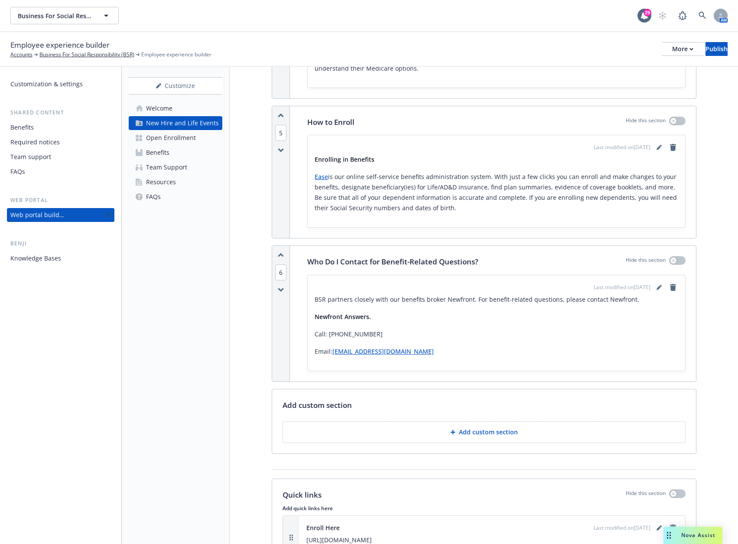
click at [492, 428] on p "Add custom section" at bounding box center [488, 432] width 59 height 9
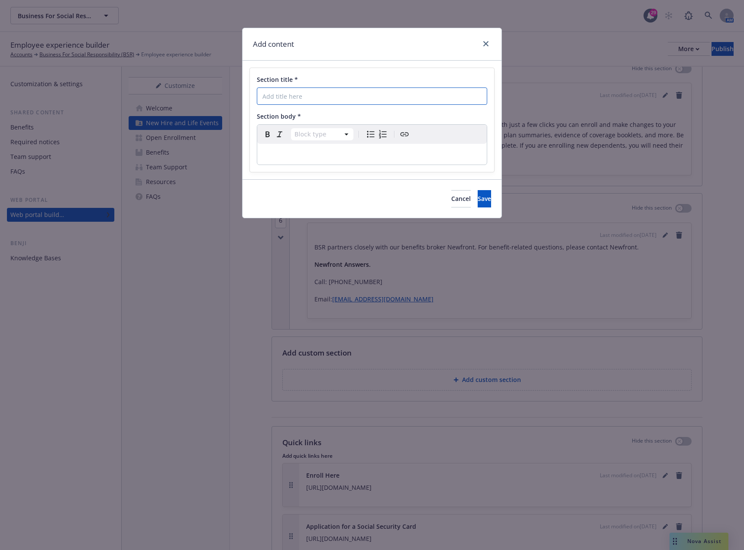
click at [365, 96] on input "Section title *" at bounding box center [372, 96] width 230 height 17
type input "Making Benefit Changes"
click at [289, 155] on p "editable markdown" at bounding box center [372, 154] width 219 height 10
select select
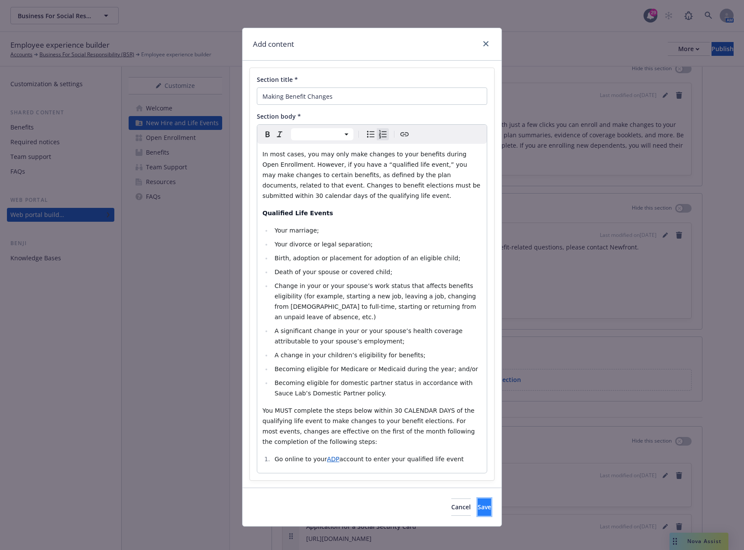
click at [478, 503] on span "Save" at bounding box center [484, 507] width 13 height 8
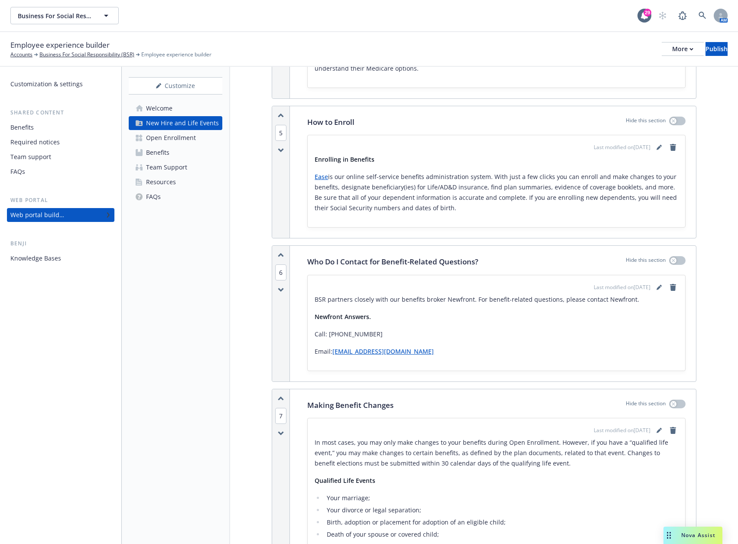
click at [281, 397] on icon "button" at bounding box center [281, 398] width 5 height 2
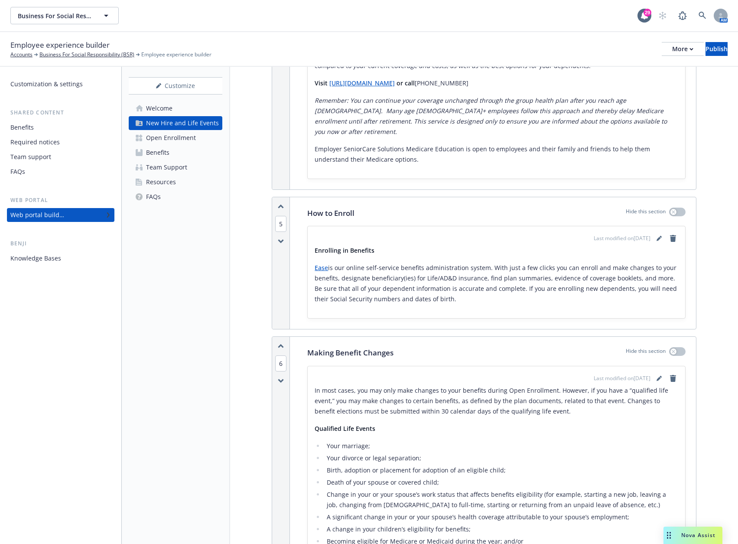
scroll to position [4072, 0]
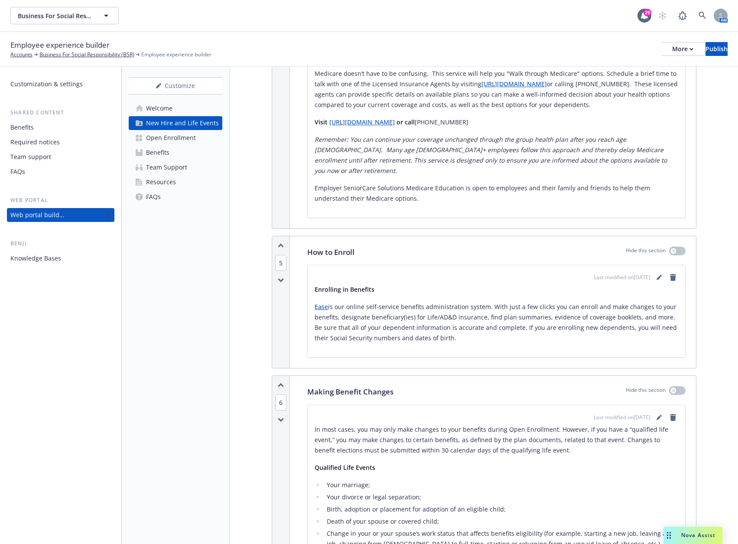
click at [282, 383] on icon "button" at bounding box center [281, 385] width 6 height 5
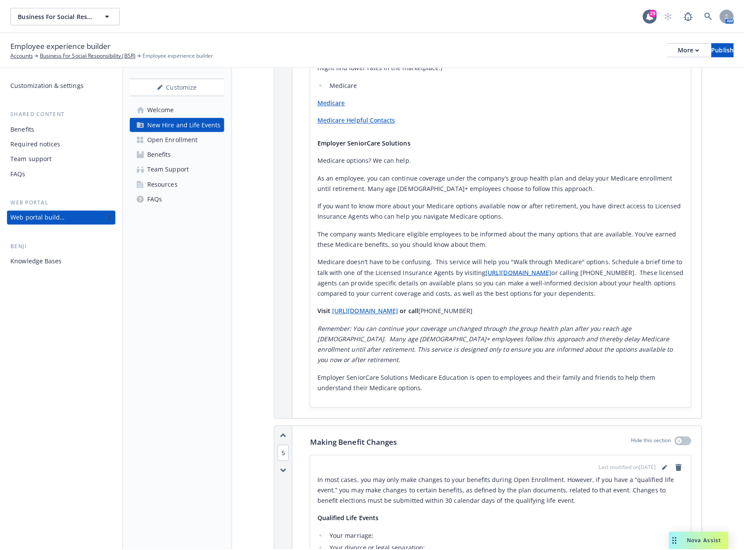
scroll to position [3856, 0]
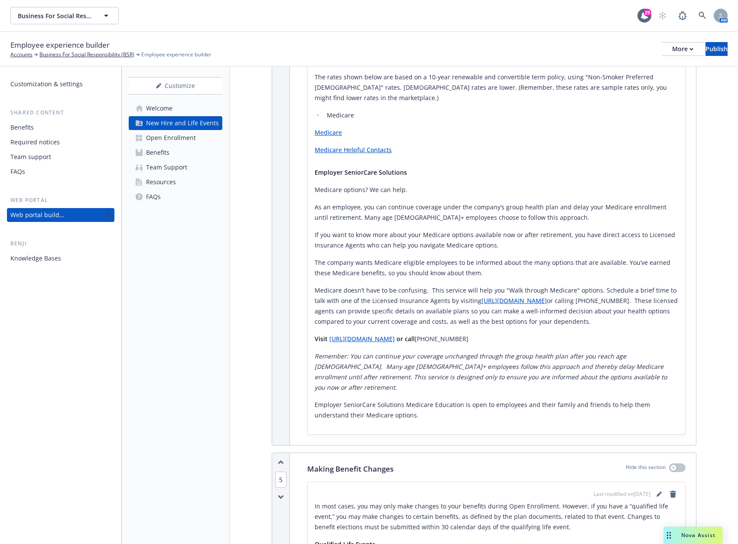
click at [278, 460] on icon "button" at bounding box center [281, 462] width 6 height 5
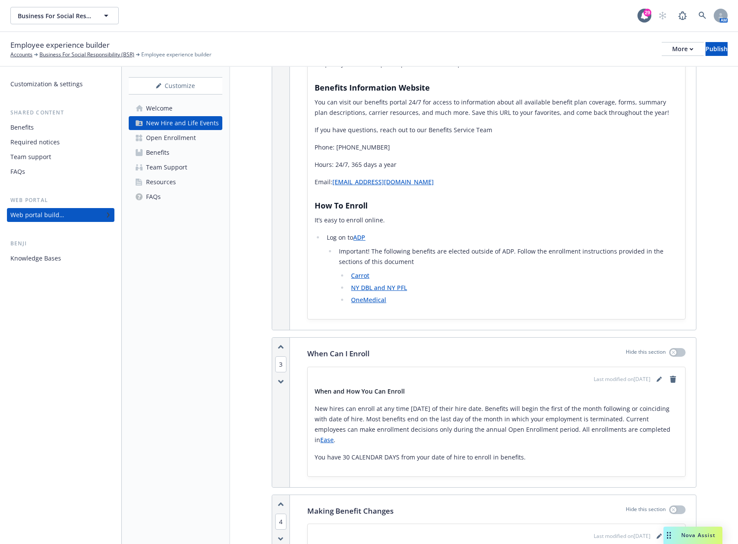
scroll to position [502, 0]
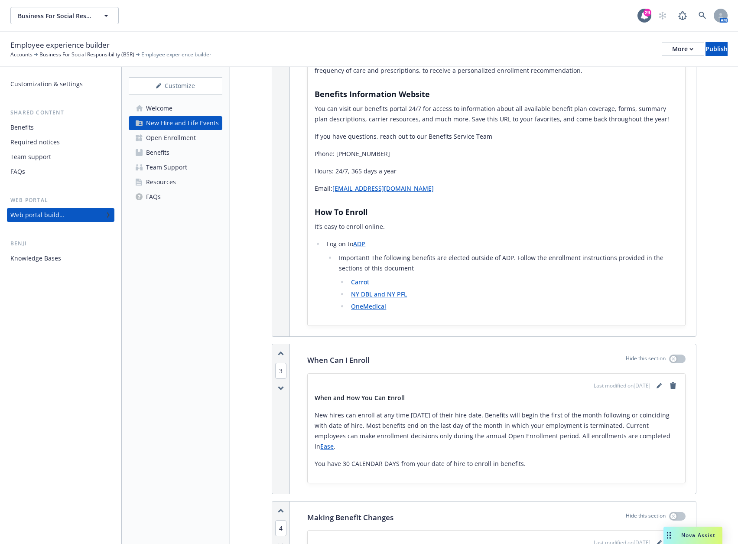
click at [280, 508] on icon "button" at bounding box center [281, 510] width 6 height 5
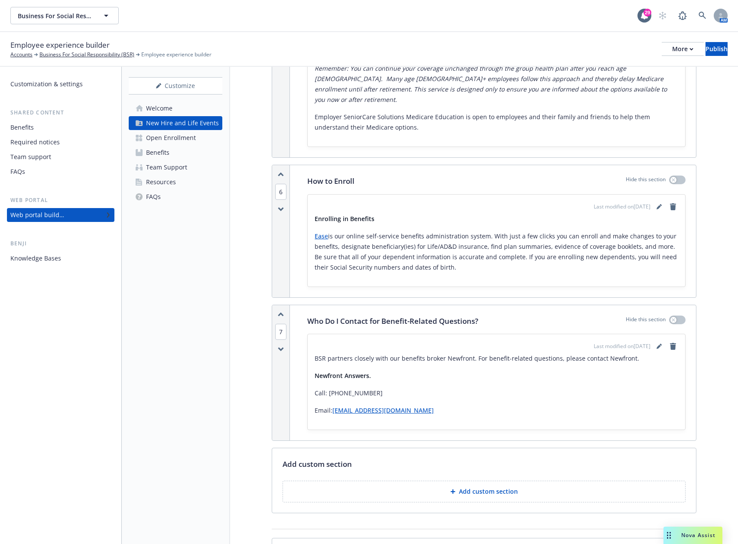
scroll to position [4444, 0]
click at [473, 485] on p "Add custom section" at bounding box center [488, 489] width 59 height 9
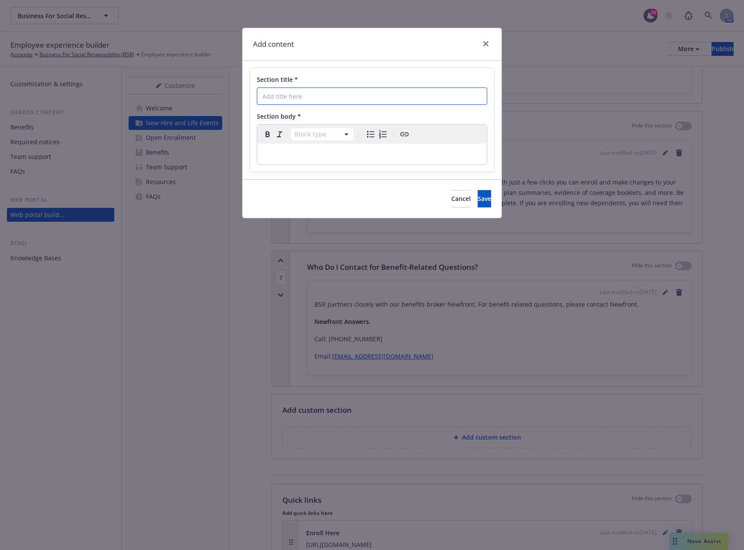
click at [316, 99] on input "Section title *" at bounding box center [372, 96] width 230 height 17
type input "Life Beyond Work"
click at [295, 153] on p "editable markdown" at bounding box center [372, 154] width 219 height 10
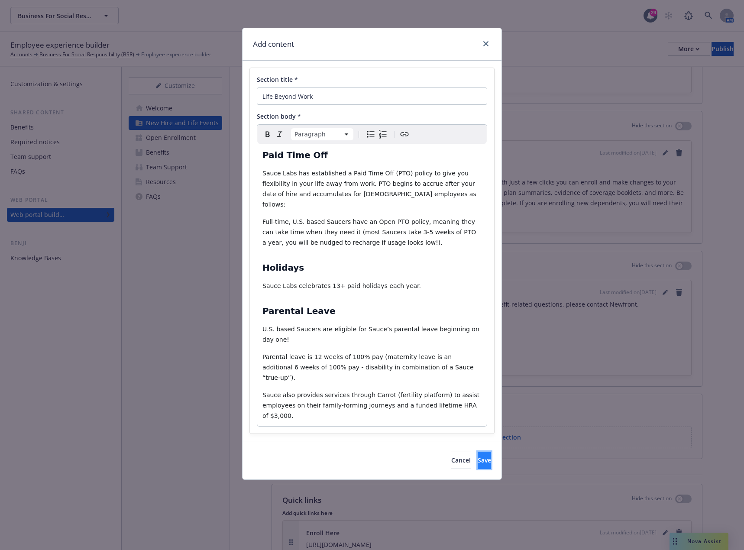
click at [478, 456] on span "Save" at bounding box center [484, 460] width 13 height 8
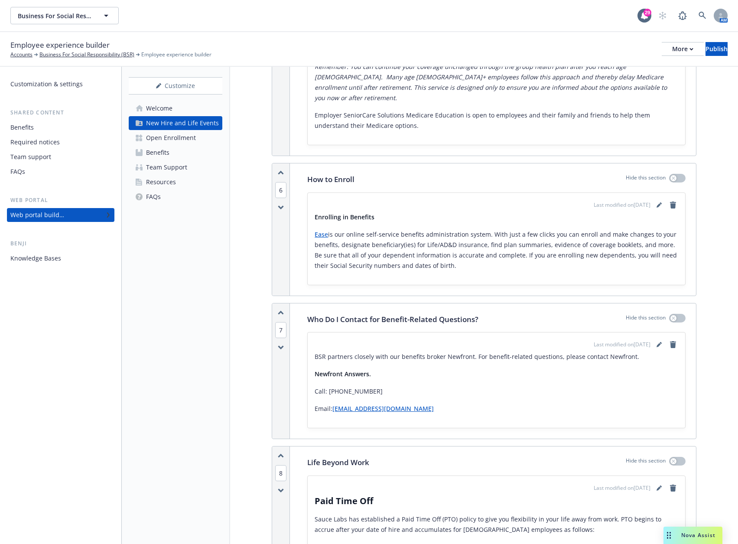
click at [282, 454] on icon "button" at bounding box center [281, 455] width 5 height 2
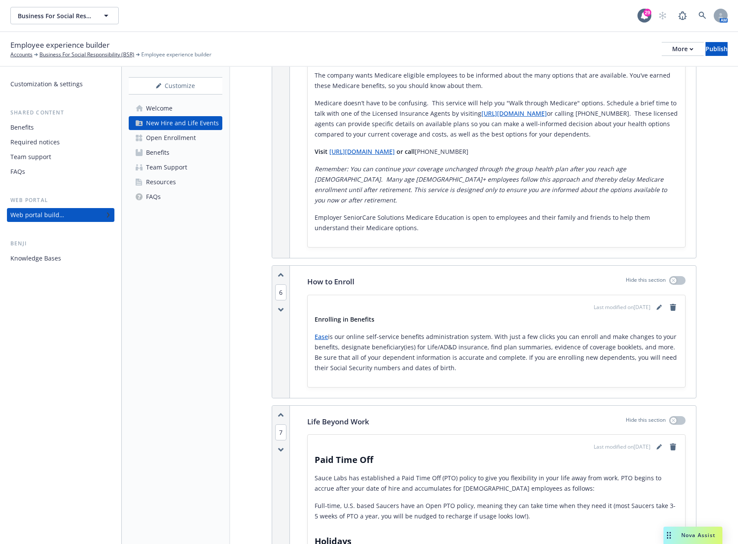
scroll to position [4314, 0]
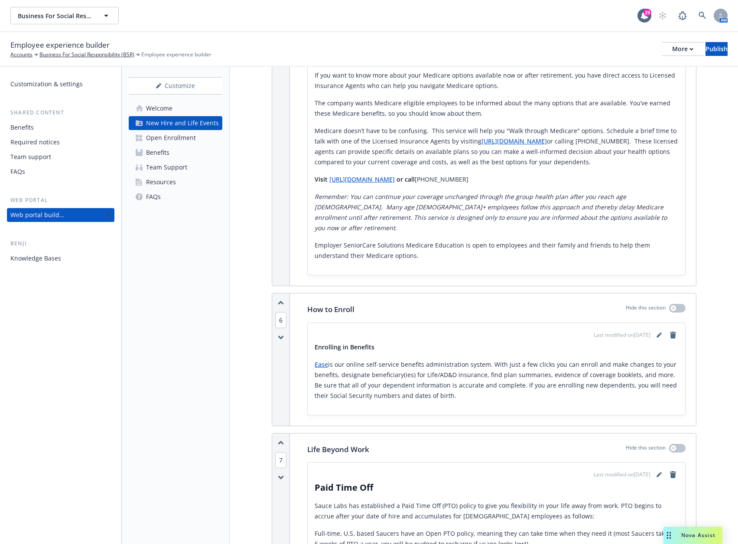
click at [279, 441] on icon "button" at bounding box center [281, 442] width 5 height 2
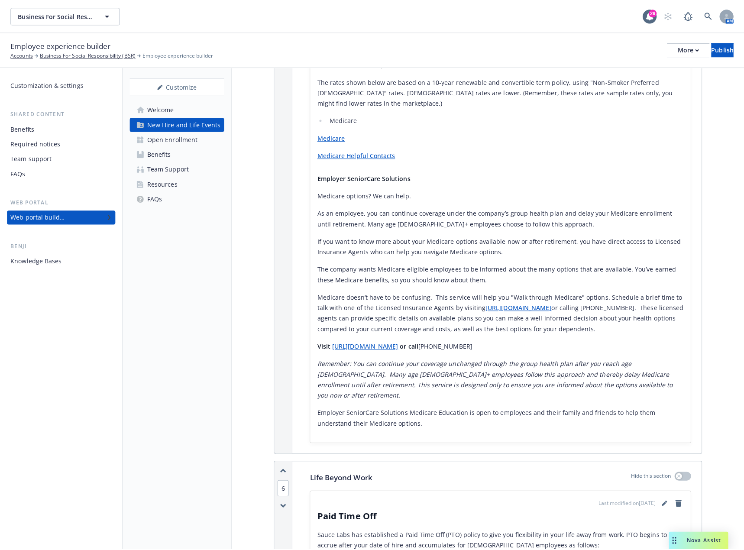
scroll to position [4141, 0]
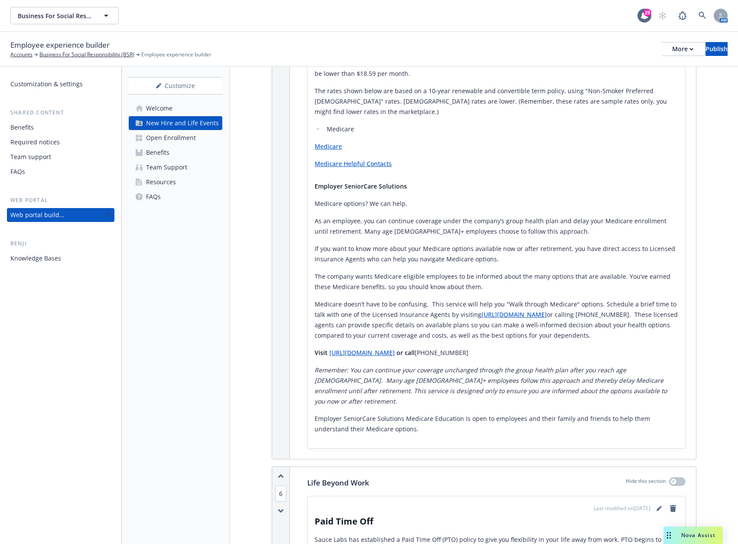
click at [281, 474] on icon "button" at bounding box center [281, 476] width 6 height 5
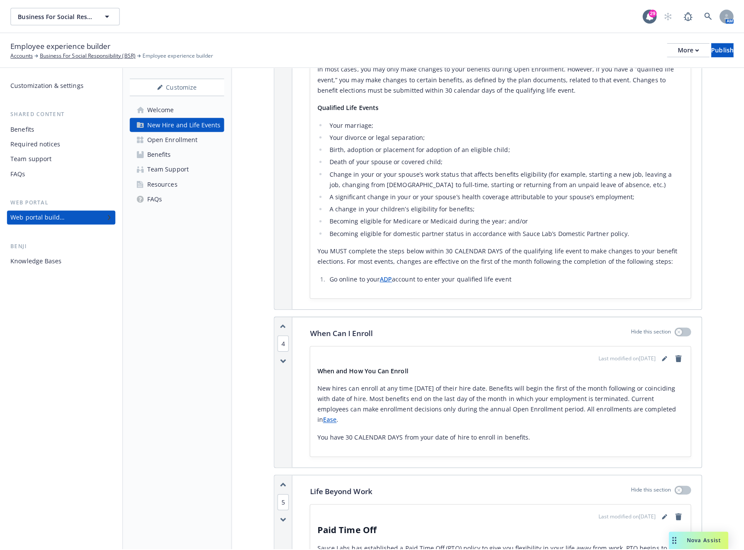
scroll to position [787, 0]
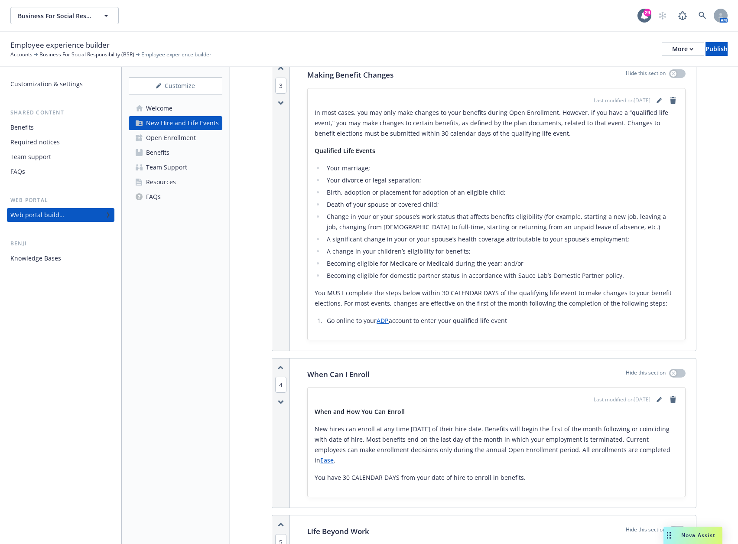
click at [280, 365] on icon "button" at bounding box center [281, 367] width 6 height 5
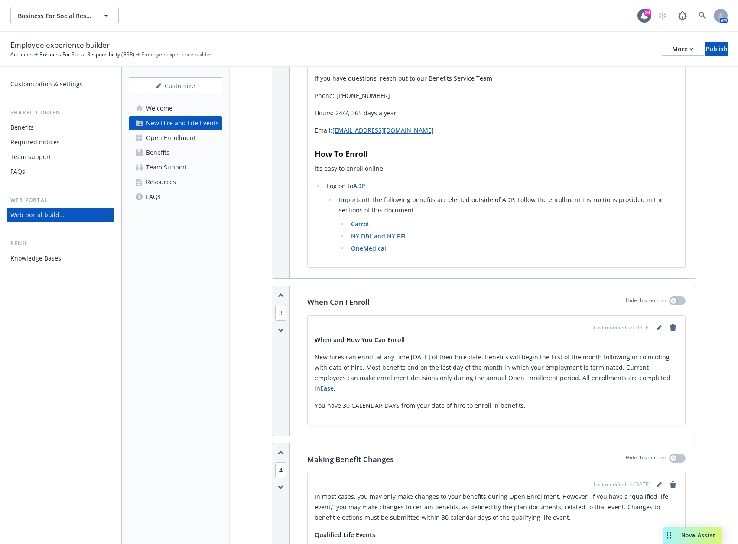
scroll to position [563, 0]
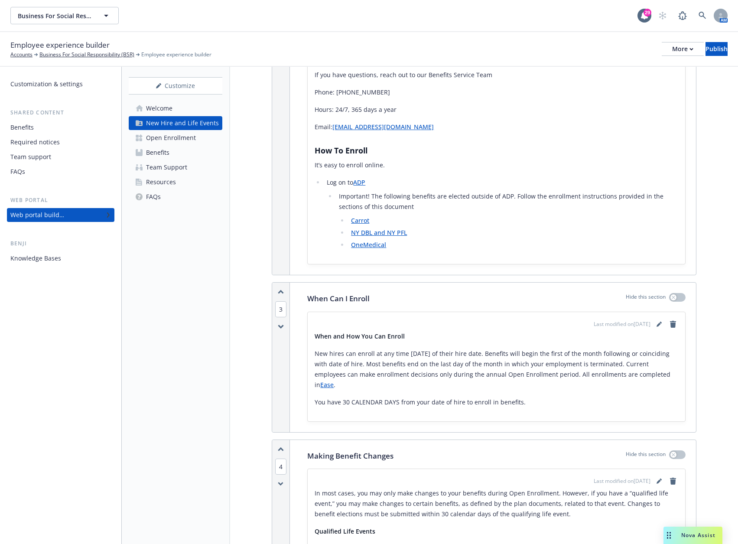
click at [281, 447] on icon "button" at bounding box center [281, 449] width 6 height 5
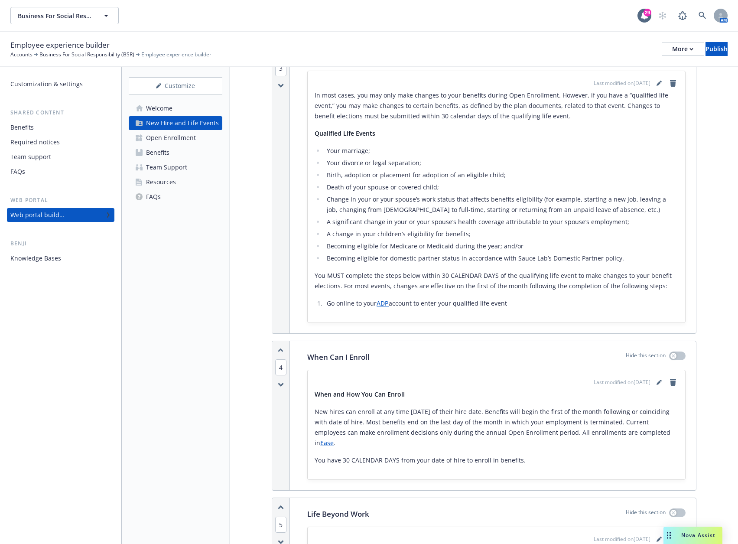
scroll to position [823, 0]
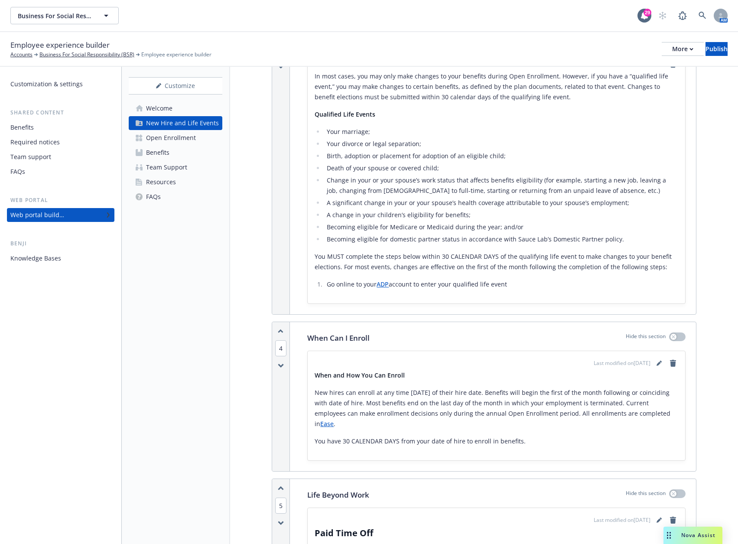
click at [278, 486] on icon "button" at bounding box center [281, 488] width 6 height 5
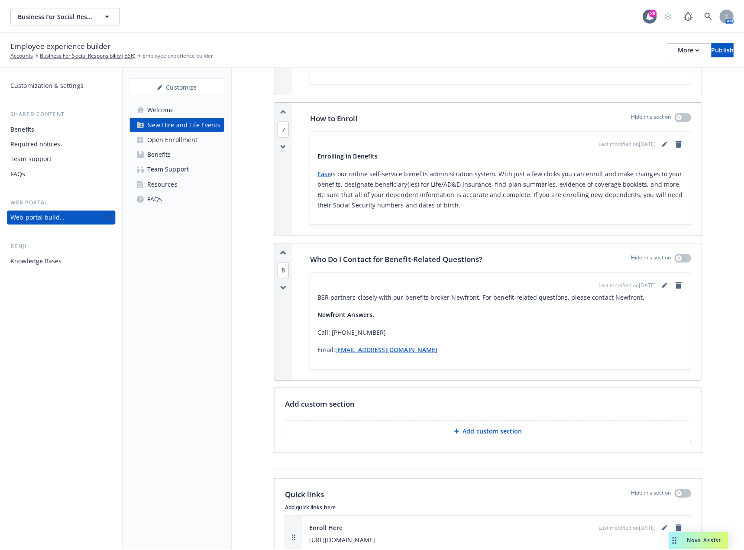
scroll to position [4766, 0]
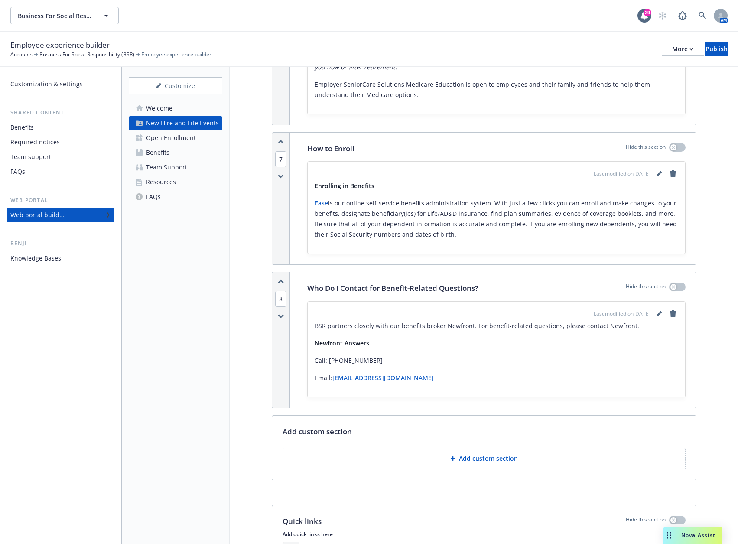
click at [479, 454] on p "Add custom section" at bounding box center [488, 458] width 59 height 9
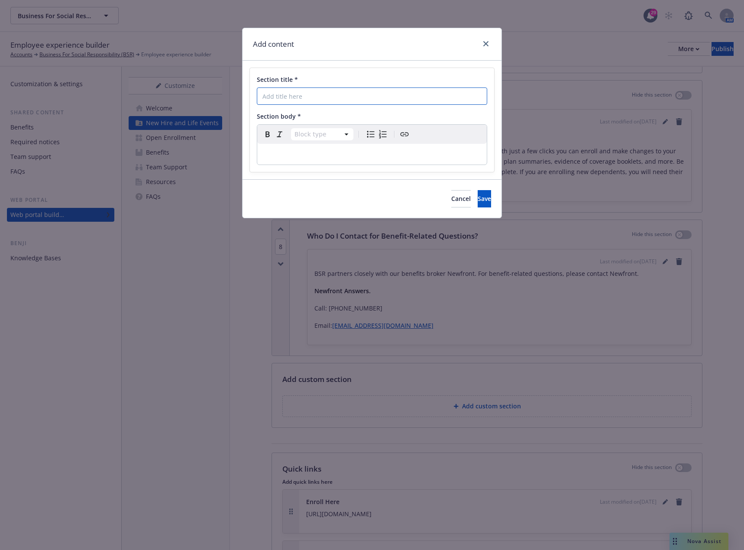
click at [314, 91] on input "Section title *" at bounding box center [372, 96] width 230 height 17
type input "COBRA"
click at [281, 156] on p "editable markdown" at bounding box center [372, 154] width 219 height 10
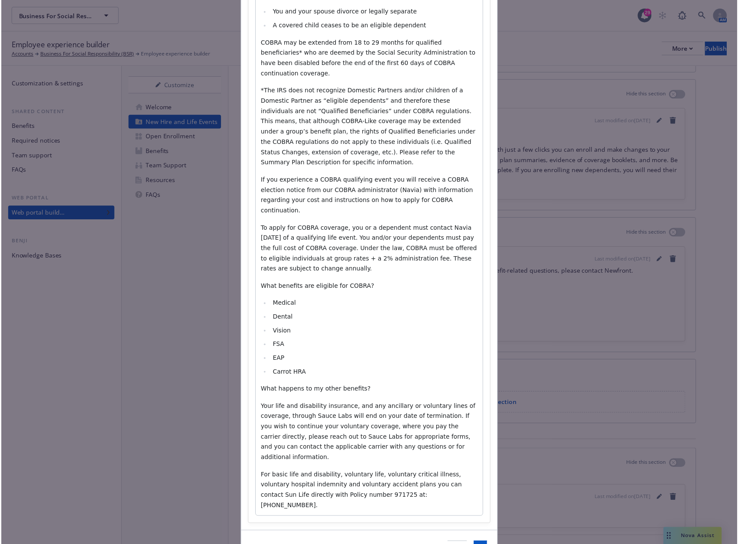
scroll to position [299, 0]
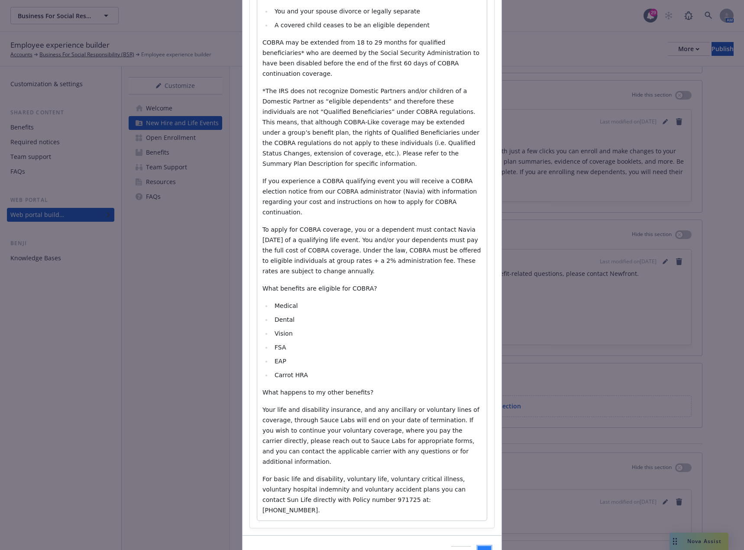
click at [478, 546] on button "Save" at bounding box center [484, 554] width 13 height 17
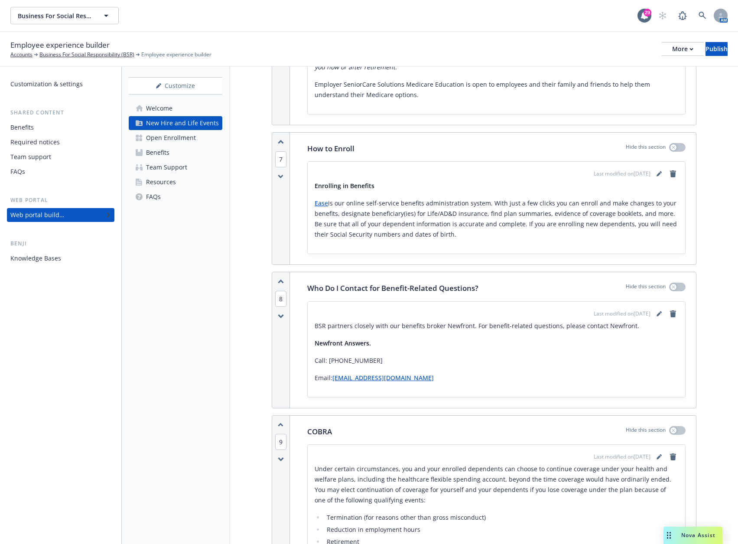
click at [282, 422] on icon "button" at bounding box center [281, 424] width 6 height 5
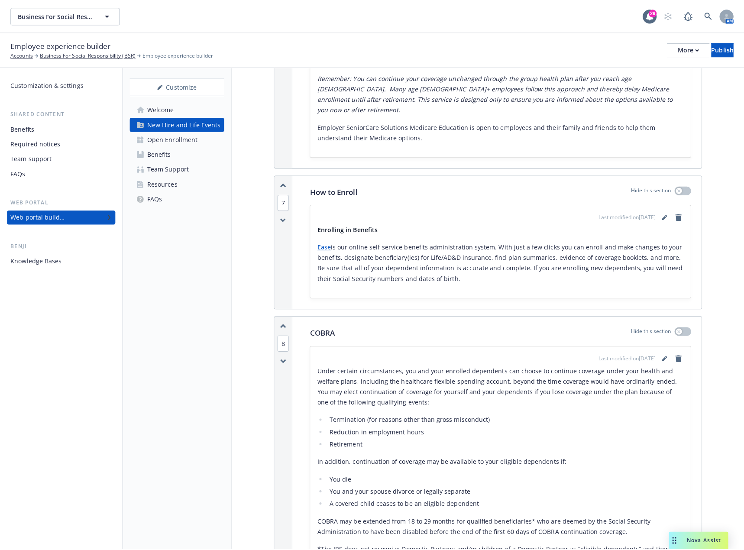
scroll to position [4636, 0]
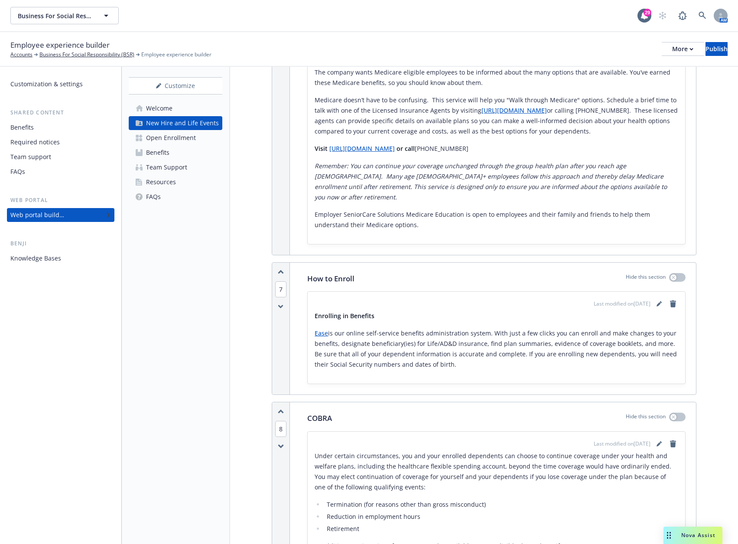
click at [280, 409] on icon "button" at bounding box center [281, 411] width 6 height 5
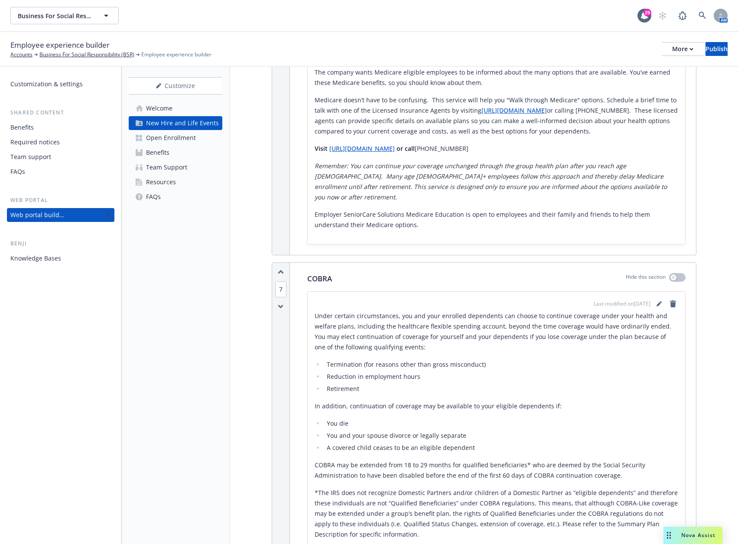
click at [282, 271] on icon "button" at bounding box center [281, 272] width 5 height 2
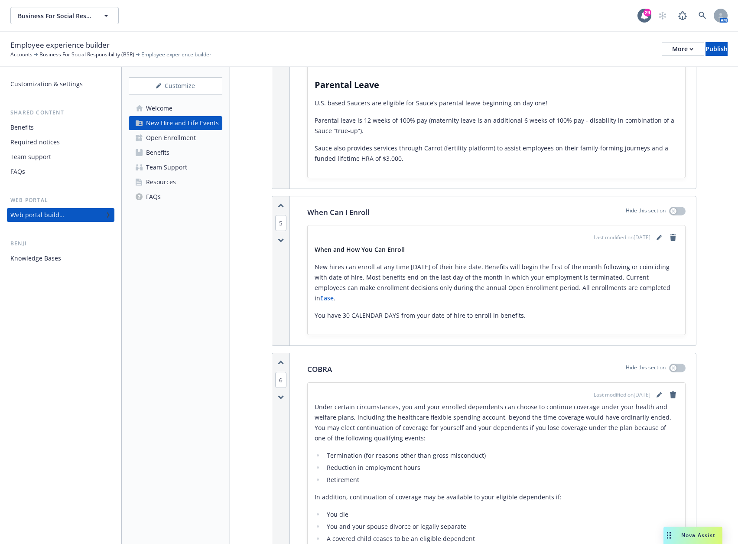
scroll to position [1238, 0]
click at [279, 363] on icon "button" at bounding box center [281, 364] width 5 height 2
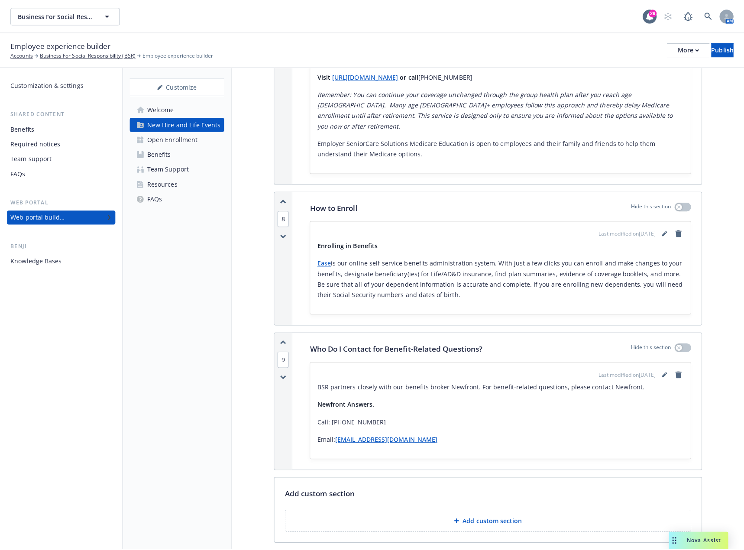
scroll to position [5137, 0]
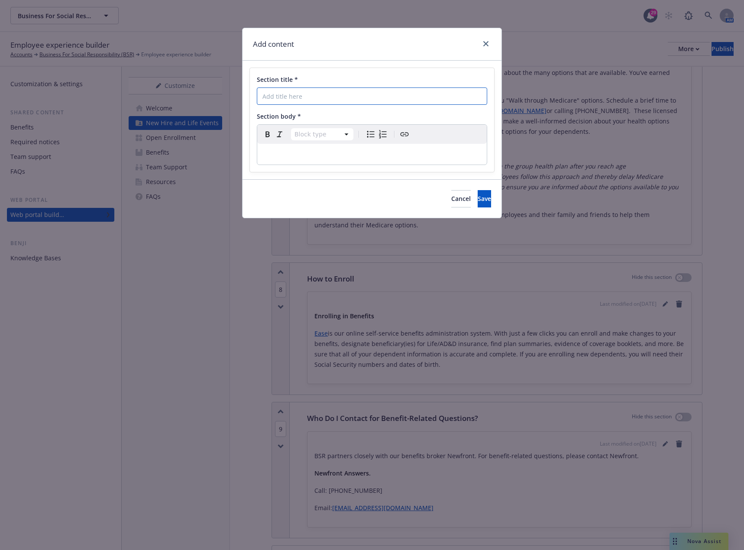
click at [306, 91] on input "Section title *" at bounding box center [372, 96] width 230 height 17
type input "Domestic Partnership & Imputed Income"
click at [283, 150] on p "editable markdown" at bounding box center [372, 154] width 219 height 10
select select
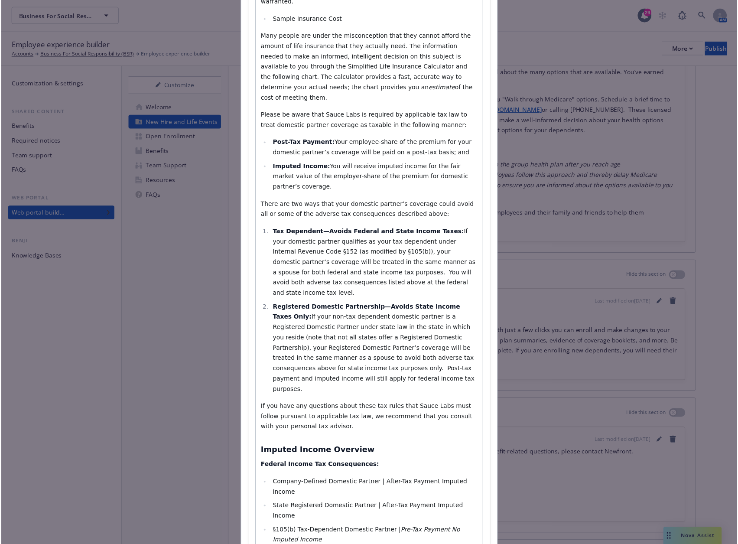
scroll to position [746, 0]
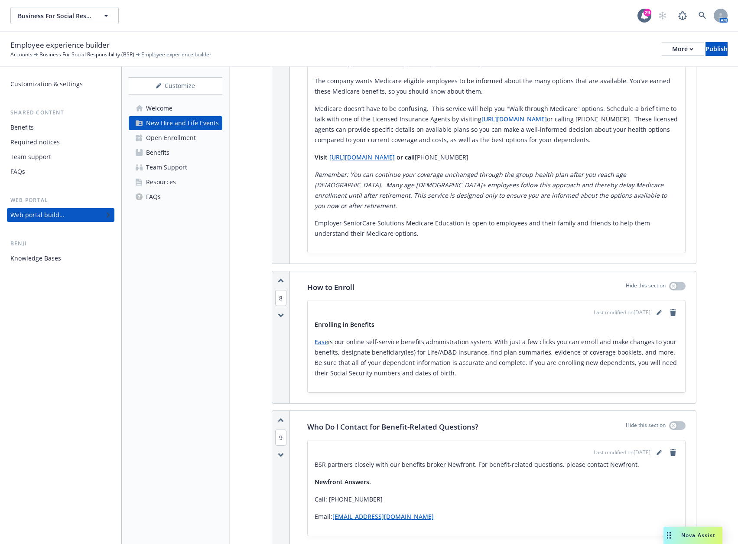
scroll to position [5224, 0]
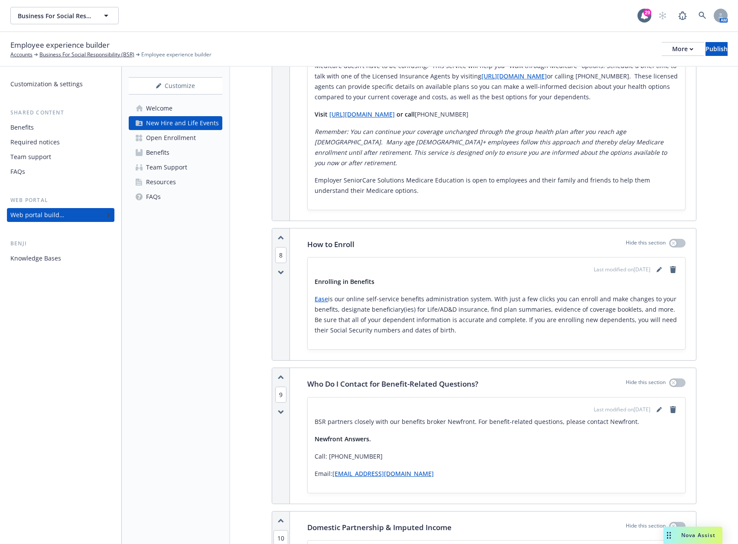
click at [278, 518] on icon "button" at bounding box center [281, 520] width 6 height 5
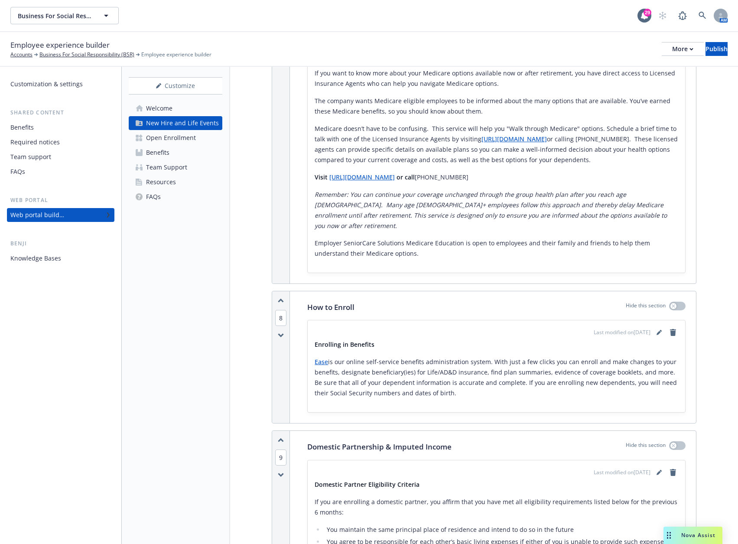
scroll to position [5137, 0]
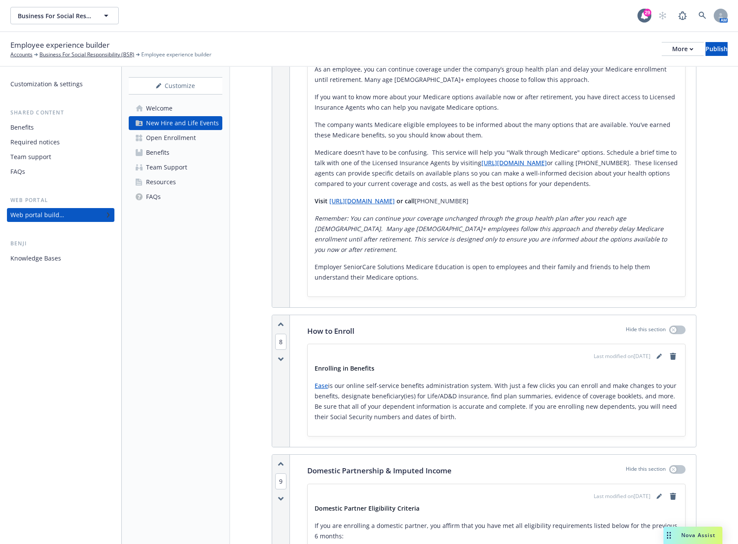
click at [281, 461] on icon "button" at bounding box center [281, 463] width 6 height 5
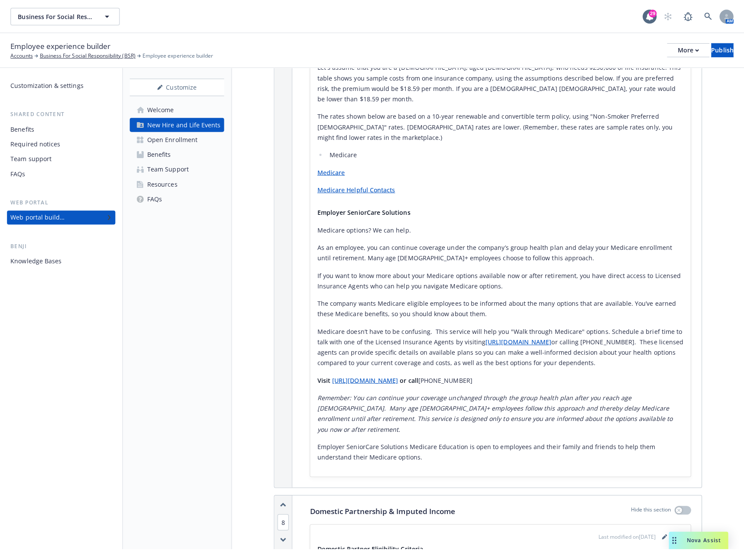
scroll to position [4964, 0]
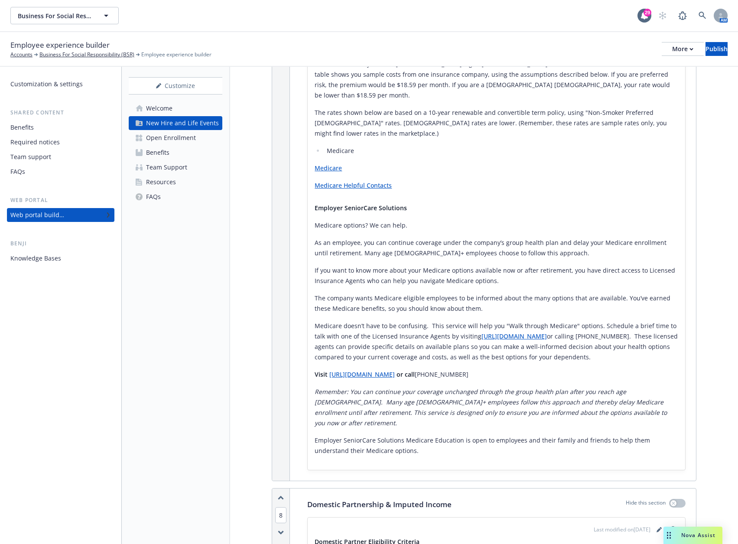
click at [280, 496] on icon "button" at bounding box center [281, 497] width 5 height 2
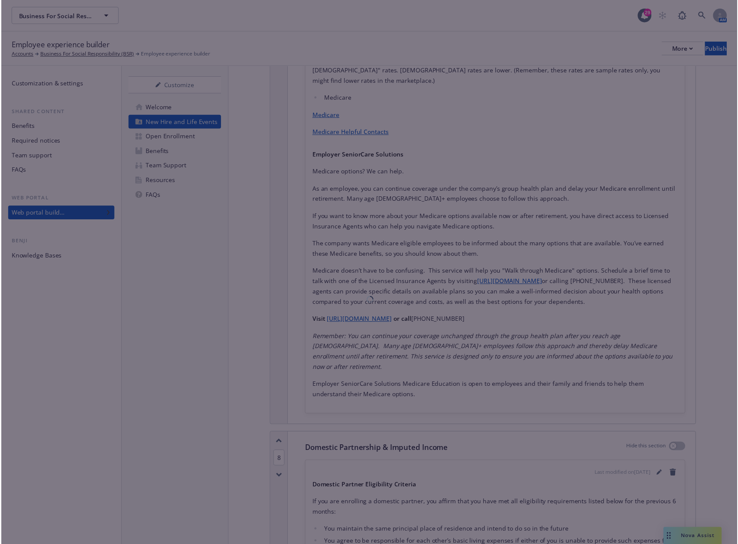
scroll to position [1783, 0]
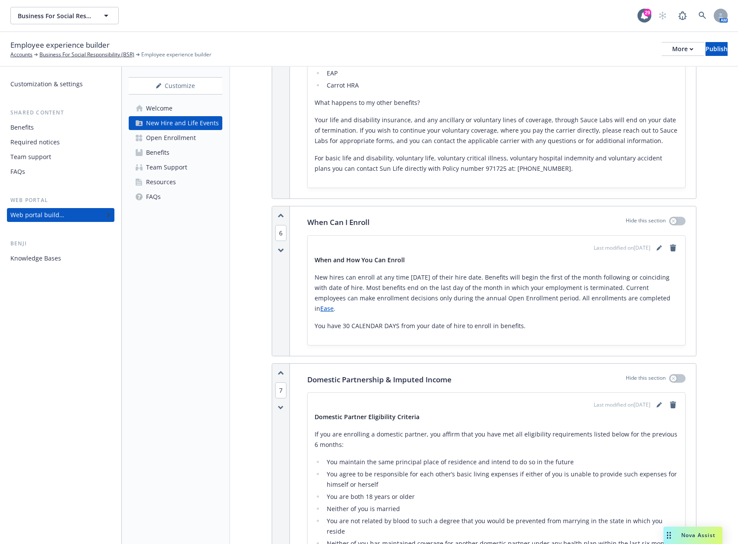
click at [279, 370] on icon "button" at bounding box center [281, 372] width 6 height 5
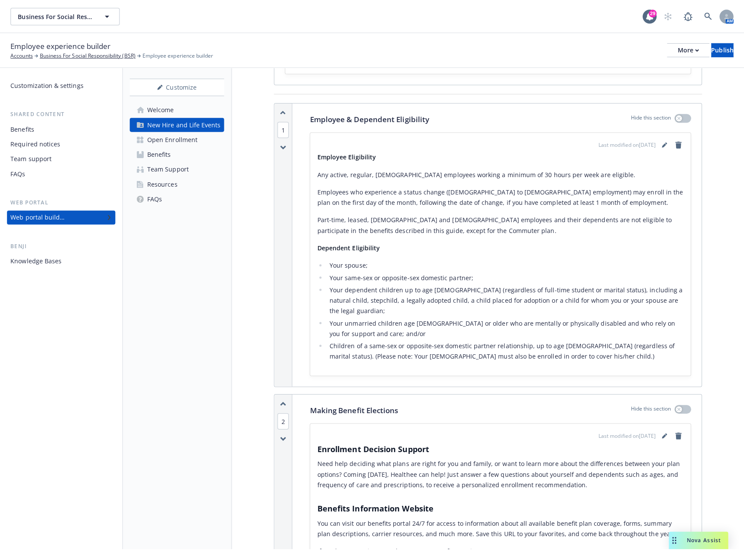
scroll to position [0, 0]
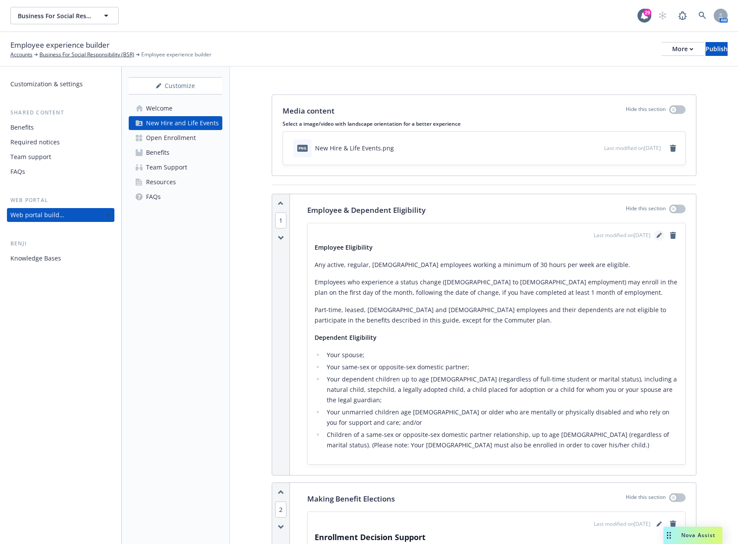
click at [658, 234] on icon "editPencil" at bounding box center [658, 235] width 5 height 5
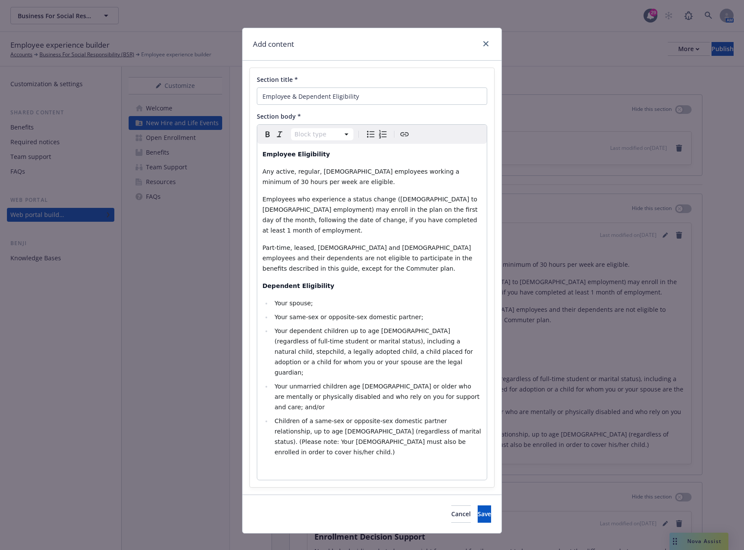
click at [427, 416] on li "Children of a same-sex or opposite-sex domestic partner relationship, up to age…" at bounding box center [377, 437] width 210 height 42
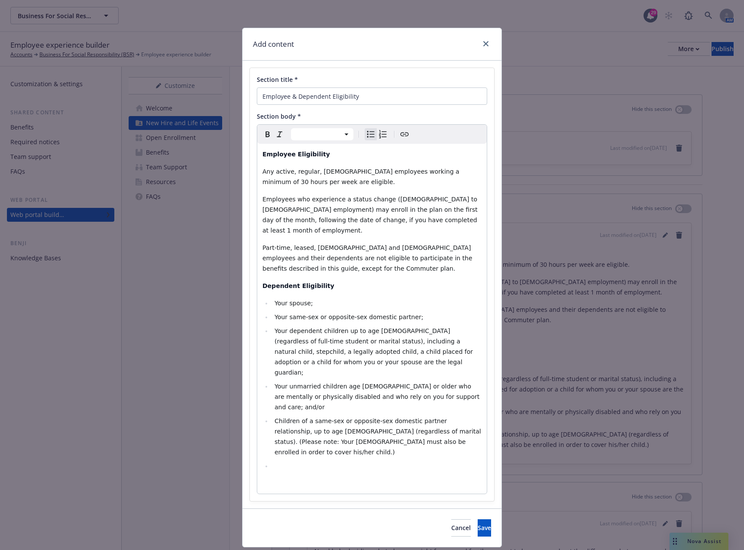
select select "paragraph"
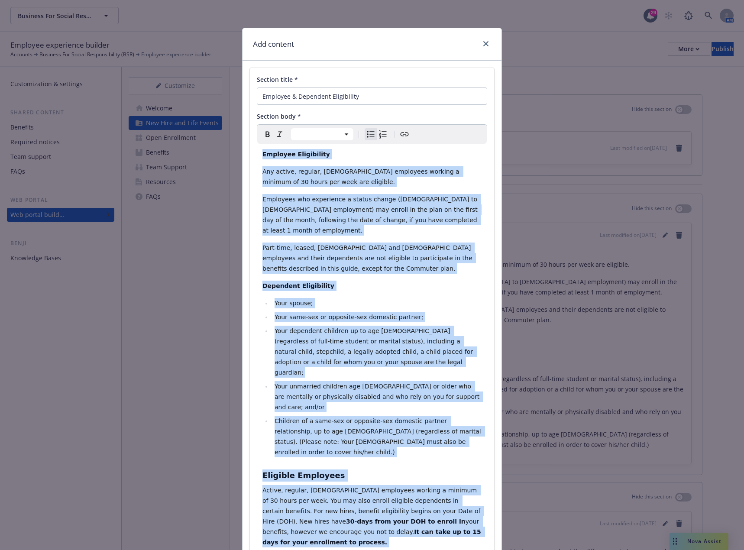
drag, startPoint x: 374, startPoint y: 349, endPoint x: 193, endPoint y: -19, distance: 410.6
click at [193, 0] on html "Business For Social Responsibility (BSR) Business For Social Responsibility (BS…" at bounding box center [372, 275] width 744 height 550
click at [402, 298] on li "Your spouse;" at bounding box center [377, 303] width 210 height 10
click at [329, 418] on span "Children of a same-sex or opposite-sex domestic partner relationship, up to age…" at bounding box center [379, 437] width 208 height 38
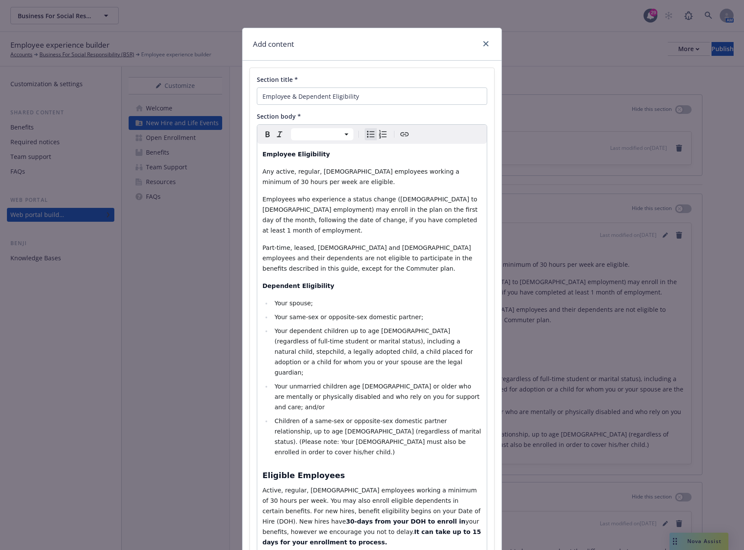
select select "paragraph"
click at [313, 181] on p "Any active, regular, full-time employees working a minimum of 30 hours per week…" at bounding box center [372, 176] width 219 height 21
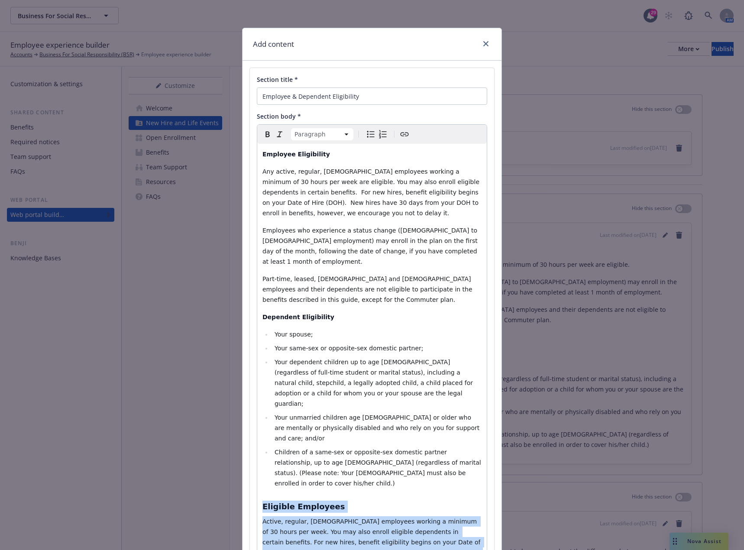
drag, startPoint x: 414, startPoint y: 520, endPoint x: 257, endPoint y: 462, distance: 166.8
select select "h3"
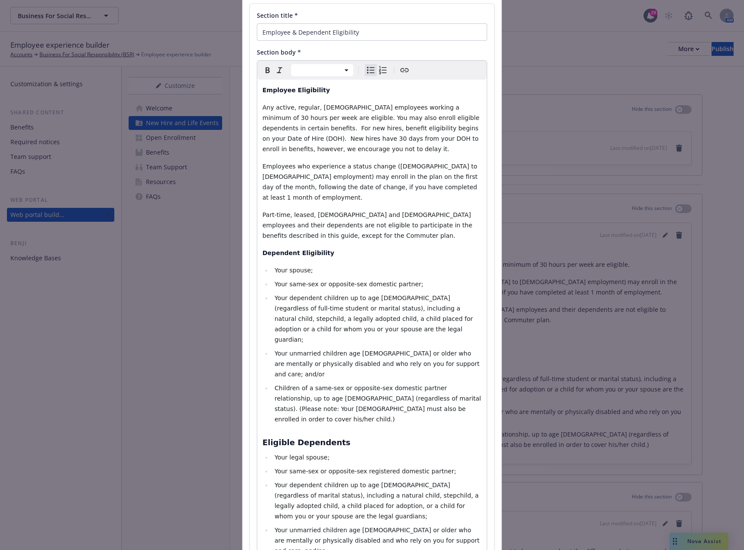
scroll to position [87, 0]
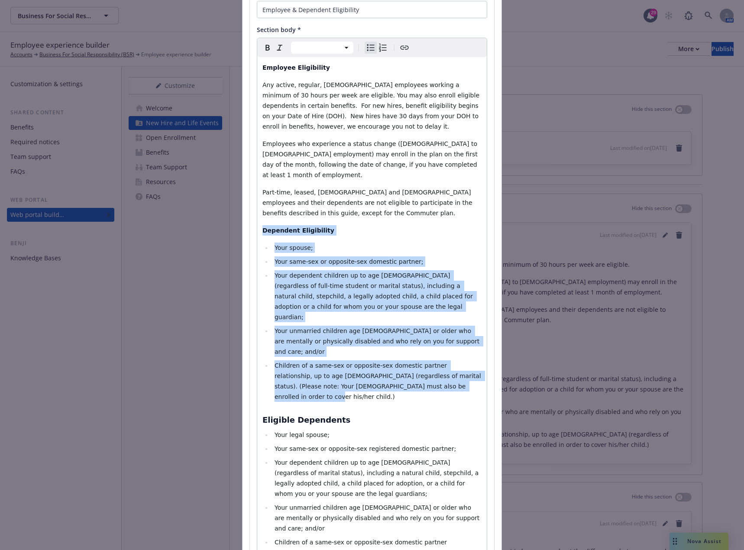
drag, startPoint x: 417, startPoint y: 354, endPoint x: 251, endPoint y: 224, distance: 211.0
click at [251, 224] on div "Section title * Employee & Dependent Eligibility Section body * Paragraph Headi…" at bounding box center [372, 421] width 244 height 880
select select "paragraph"
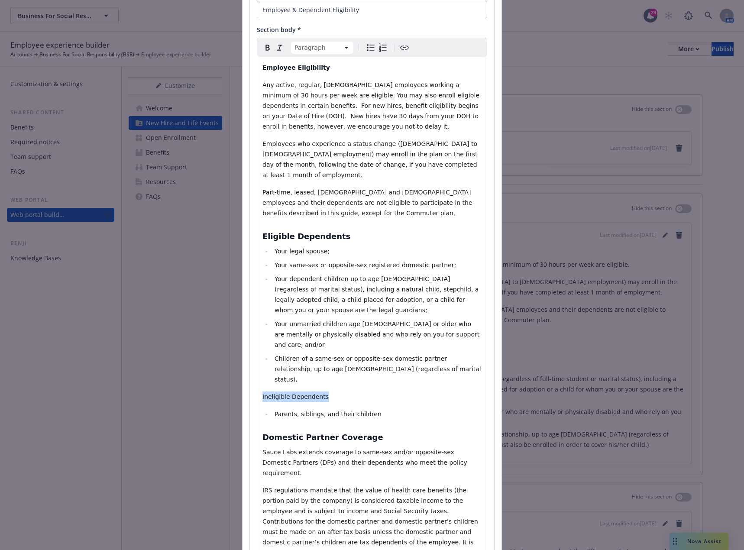
drag, startPoint x: 326, startPoint y: 353, endPoint x: 257, endPoint y: 349, distance: 69.0
click at [257, 349] on div "Employee Eligibility Any active, regular, full-time employees working a minimum…" at bounding box center [372, 363] width 230 height 613
click at [266, 51] on icon "Bold" at bounding box center [268, 48] width 4 height 6
click at [417, 392] on p "Ineligible Dependents" at bounding box center [372, 397] width 219 height 10
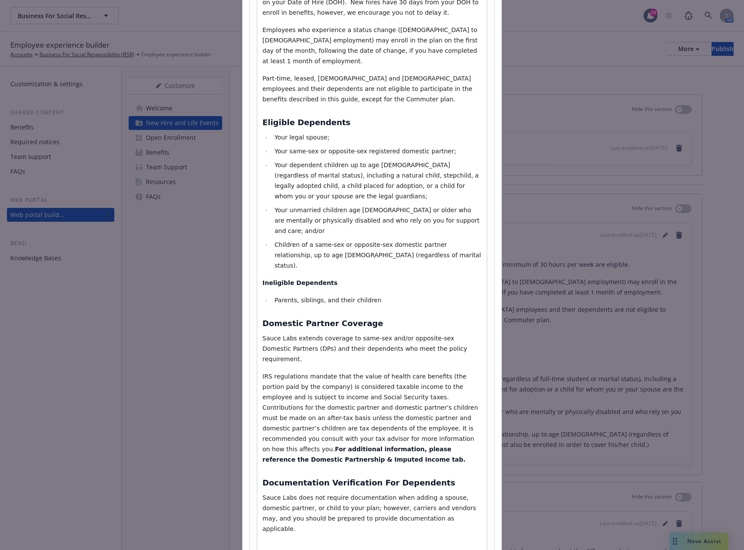
scroll to position [216, 0]
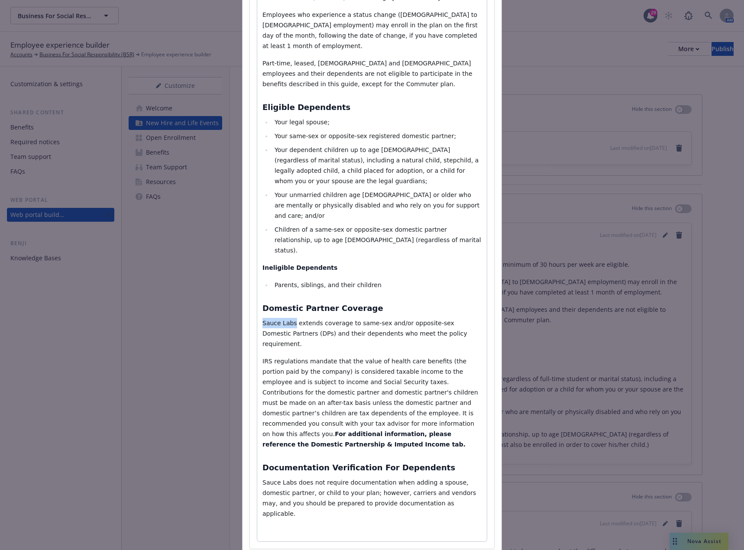
drag, startPoint x: 289, startPoint y: 282, endPoint x: 262, endPoint y: 274, distance: 28.1
click at [263, 320] on span "Sauce Labs extends coverage to same-sex and/or opposite-sex Domestic Partners (…" at bounding box center [366, 334] width 207 height 28
drag, startPoint x: 288, startPoint y: 432, endPoint x: 258, endPoint y: 431, distance: 29.5
click at [258, 431] on div "Employee Eligibility Any active, regular, full-time employees working a minimum…" at bounding box center [372, 234] width 230 height 613
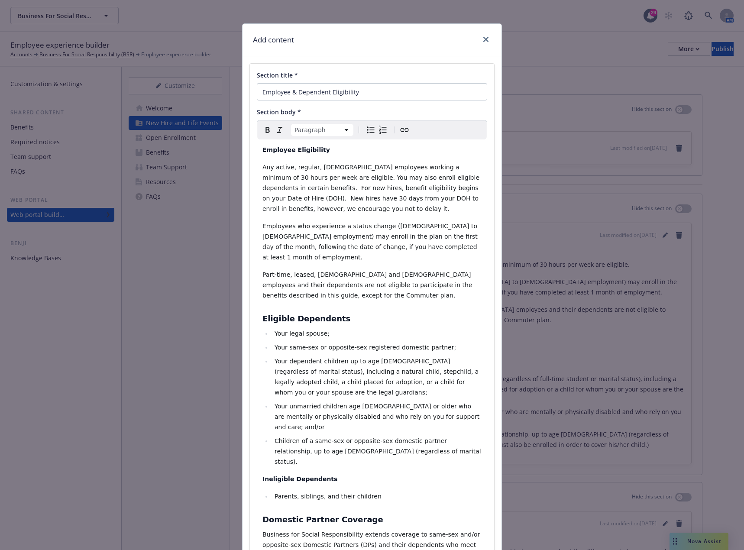
scroll to position [0, 0]
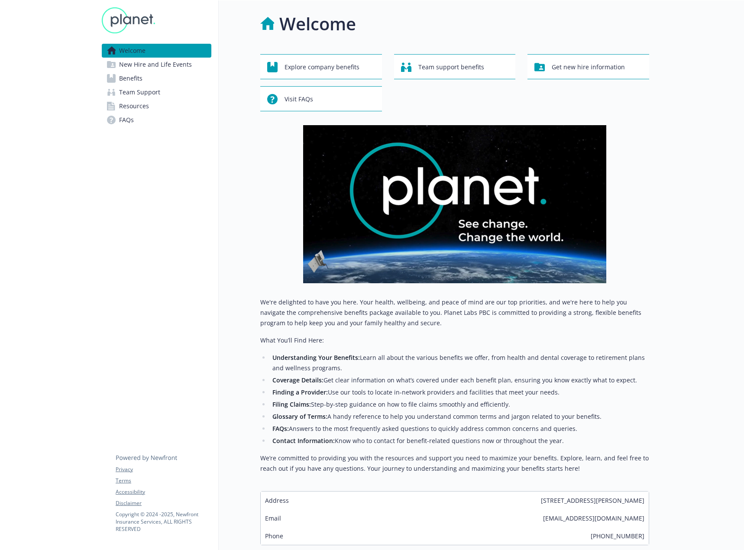
click at [148, 65] on span "New Hire and Life Events" at bounding box center [155, 65] width 73 height 14
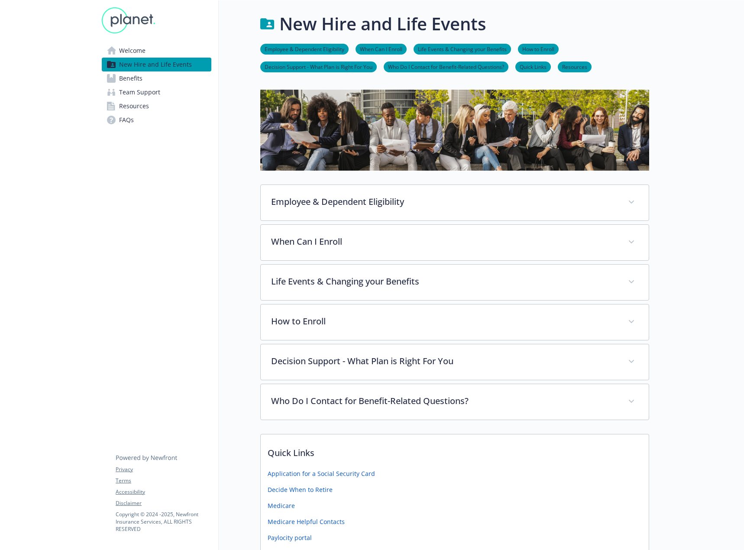
click at [133, 79] on span "Benefits" at bounding box center [130, 78] width 23 height 14
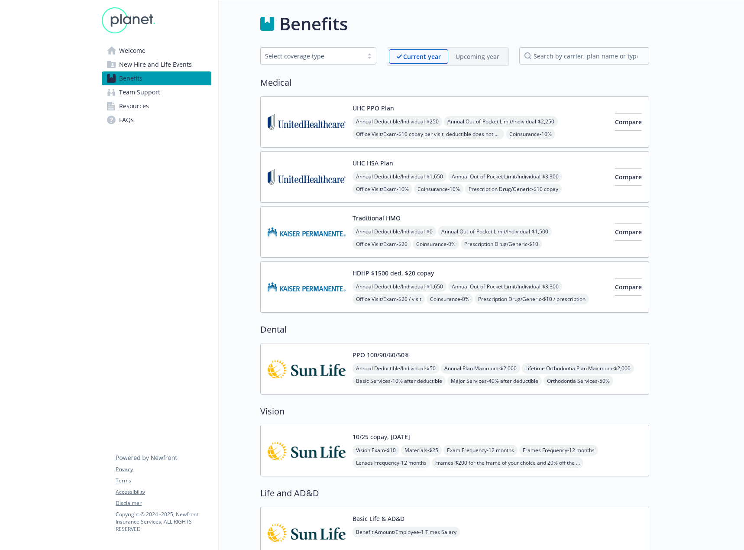
click at [135, 98] on span "Team Support" at bounding box center [139, 92] width 41 height 14
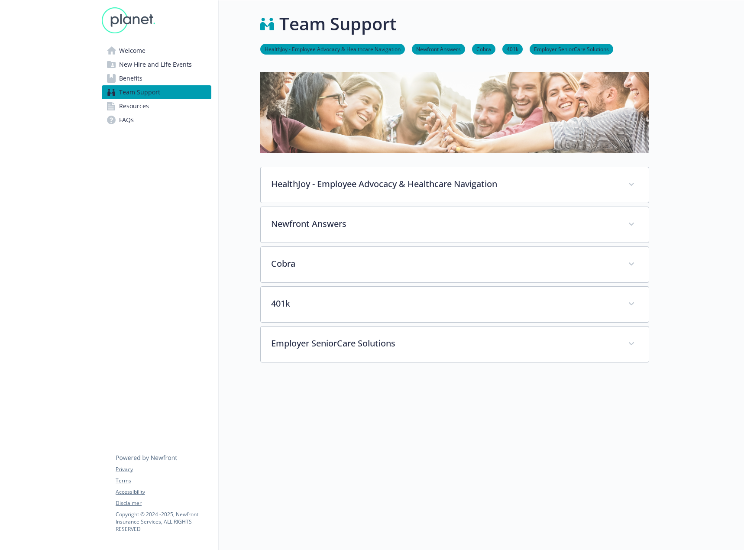
click at [141, 112] on span "Resources" at bounding box center [134, 106] width 30 height 14
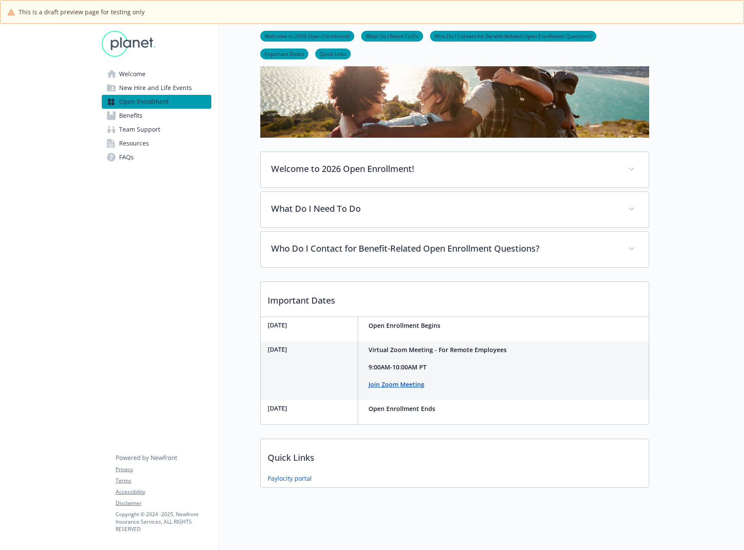
scroll to position [91, 0]
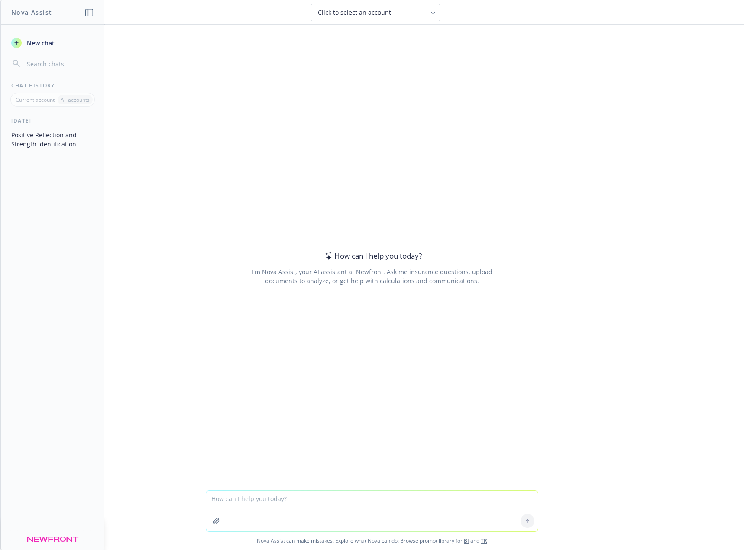
click at [309, 500] on textarea at bounding box center [372, 511] width 332 height 41
click at [299, 501] on textarea "How do I say that we have" at bounding box center [372, 511] width 332 height 41
type textarea "H"
click at [247, 506] on textarea "What is a professional and easy-to-understand way to tell employees that our co…" at bounding box center [372, 511] width 332 height 41
type textarea "What is a professional and easy-to-understand way to tell employees that our co…"
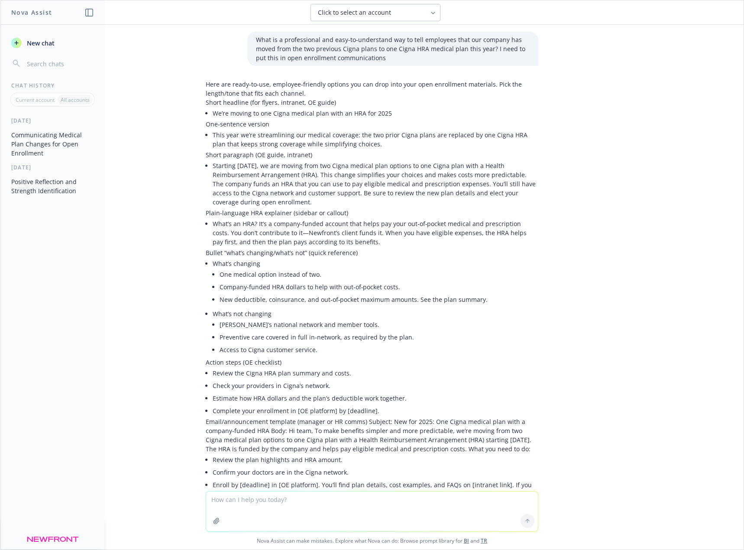
drag, startPoint x: 259, startPoint y: 202, endPoint x: 207, endPoint y: 167, distance: 62.1
click at [213, 167] on li "Starting January 1, 2025, we are moving from two Cigna medical plan options to …" at bounding box center [376, 183] width 326 height 49
copy li "Starting January 1, 2025, we are moving from two Cigna medical plan options to …"
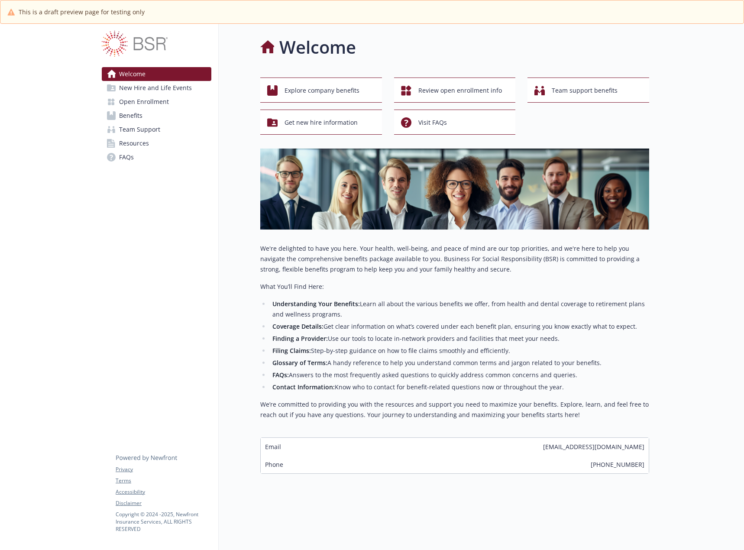
click at [158, 99] on span "Open Enrollment" at bounding box center [144, 102] width 50 height 14
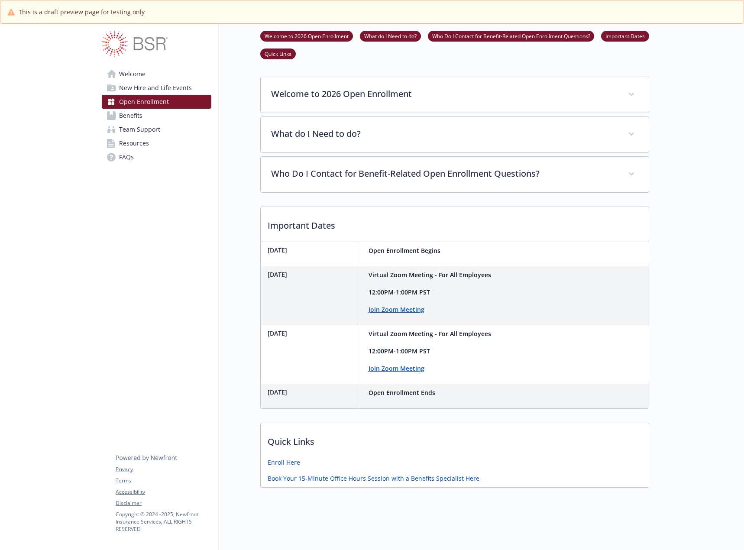
scroll to position [276, 0]
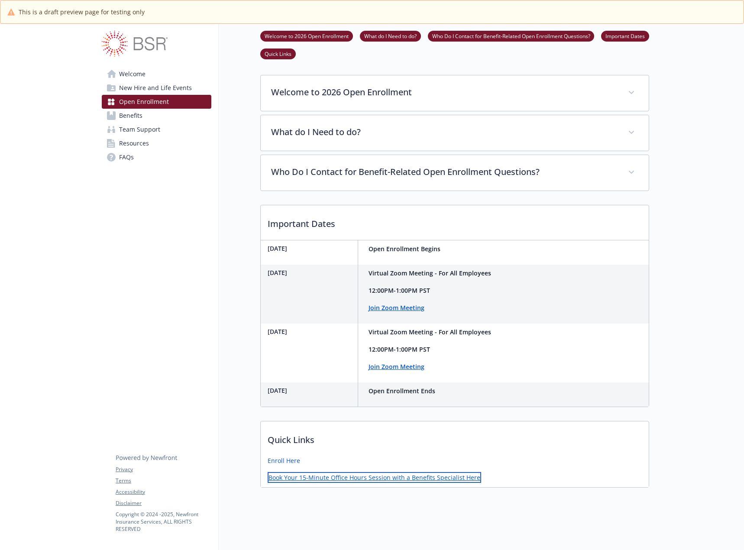
click at [427, 472] on link "Book Your 15-Minute Office Hours Session with a Benefits Specialist Here" at bounding box center [375, 477] width 214 height 11
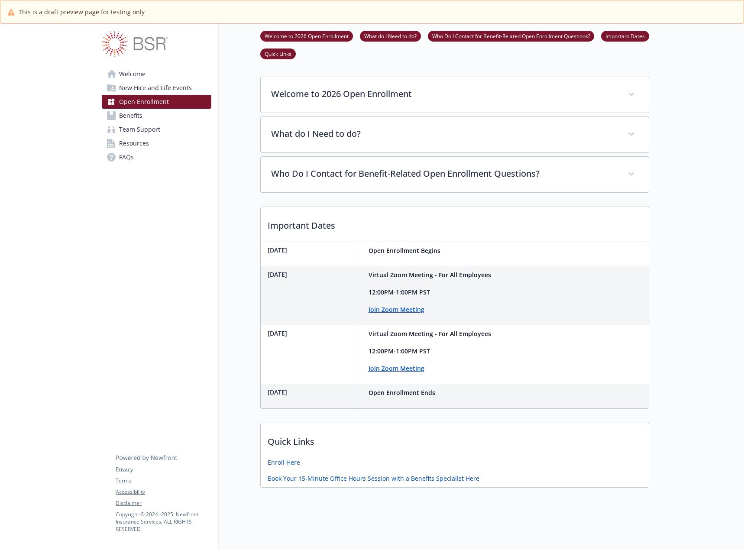
click at [665, 334] on div at bounding box center [696, 164] width 95 height 771
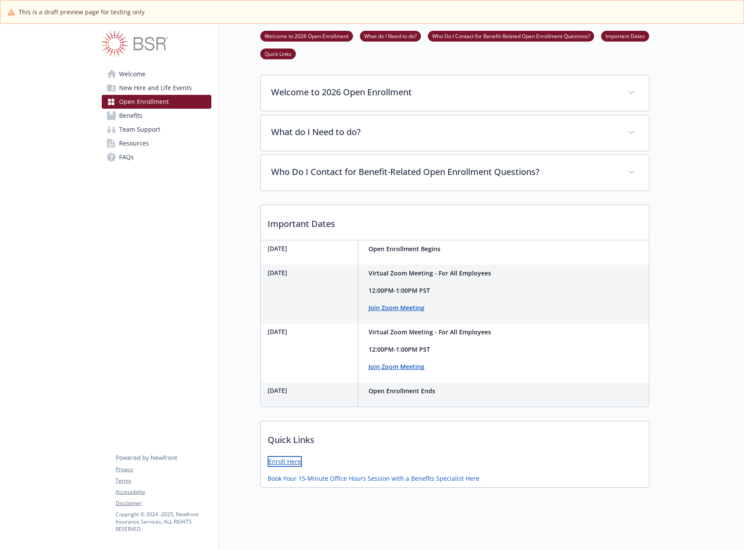
click at [276, 457] on link "Enroll Here" at bounding box center [285, 461] width 34 height 11
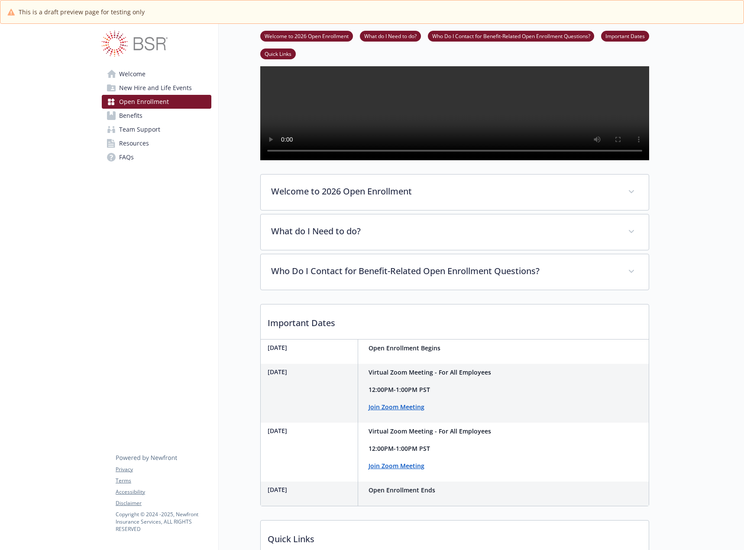
scroll to position [146, 0]
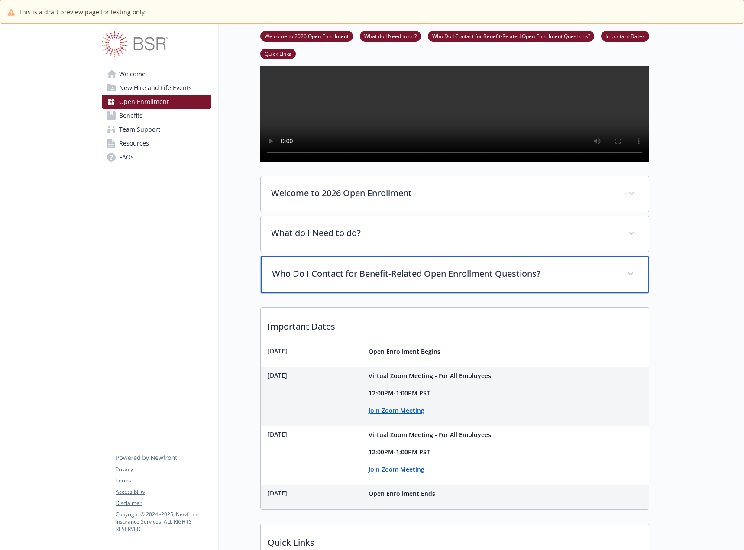
click at [474, 280] on p "Who Do I Contact for Benefit-Related Open Enrollment Questions?" at bounding box center [444, 273] width 345 height 13
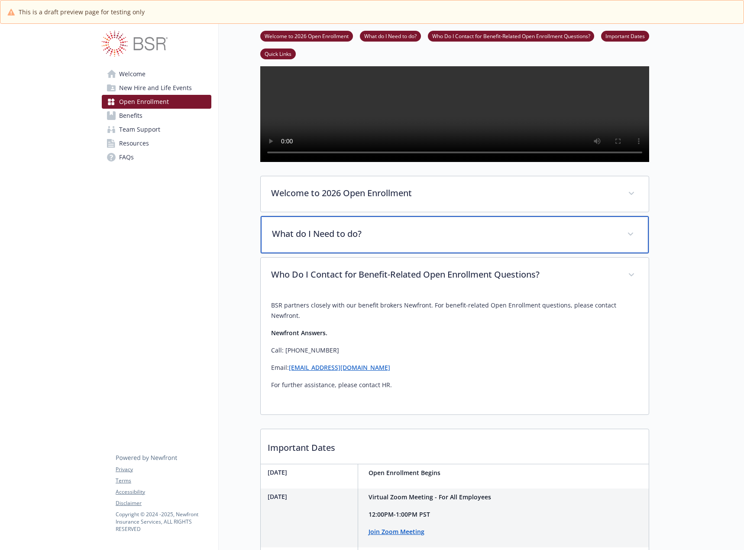
click at [364, 240] on p "What do I Need to do?" at bounding box center [444, 233] width 345 height 13
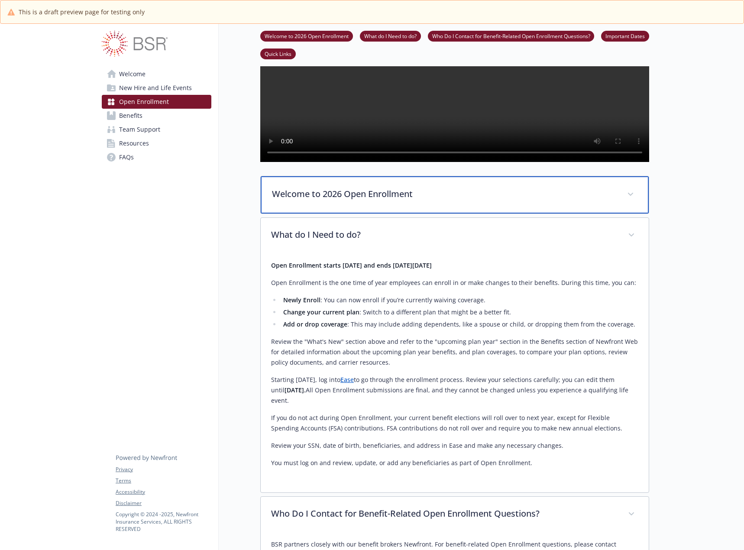
click at [389, 201] on p "Welcome to 2026 Open Enrollment" at bounding box center [444, 194] width 345 height 13
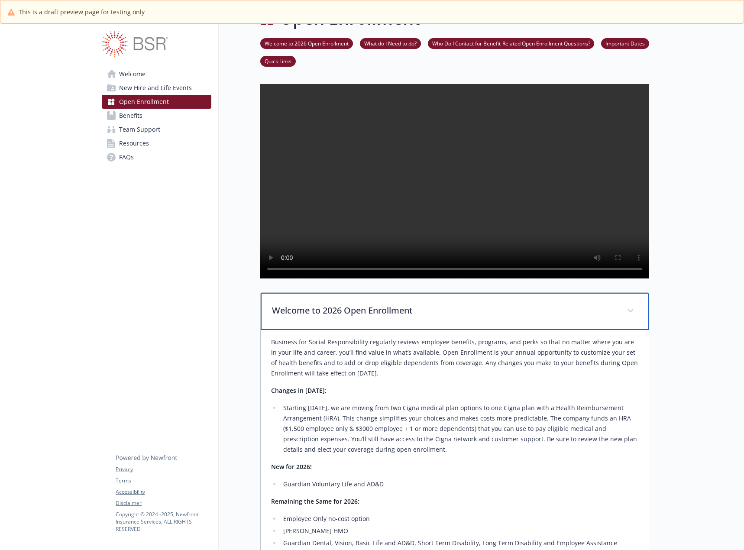
scroll to position [16, 0]
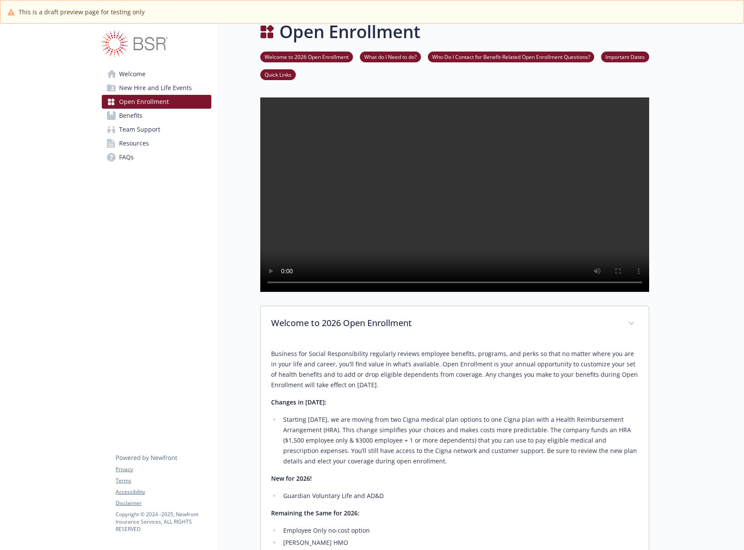
click at [140, 74] on span "Welcome" at bounding box center [132, 74] width 26 height 14
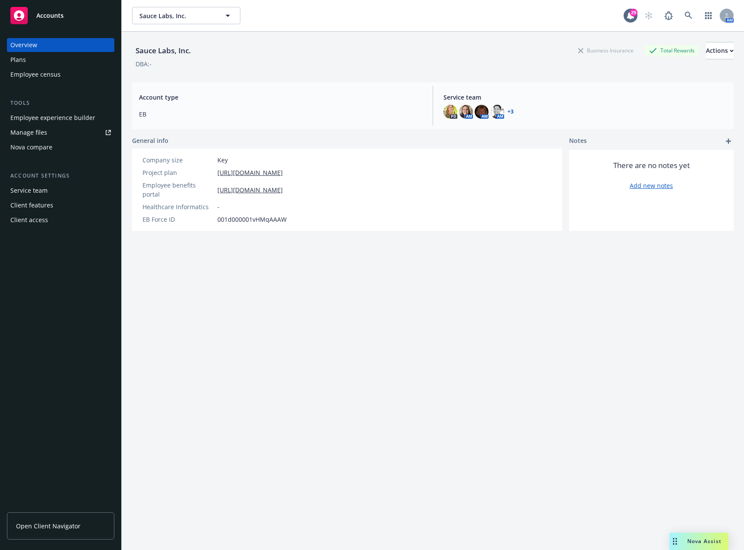
click at [78, 116] on div "Employee experience builder" at bounding box center [52, 118] width 85 height 14
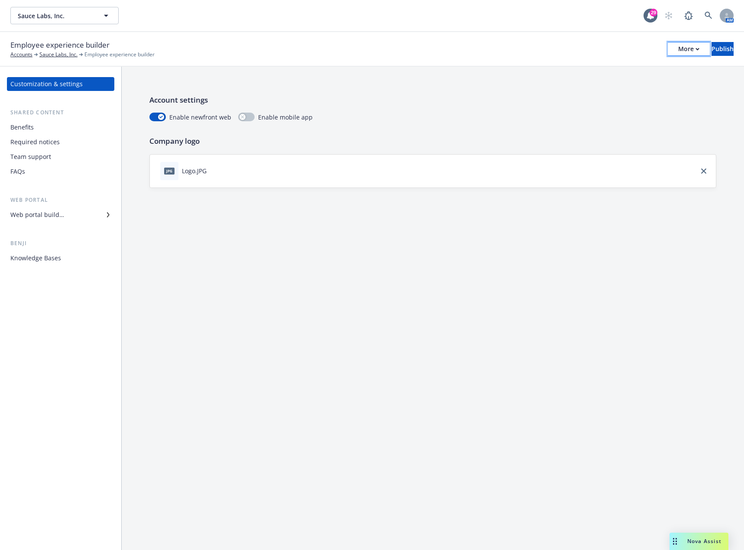
click at [678, 49] on div "More" at bounding box center [688, 48] width 21 height 13
click at [635, 84] on link "Copy portal link" at bounding box center [617, 85] width 128 height 17
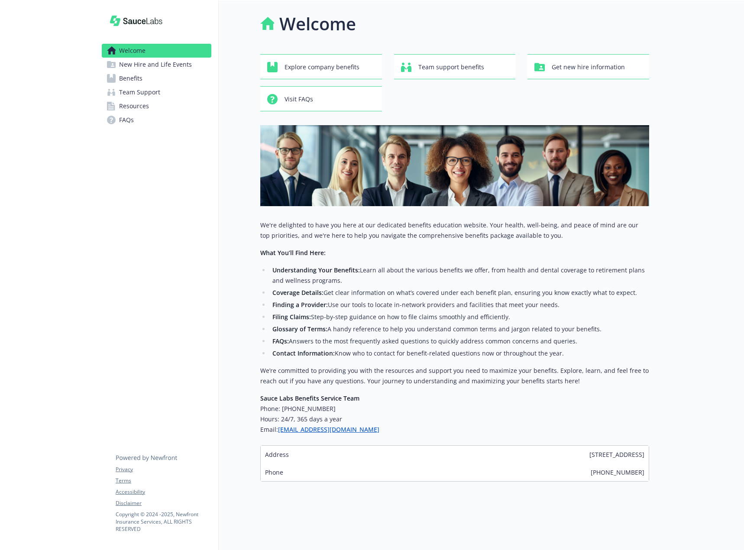
click at [183, 64] on span "New Hire and Life Events" at bounding box center [155, 65] width 73 height 14
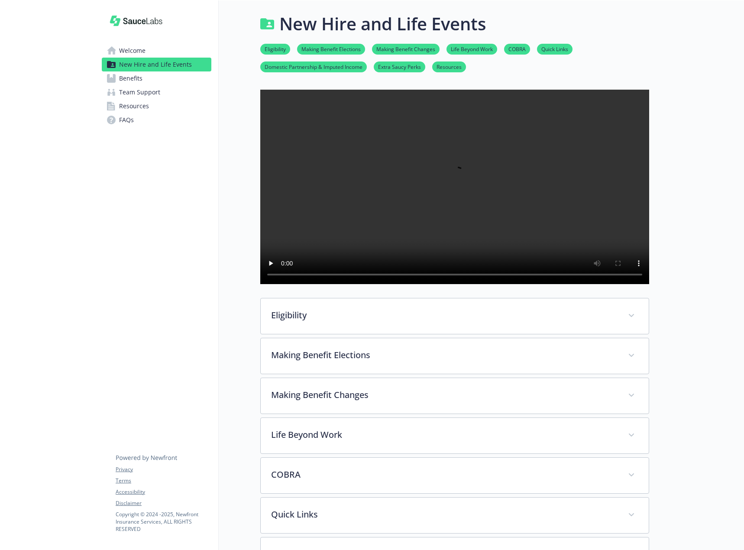
click at [143, 42] on div "Welcome New Hire and Life Events Benefits Team Support Resources FAQs Privacy T…" at bounding box center [156, 72] width 123 height 144
click at [143, 47] on span "Welcome" at bounding box center [132, 51] width 26 height 14
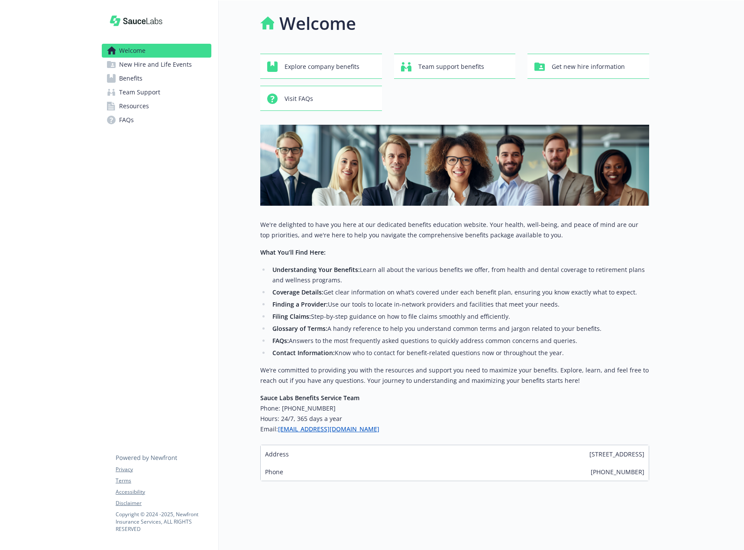
scroll to position [7, 0]
click at [180, 66] on span "New Hire and Life Events" at bounding box center [155, 65] width 73 height 14
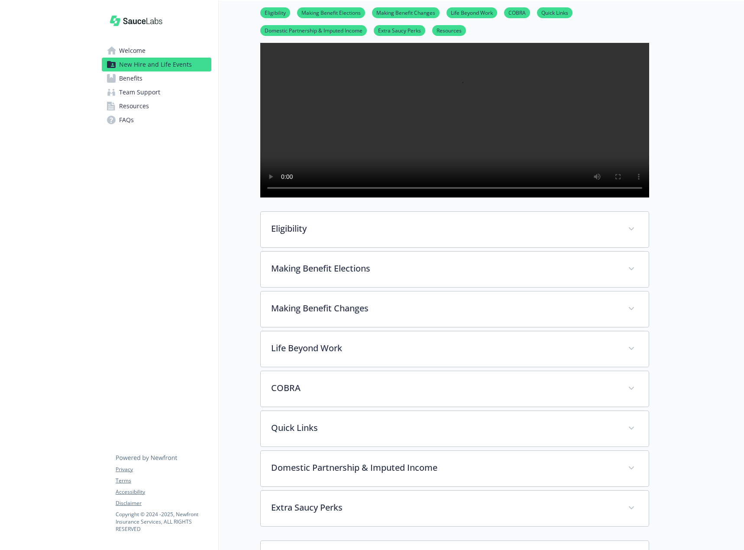
scroll to position [137, 0]
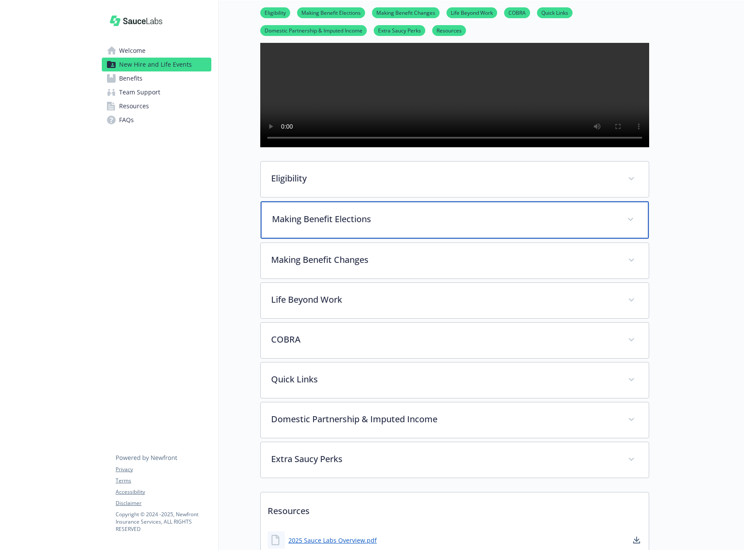
click at [316, 239] on div "Making Benefit Elections" at bounding box center [455, 219] width 388 height 37
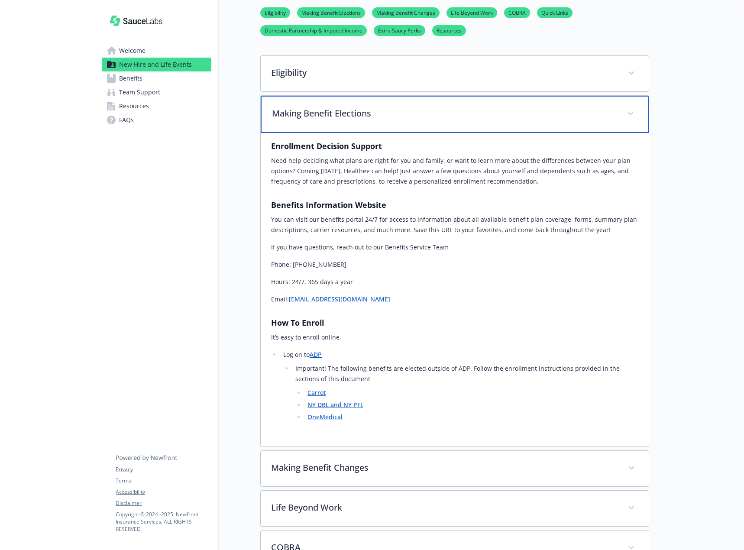
scroll to position [224, 0]
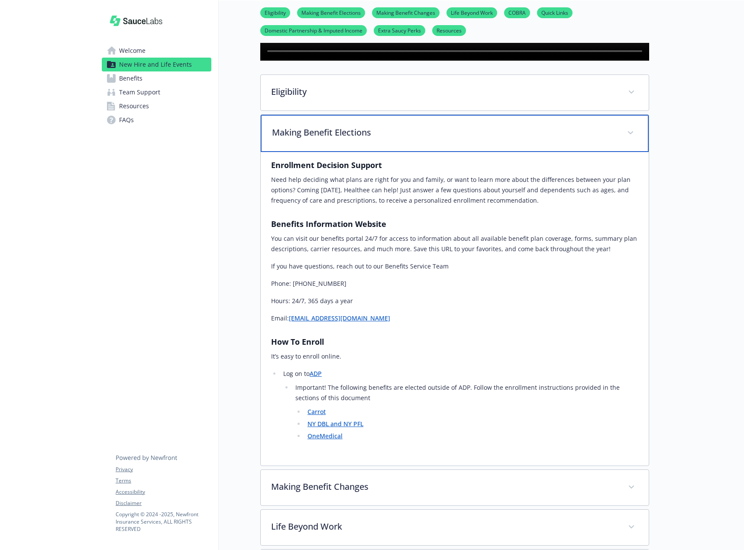
click at [527, 139] on p "Making Benefit Elections" at bounding box center [444, 132] width 345 height 13
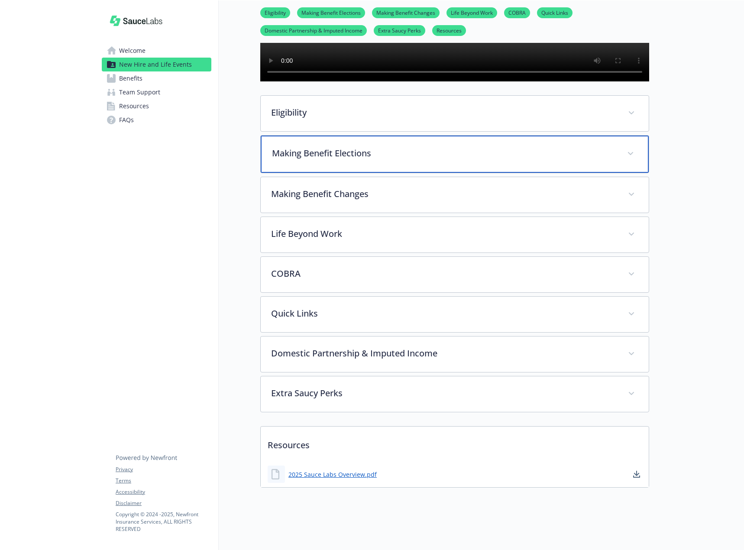
click at [395, 160] on p "Making Benefit Elections" at bounding box center [444, 153] width 345 height 13
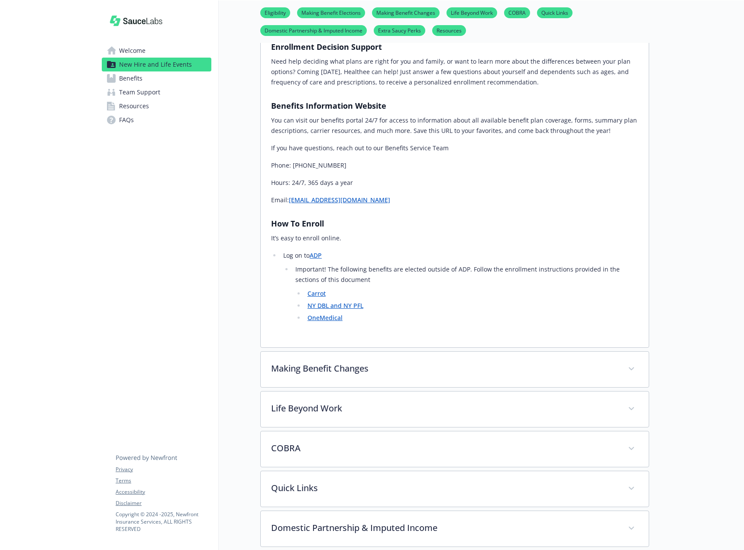
scroll to position [354, 0]
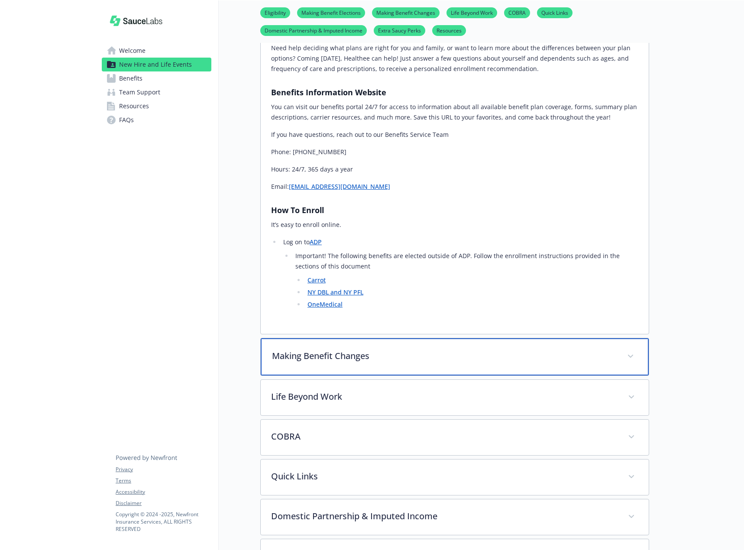
click at [349, 363] on p "Making Benefit Changes" at bounding box center [444, 356] width 345 height 13
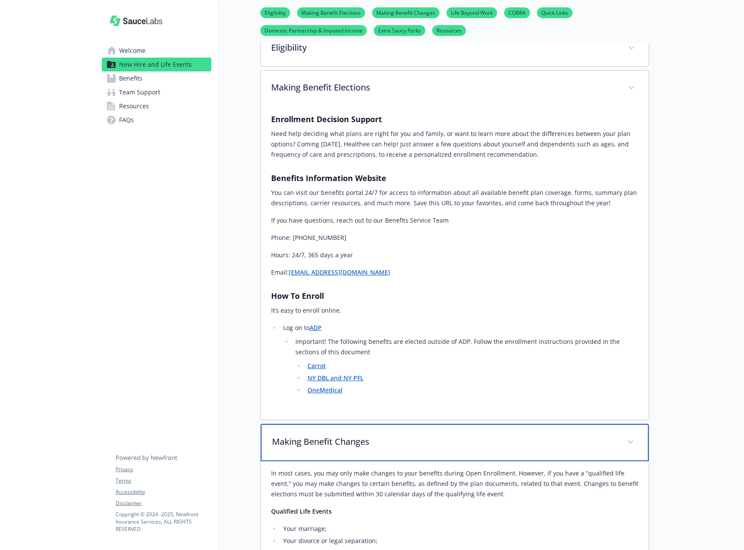
scroll to position [267, 0]
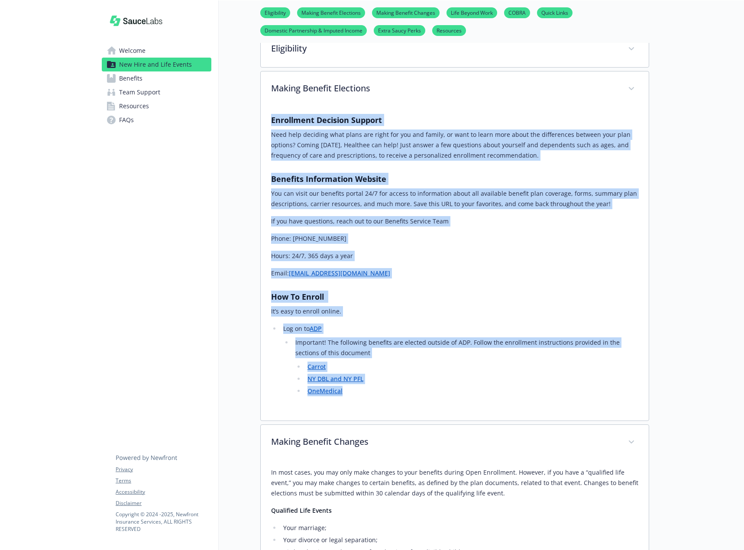
drag, startPoint x: 358, startPoint y: 419, endPoint x: 269, endPoint y: 147, distance: 285.7
click at [269, 147] on div "Enrollment Decision Support Need help deciding what plans are right for you and…" at bounding box center [455, 264] width 388 height 314
copy div "Enrollment Decision Support Need help deciding what plans are right for you and…"
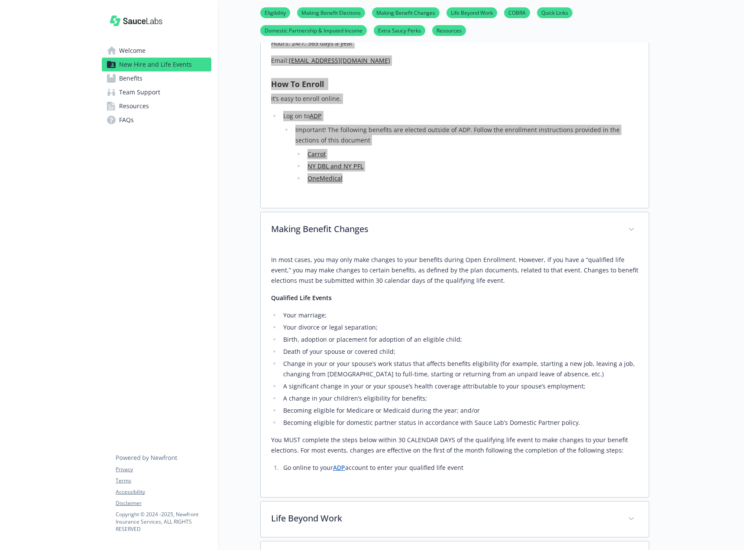
scroll to position [483, 0]
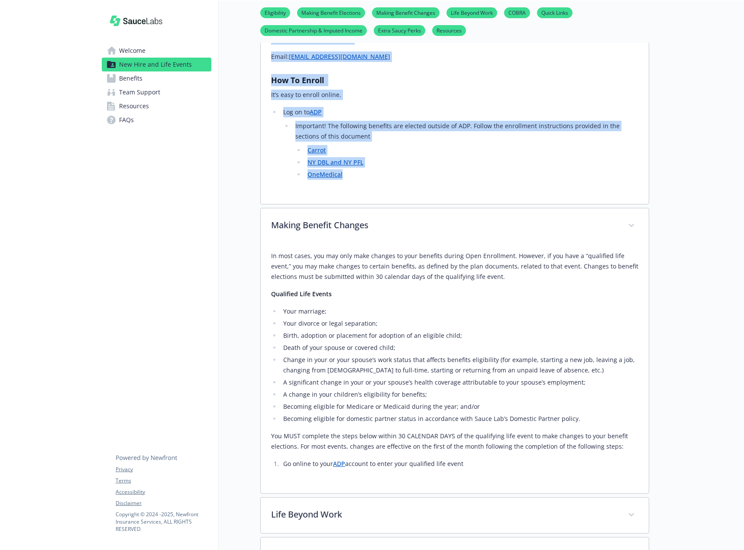
drag, startPoint x: 271, startPoint y: 280, endPoint x: 468, endPoint y: 493, distance: 290.3
click at [468, 493] on div "In most cases, you may only make changes to your benefits during Open Enrollmen…" at bounding box center [455, 369] width 388 height 250
copy div "In most cases, you may only make changes to your benefits during Open Enrollmen…"
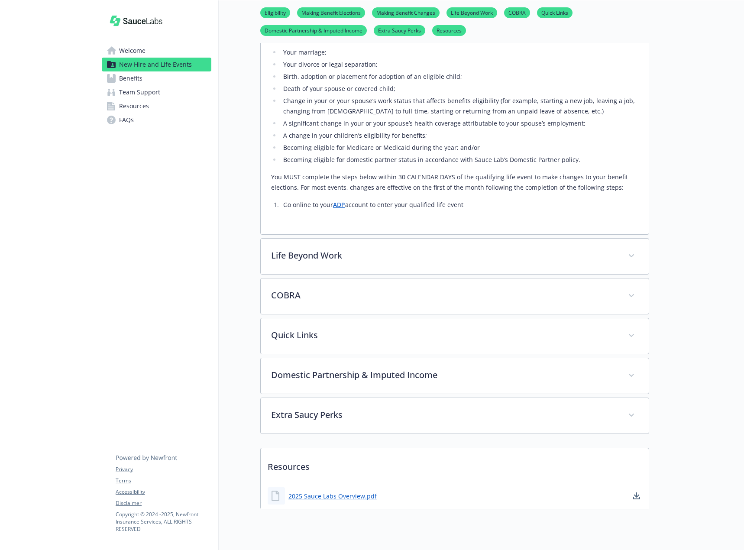
scroll to position [743, 0]
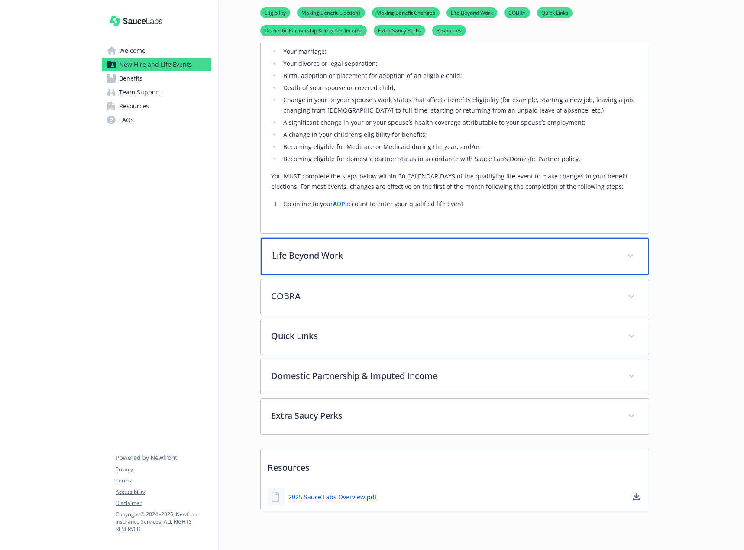
click at [302, 262] on p "Life Beyond Work" at bounding box center [444, 255] width 345 height 13
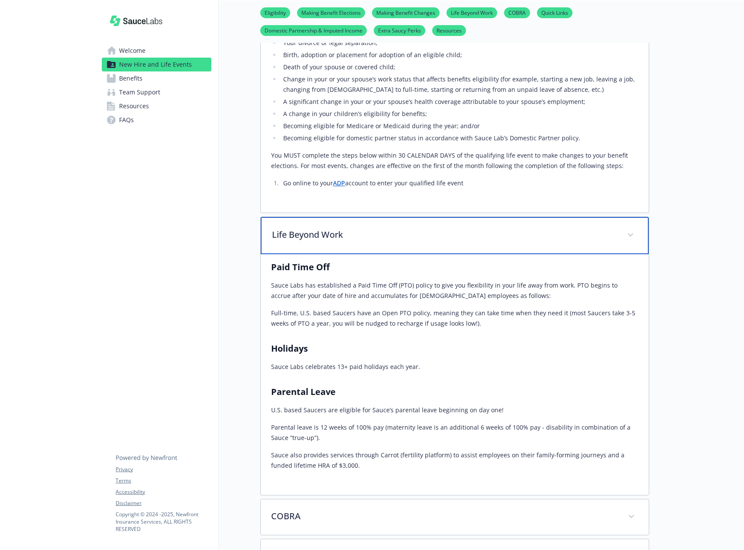
scroll to position [787, 0]
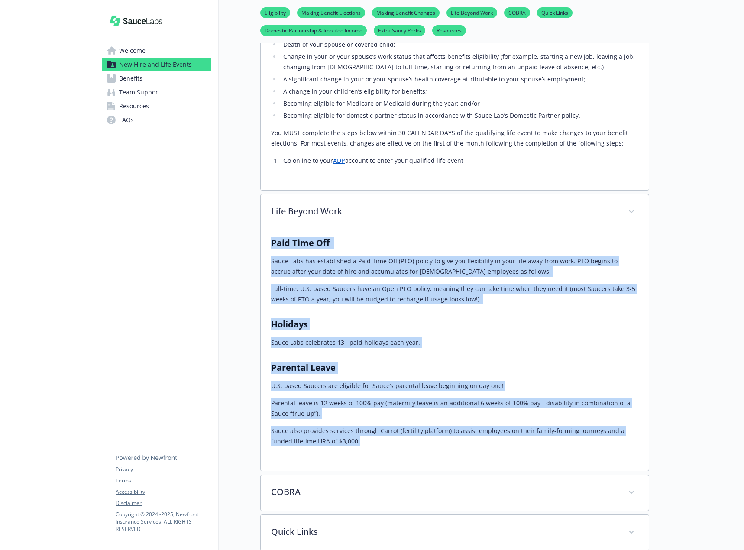
drag, startPoint x: 329, startPoint y: 466, endPoint x: 272, endPoint y: 266, distance: 207.9
click at [272, 266] on div "Paid Time Off Sauce Labs has established a Paid Time Off (PTO) policy to give y…" at bounding box center [454, 342] width 367 height 210
copy div "Paid Time Off Sauce Labs has established a Paid Time Off (PTO) policy to give y…"
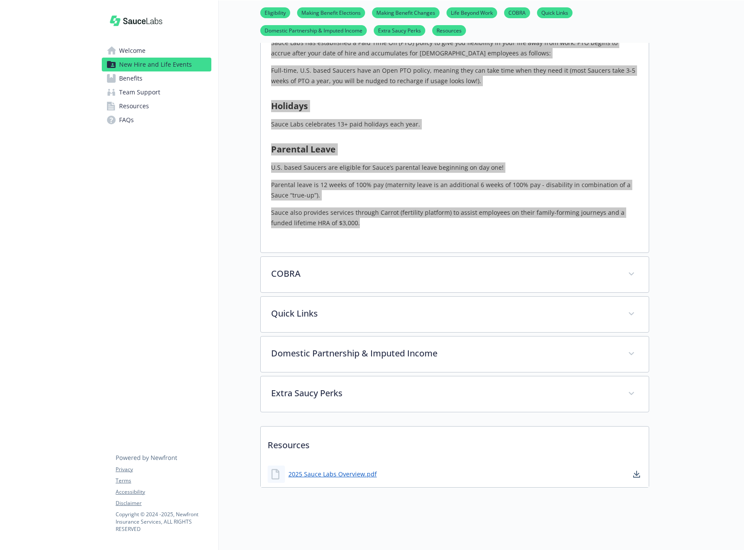
scroll to position [1036, 0]
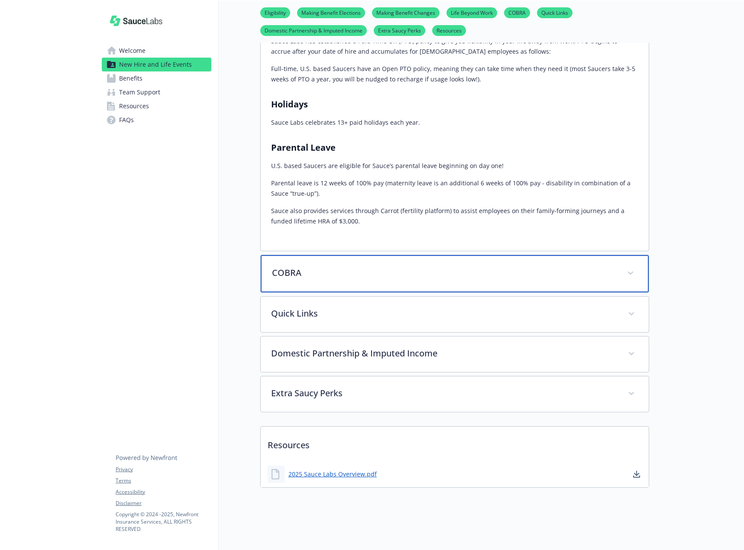
click at [358, 275] on div "COBRA" at bounding box center [455, 273] width 388 height 37
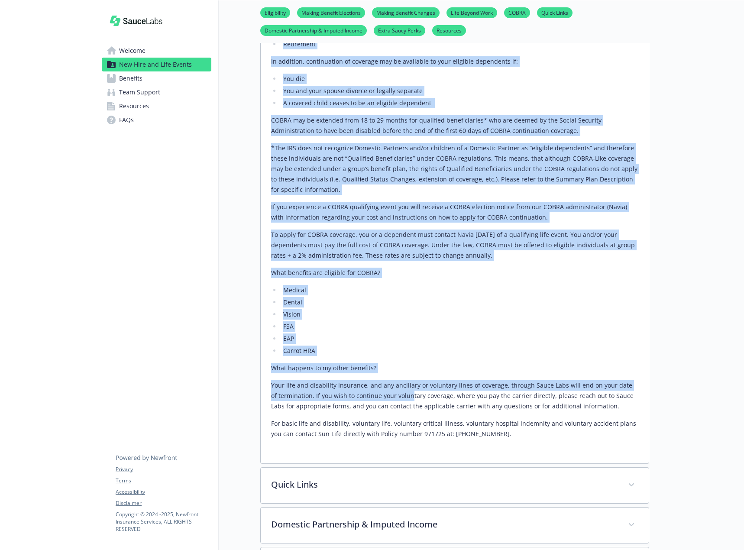
scroll to position [1339, 0]
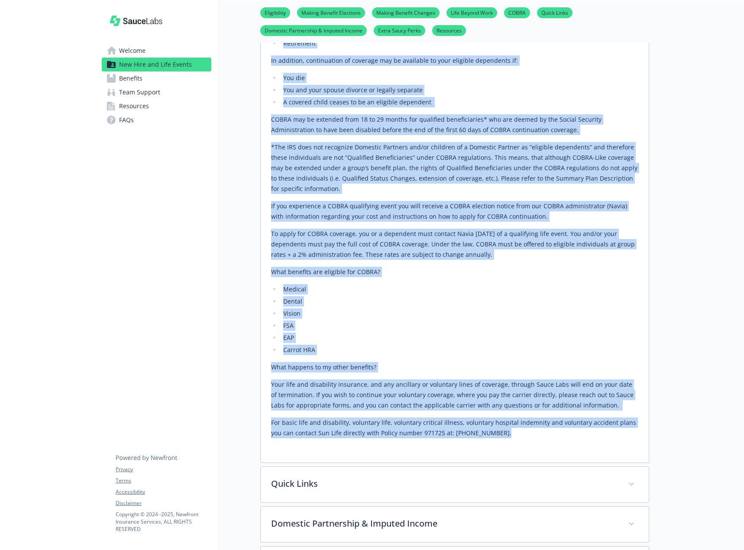
drag, startPoint x: 272, startPoint y: 299, endPoint x: 491, endPoint y: 463, distance: 274.2
click at [491, 463] on div "Under certain circumstances, you and your enrolled dependents can choose to con…" at bounding box center [455, 210] width 388 height 504
copy div "Under certain circumstances, you and your enrolled dependents can choose to con…"
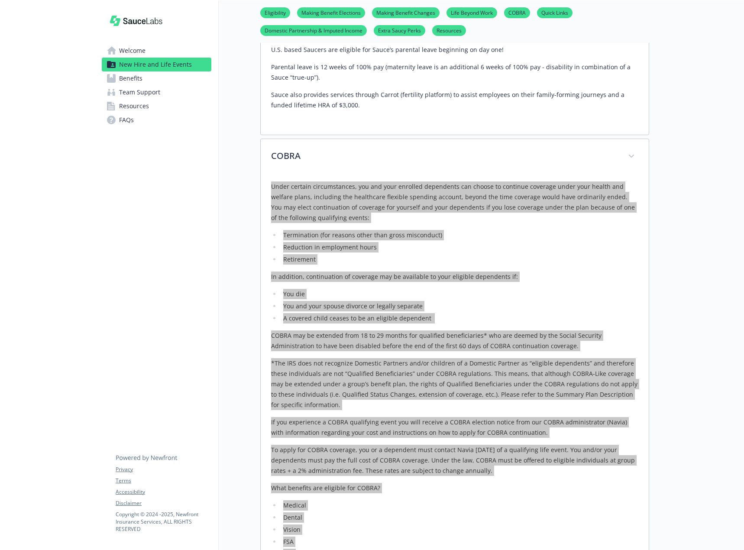
scroll to position [1123, 0]
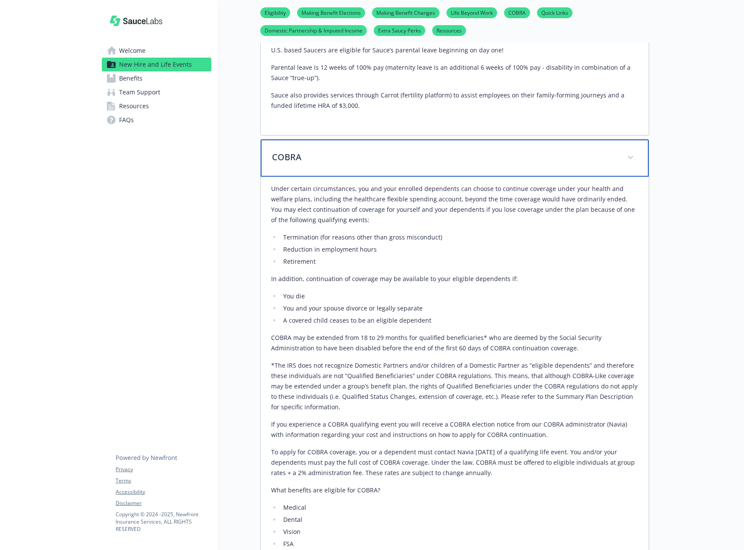
click at [629, 165] on span at bounding box center [631, 158] width 14 height 14
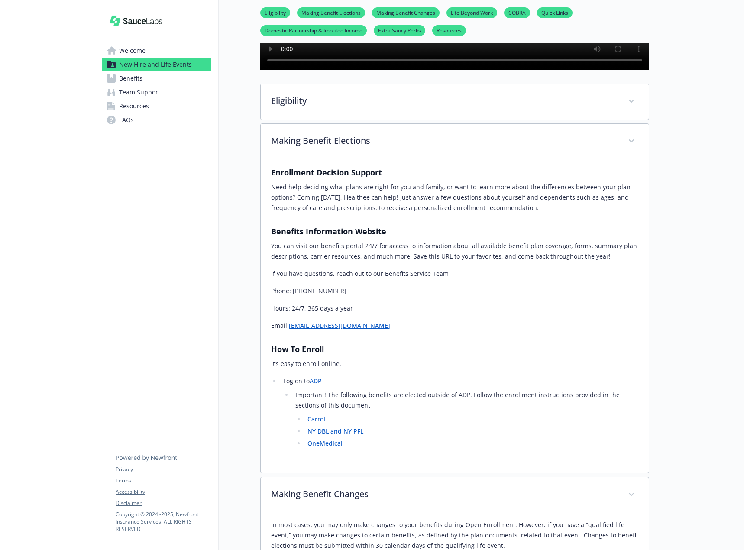
scroll to position [0, 0]
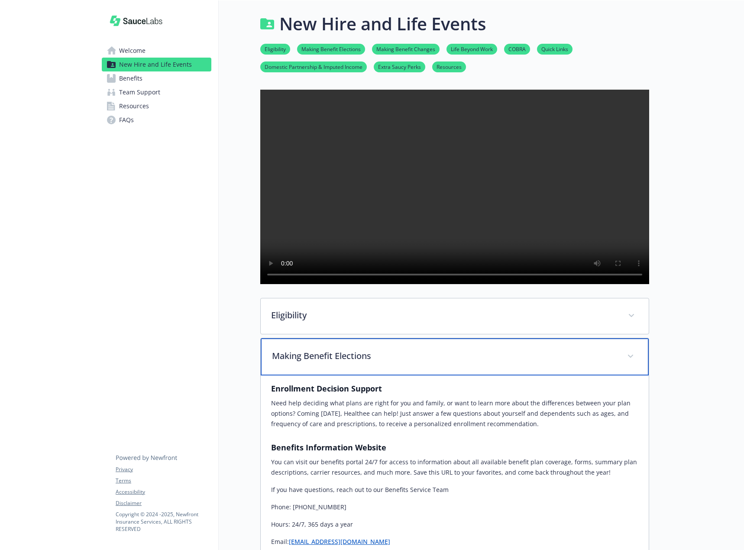
click at [631, 363] on span at bounding box center [631, 357] width 14 height 14
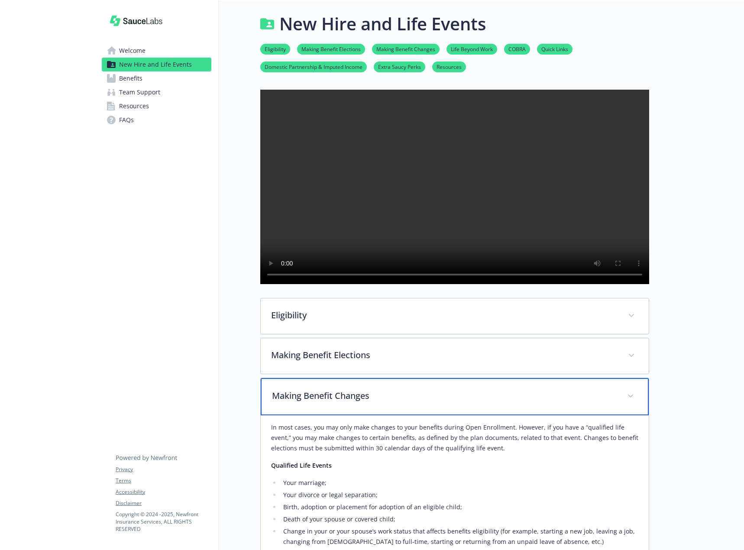
click at [633, 403] on span at bounding box center [631, 396] width 14 height 14
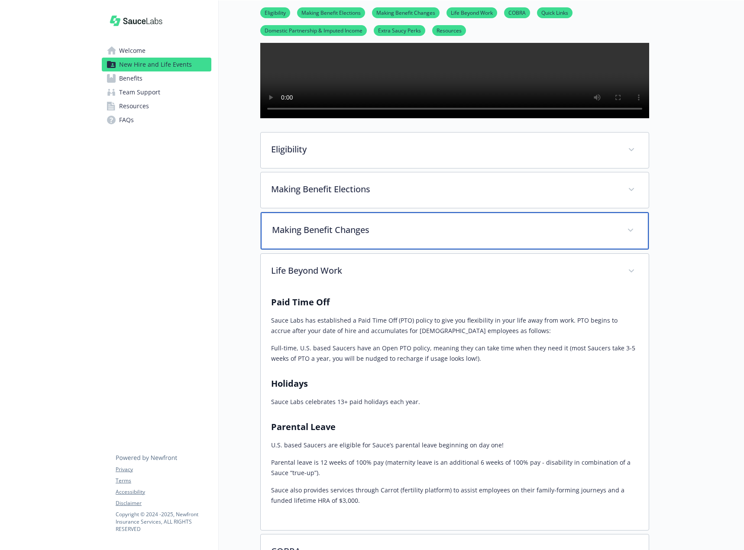
scroll to position [173, 0]
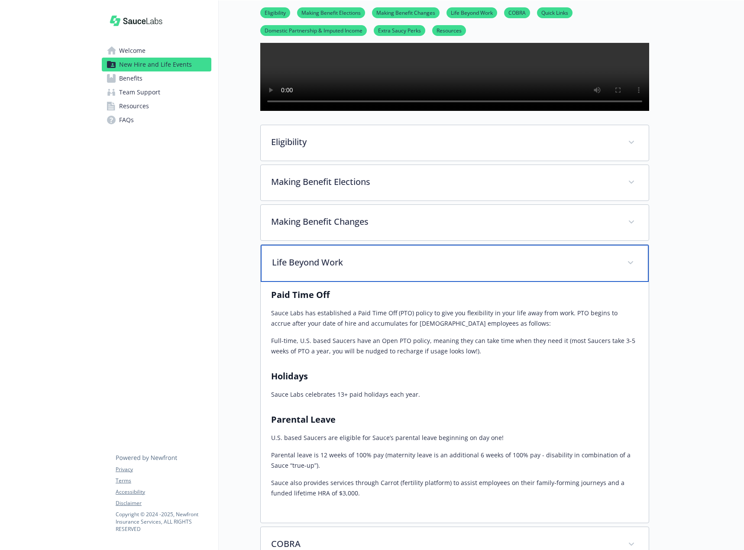
click at [629, 270] on span at bounding box center [631, 263] width 14 height 14
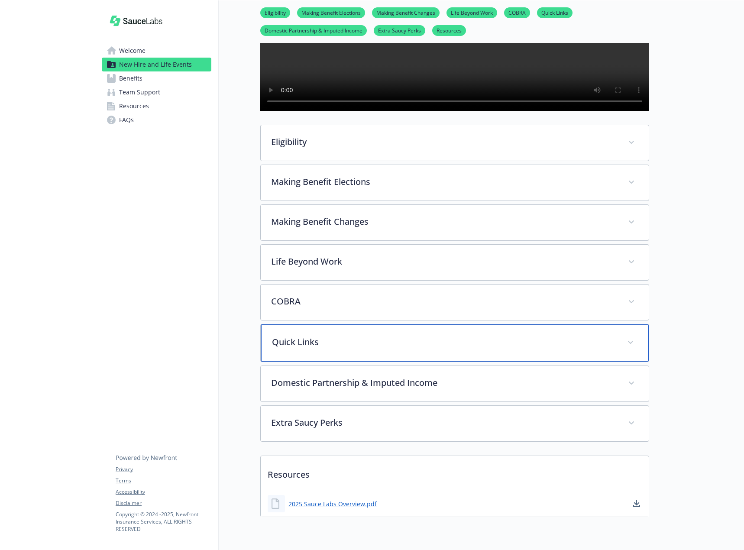
click at [386, 349] on p "Quick Links" at bounding box center [444, 342] width 345 height 13
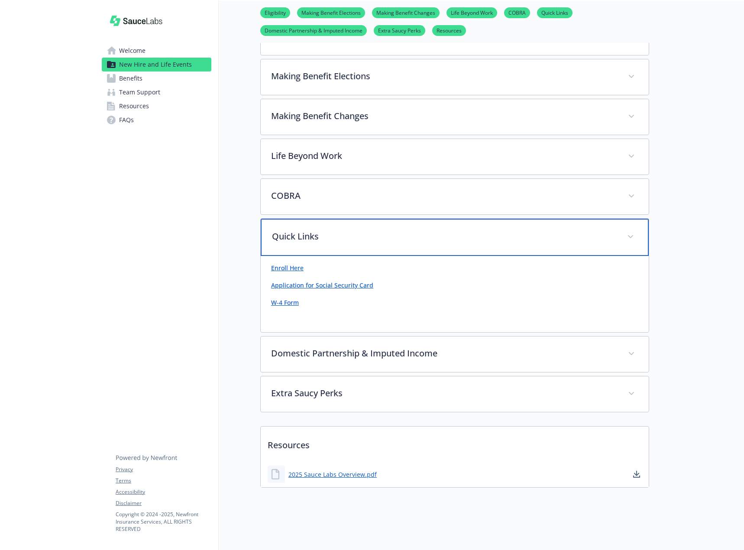
scroll to position [310, 0]
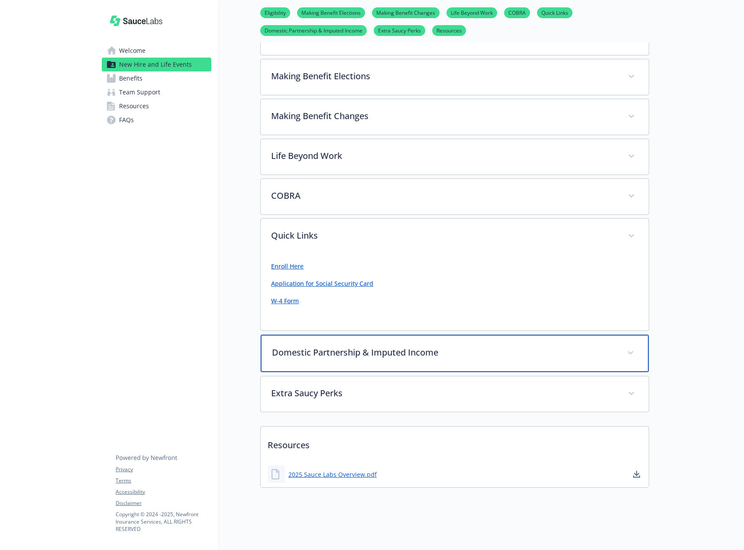
click at [368, 355] on div "Domestic Partnership & Imputed Income" at bounding box center [455, 353] width 388 height 37
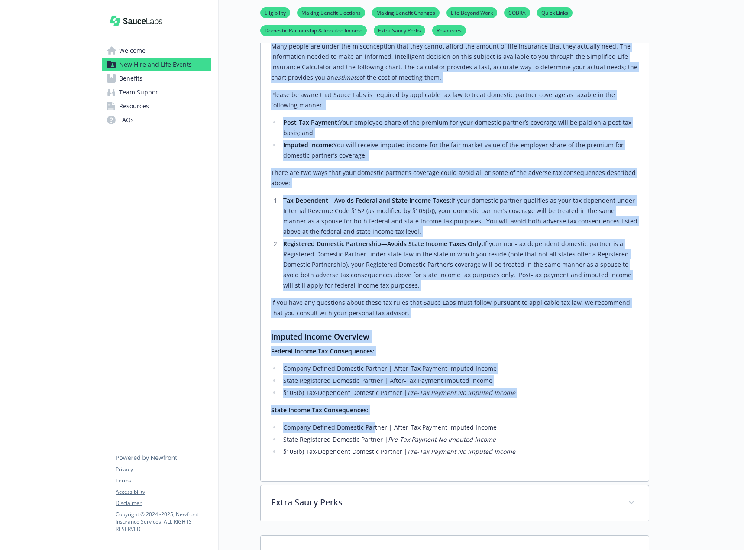
scroll to position [1046, 0]
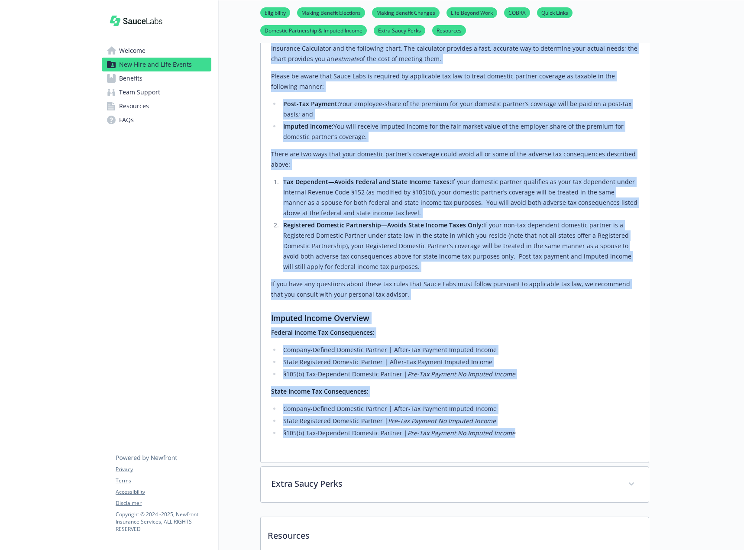
drag, startPoint x: 271, startPoint y: 377, endPoint x: 521, endPoint y: 450, distance: 260.5
click at [521, 450] on div "Domestic Partner Eligibility Criteria If you are enrolling a domestic partner, …" at bounding box center [455, 33] width 388 height 860
copy div "Domestic Partner Eligibility Criteria If you are enrolling a domestic partner, …"
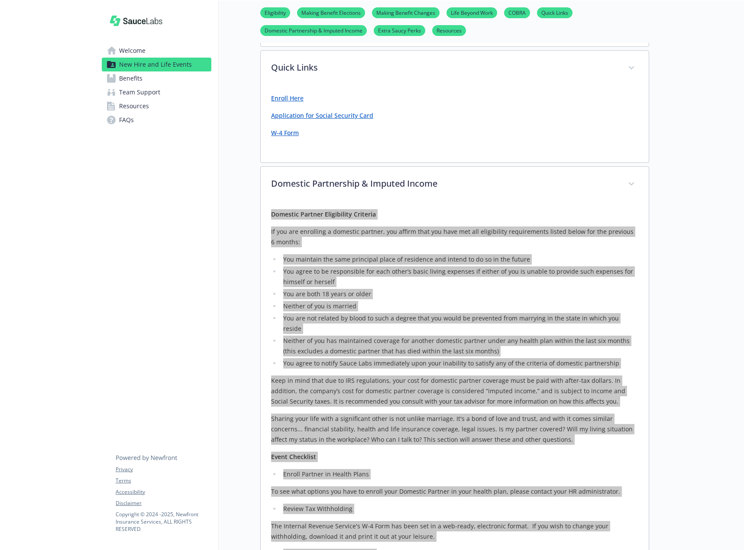
scroll to position [421, 0]
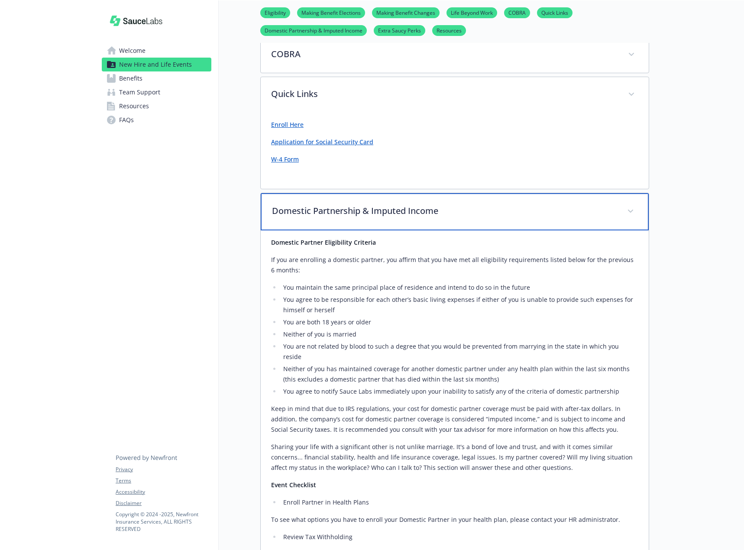
click at [630, 213] on icon at bounding box center [630, 211] width 5 height 3
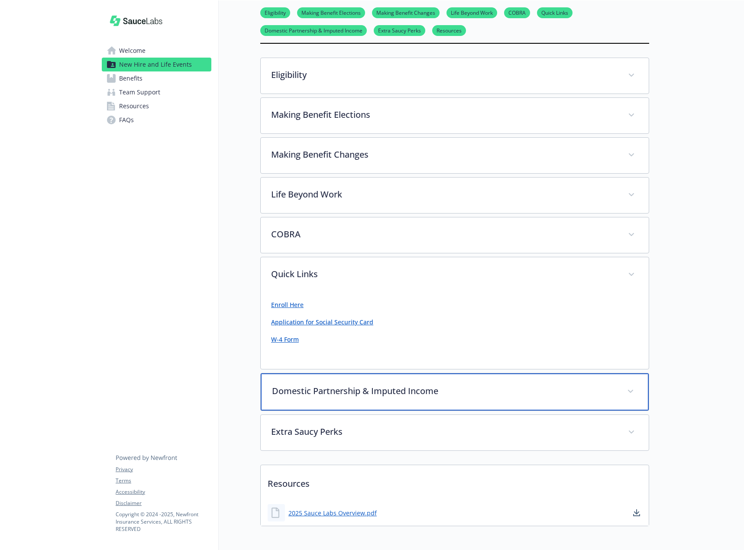
scroll to position [136, 0]
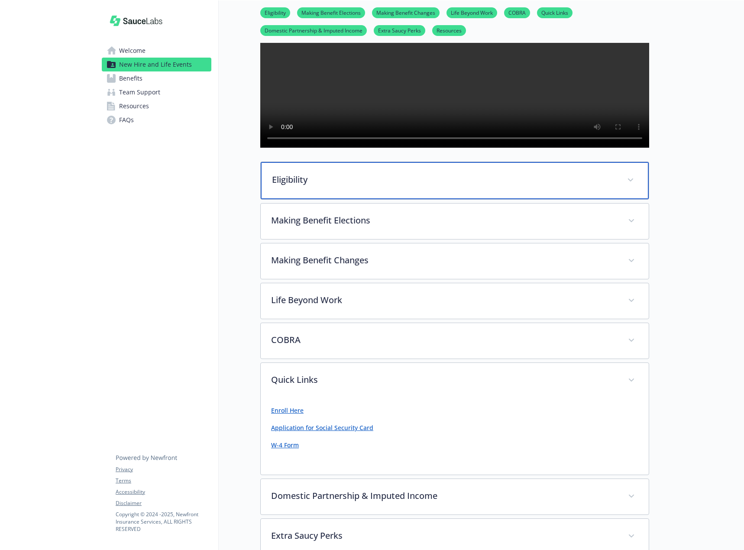
click at [327, 199] on div "Eligibility" at bounding box center [455, 180] width 388 height 37
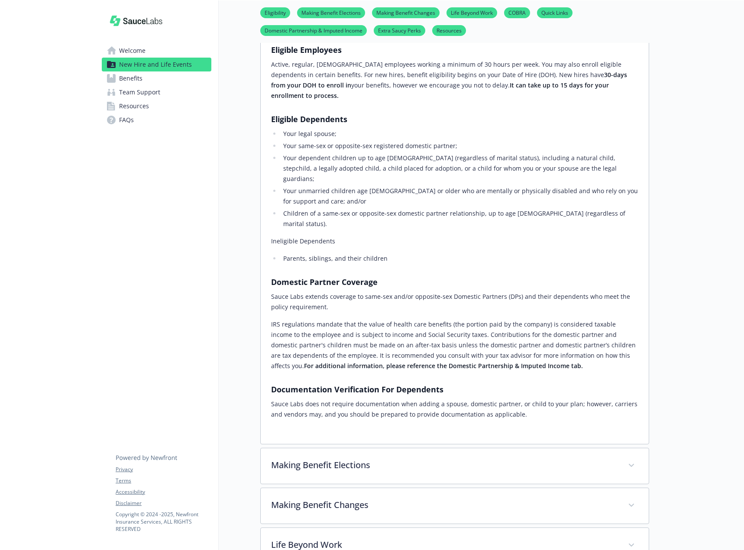
scroll to position [266, 0]
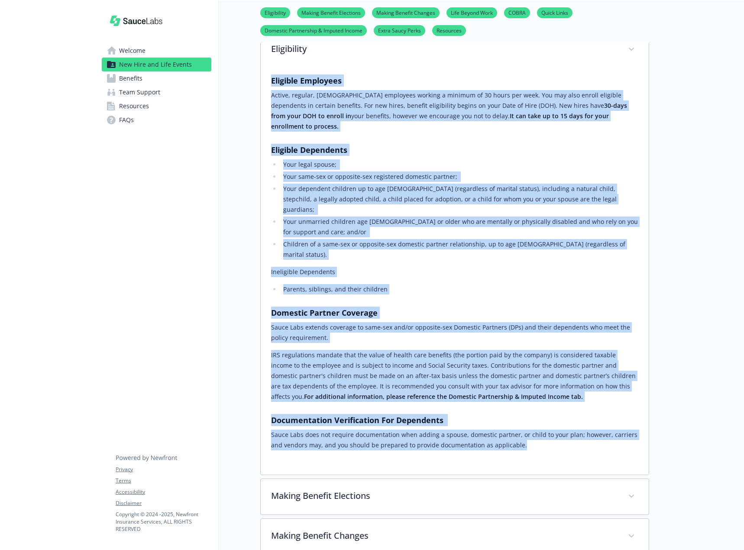
drag, startPoint x: 508, startPoint y: 440, endPoint x: 263, endPoint y: 106, distance: 413.8
click at [263, 106] on div "Eligible Employees Active, regular, full-time employees working a minimum of 30…" at bounding box center [455, 271] width 388 height 407
copy div "Eligible Employees Active, regular, full-time employees working a minimum of 30…"
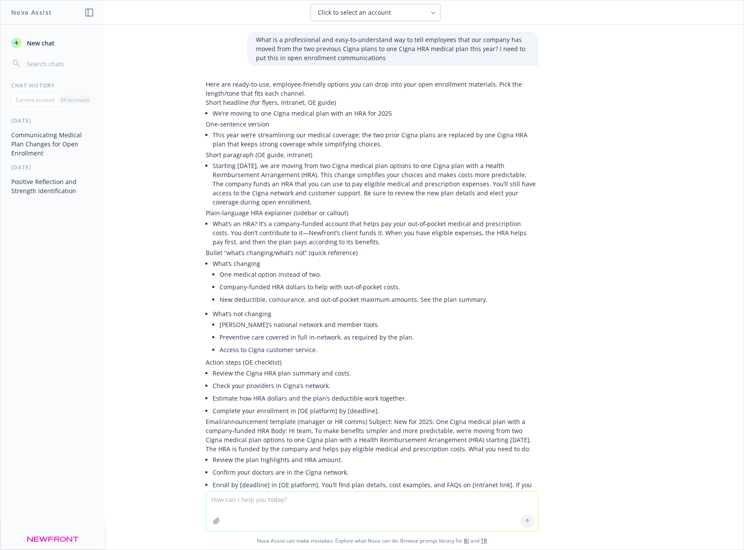
click at [319, 504] on textarea at bounding box center [372, 512] width 332 height 40
type textarea "Can you please provide a description of Cigna's Open Access Plus HRA with $50,0…"
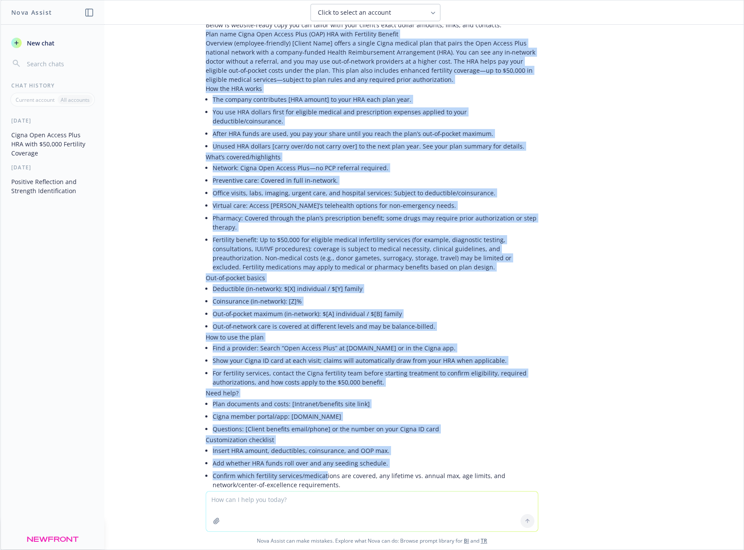
scroll to position [738, 0]
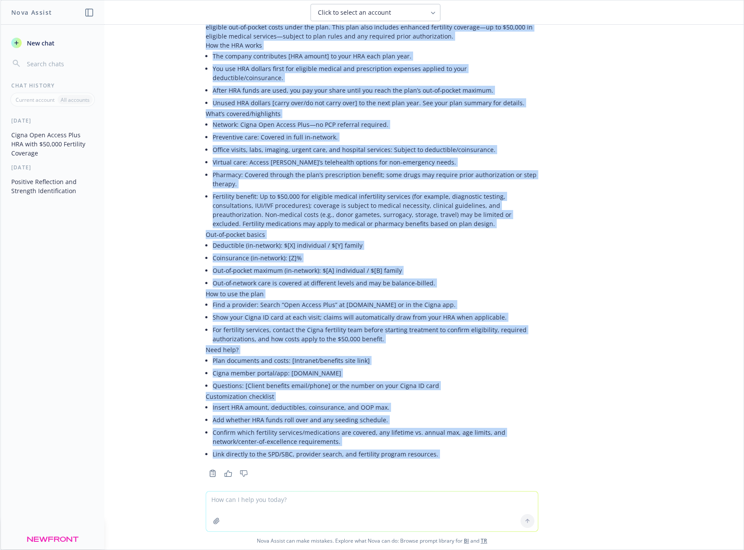
drag, startPoint x: 200, startPoint y: 251, endPoint x: 317, endPoint y: 460, distance: 239.4
click at [317, 460] on div "Below is website-ready copy you can tailor with your client’s exact dollar amou…" at bounding box center [372, 227] width 333 height 506
copy div "Lore ipsu Dolor Sita Consec Adip (ELI) SED doei Temporinc Utlabor Etdolore (mag…"
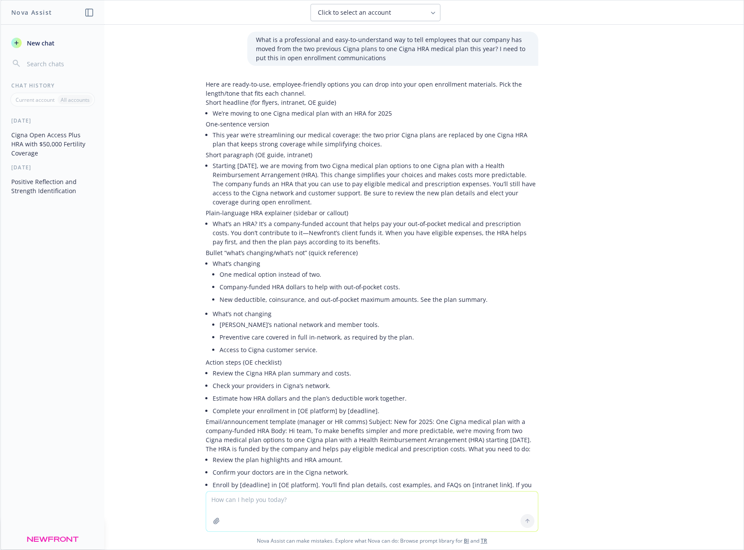
scroll to position [738, 0]
